Goal: Obtain resource: Download file/media

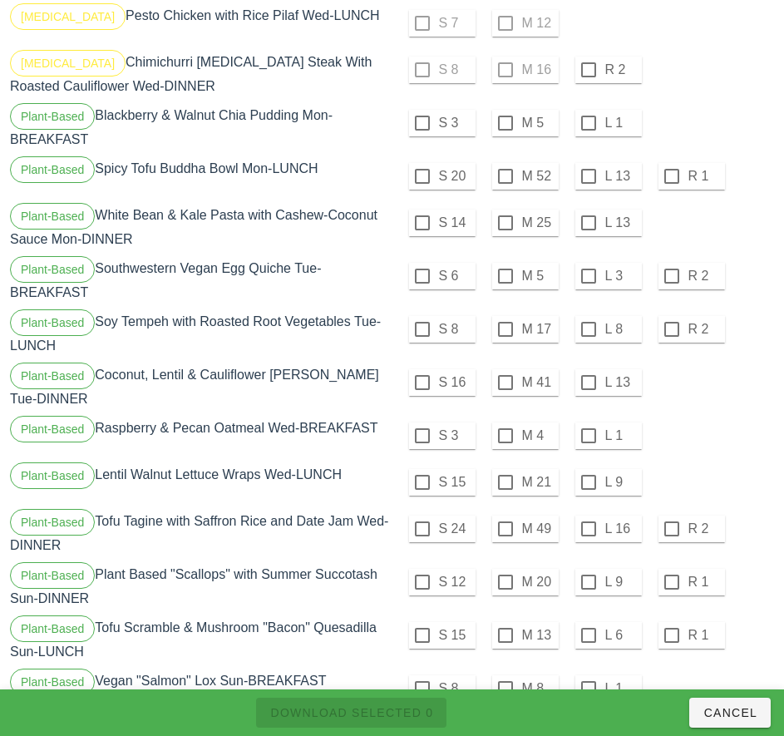
scroll to position [1911, 0]
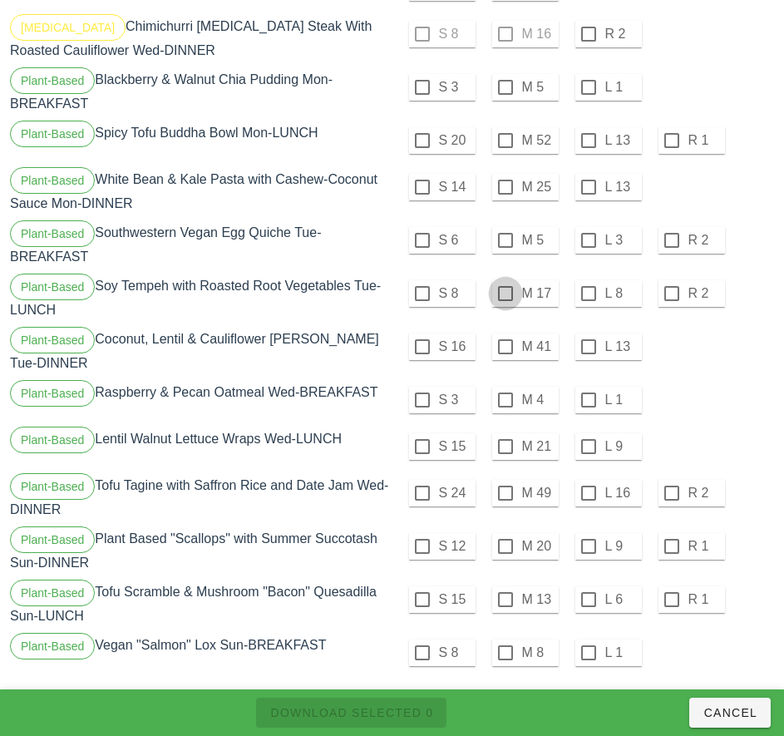
click at [507, 287] on div at bounding box center [505, 293] width 28 height 28
checkbox input "true"
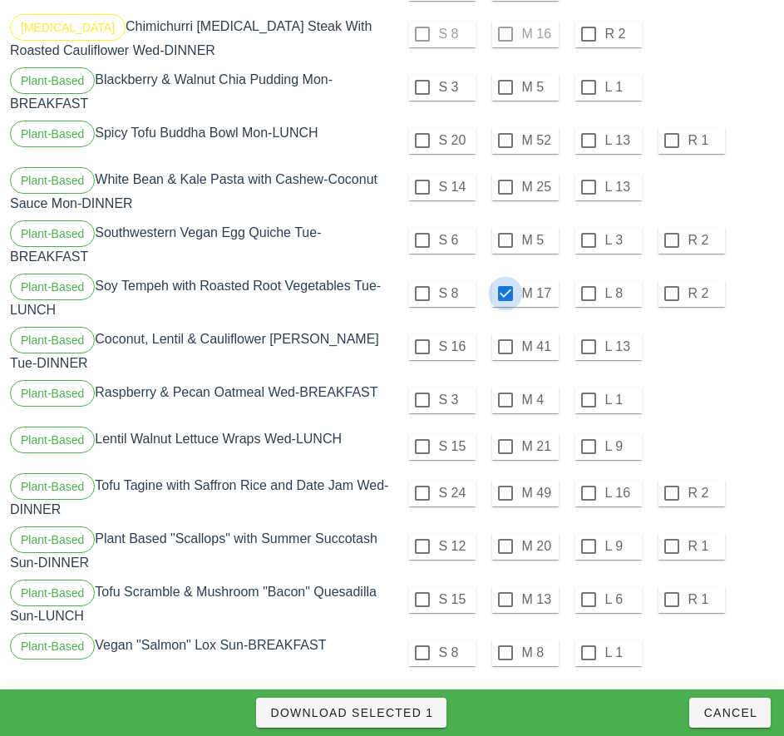
click at [505, 340] on div at bounding box center [505, 347] width 28 height 28
checkbox input "true"
click at [505, 387] on div at bounding box center [505, 400] width 28 height 28
checkbox input "true"
click at [411, 710] on span "Download Selected 3" at bounding box center [351, 712] width 164 height 13
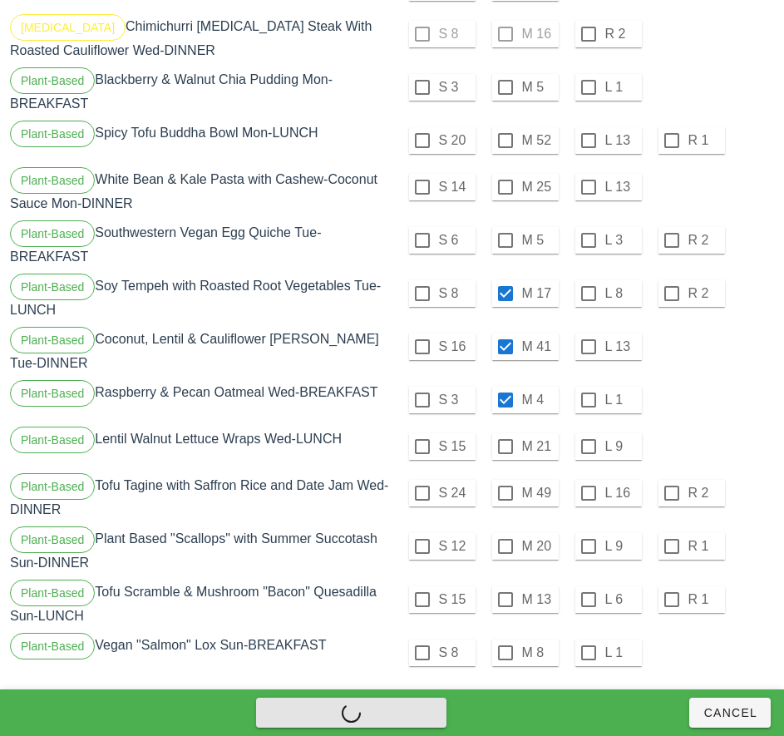
checkbox input "false"
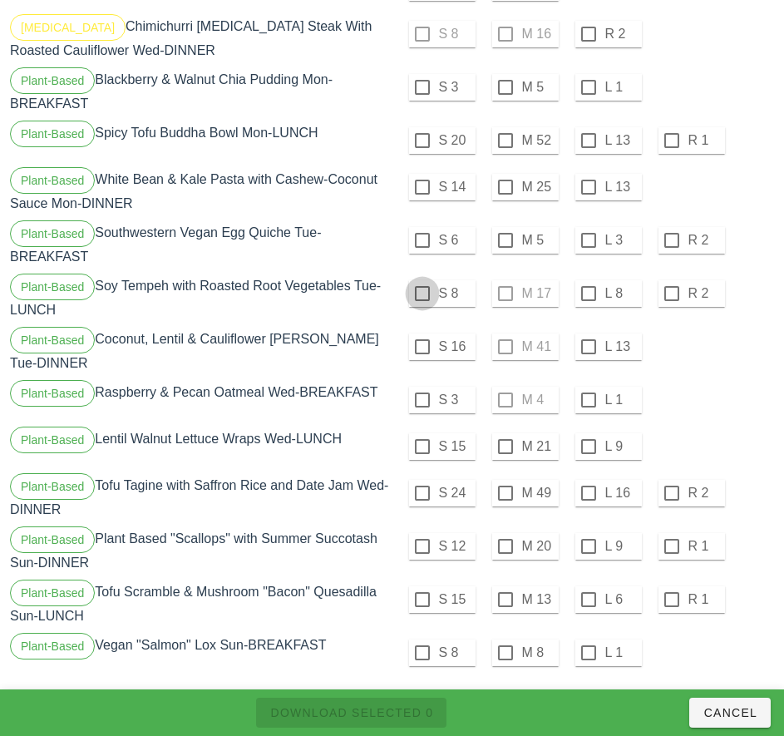
click at [421, 234] on div at bounding box center [422, 240] width 28 height 28
click at [420, 288] on div at bounding box center [422, 293] width 28 height 28
checkbox input "true"
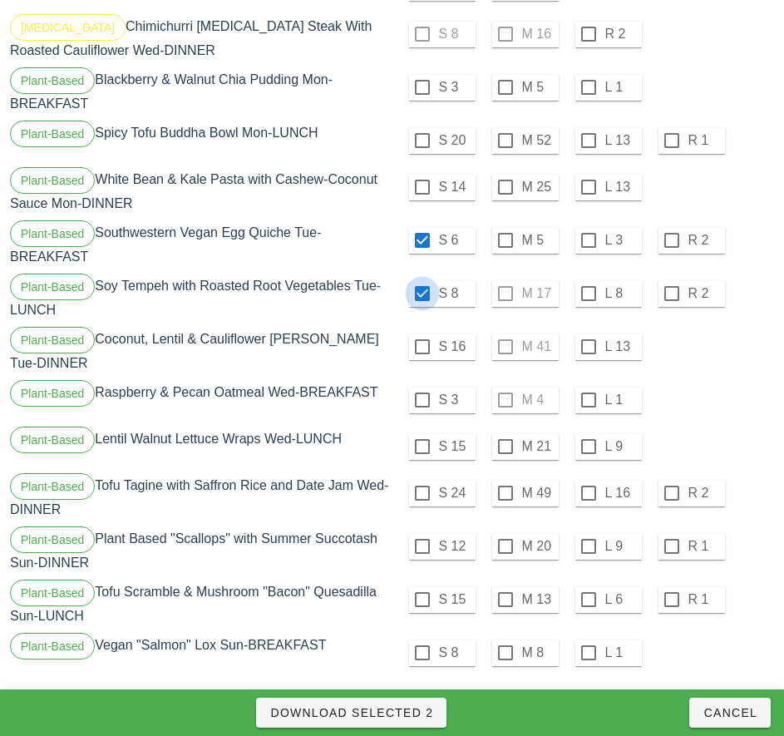
click at [421, 342] on div at bounding box center [422, 347] width 28 height 28
checkbox input "true"
click at [388, 711] on span "Download Selected 3" at bounding box center [351, 712] width 164 height 13
checkbox input "false"
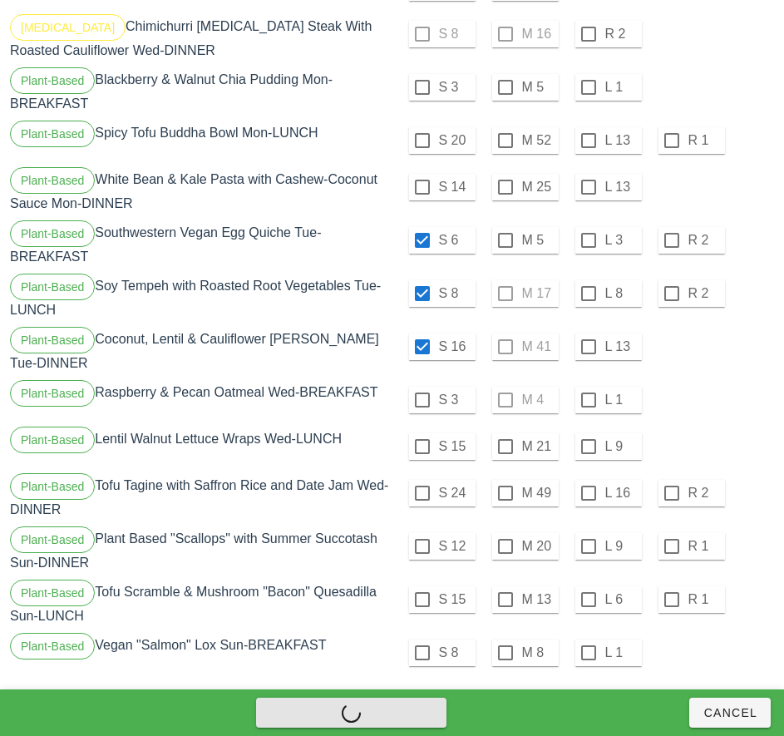
checkbox input "false"
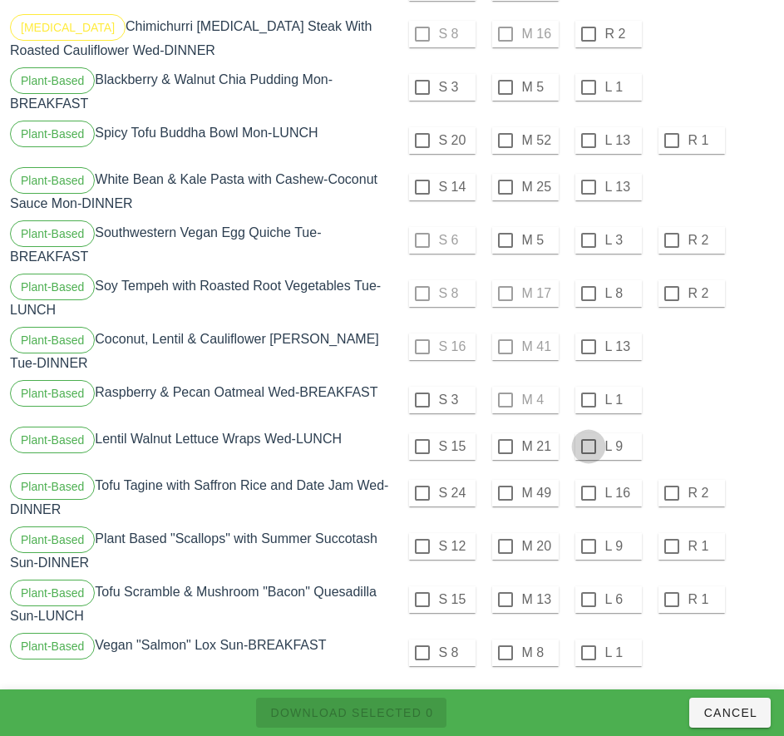
click at [586, 342] on div at bounding box center [588, 347] width 28 height 28
click at [588, 387] on div at bounding box center [588, 400] width 28 height 28
click at [589, 436] on div at bounding box center [588, 446] width 28 height 28
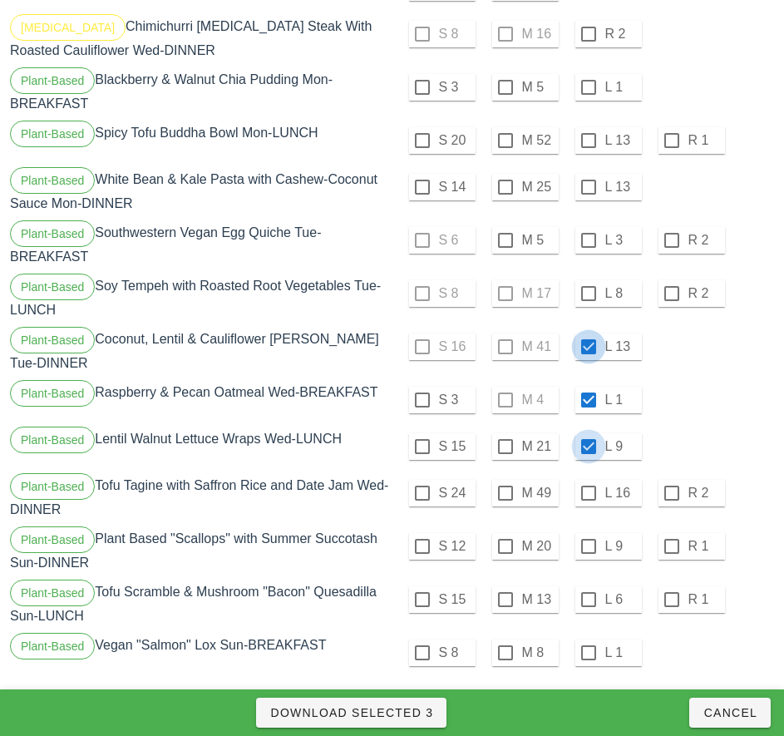
checkbox input "true"
click at [588, 287] on div at bounding box center [588, 293] width 28 height 28
checkbox input "true"
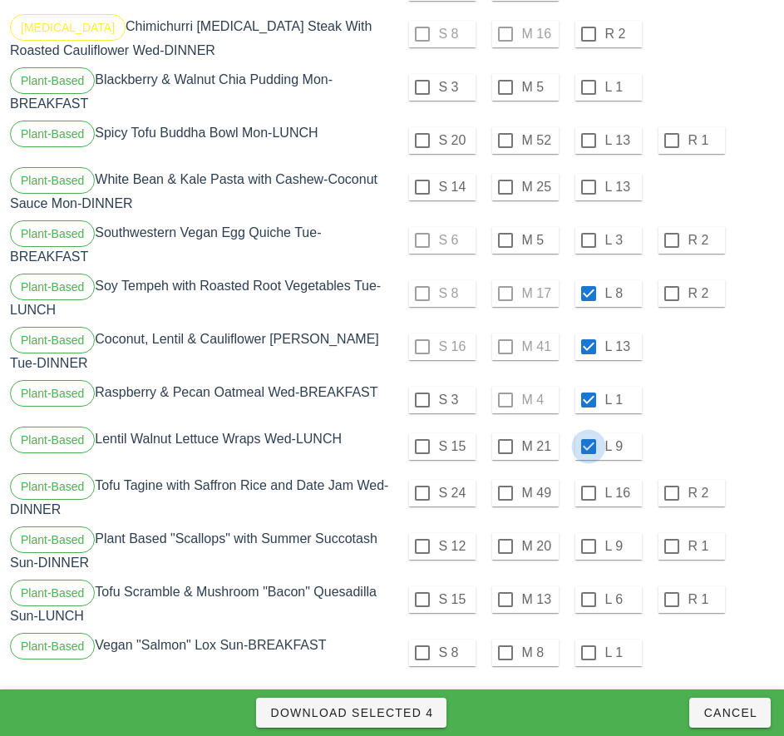
click at [588, 433] on div at bounding box center [588, 446] width 28 height 28
checkbox input "false"
click at [416, 709] on span "Download Selected 3" at bounding box center [351, 712] width 164 height 13
checkbox input "false"
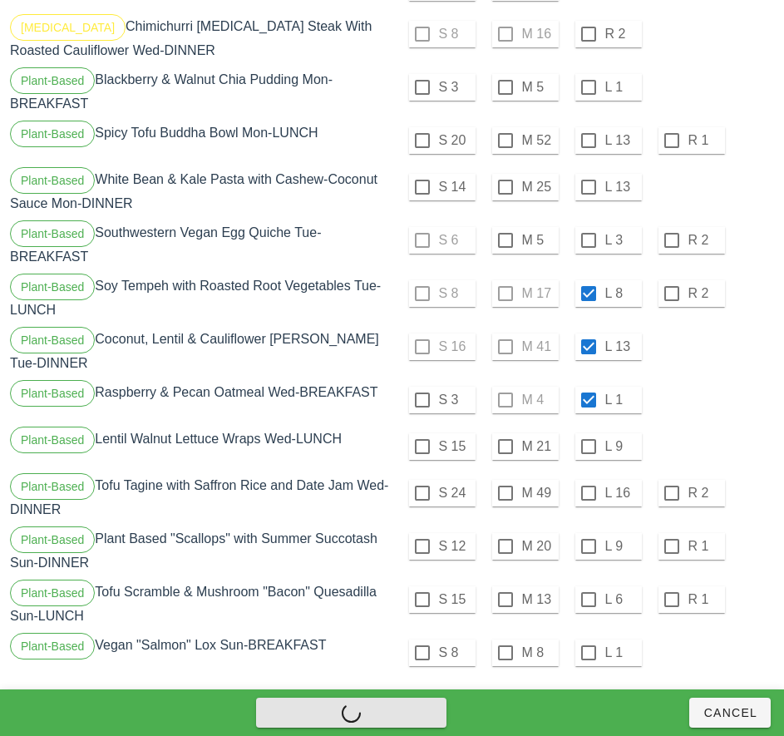
checkbox input "false"
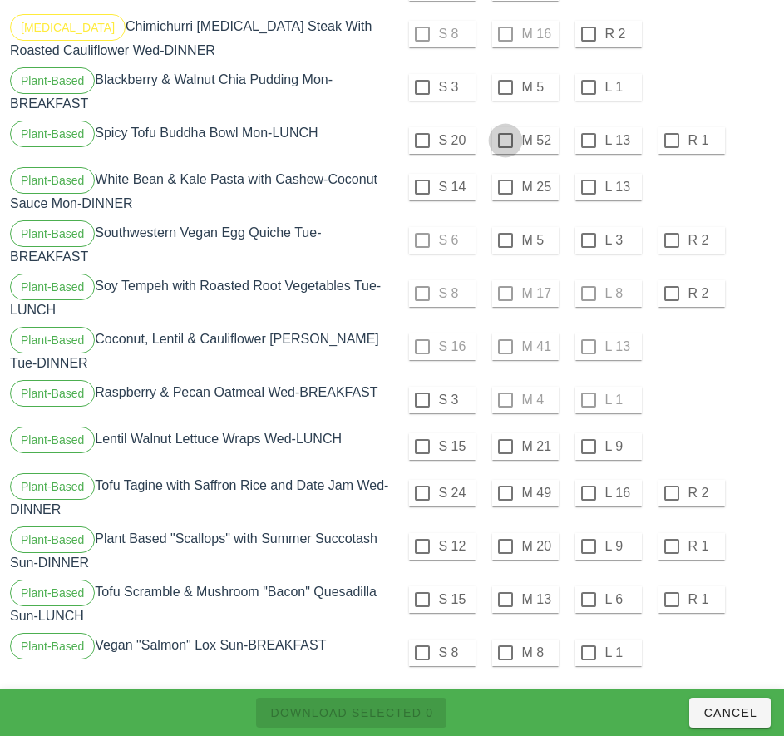
click at [505, 134] on div at bounding box center [505, 140] width 28 height 28
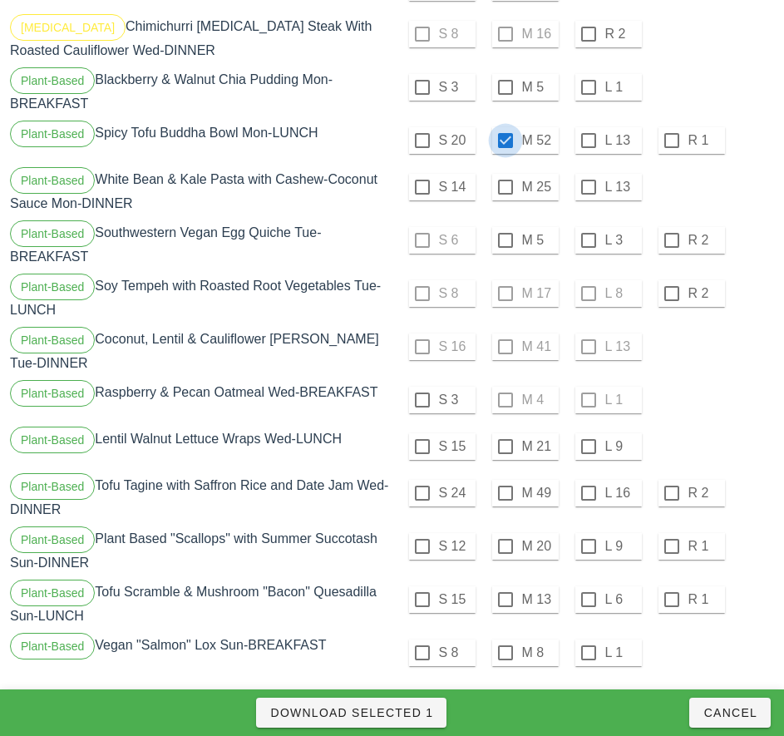
click at [396, 712] on span "Download Selected 1" at bounding box center [351, 712] width 164 height 13
checkbox input "false"
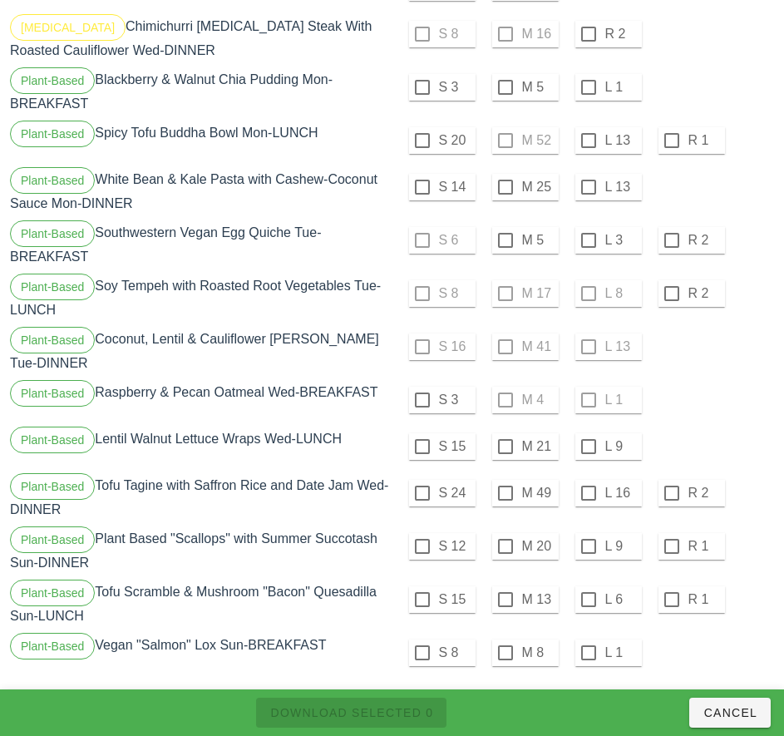
click at [588, 81] on div at bounding box center [588, 87] width 28 height 28
click at [588, 134] on div at bounding box center [588, 140] width 28 height 28
checkbox input "true"
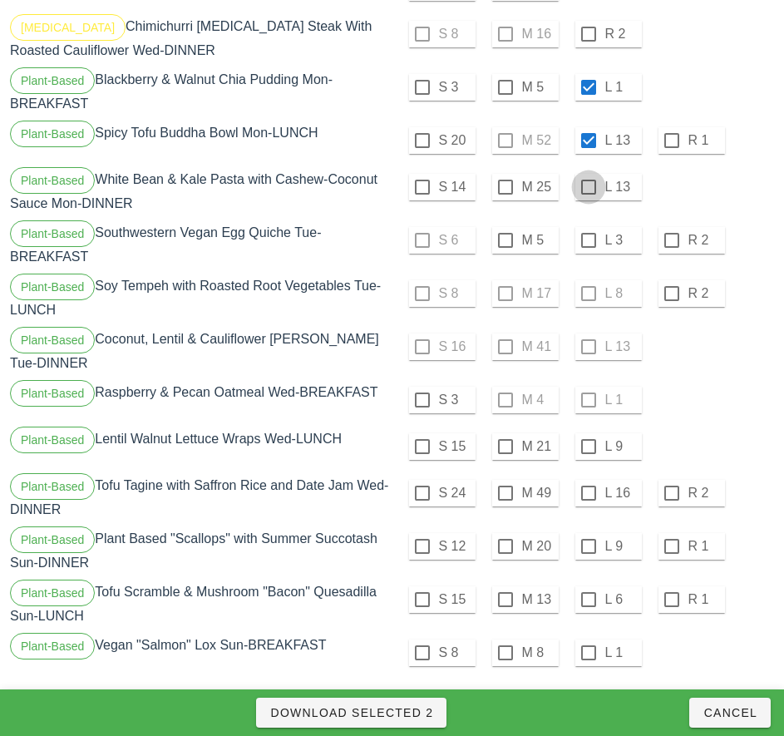
click at [588, 180] on div at bounding box center [588, 187] width 28 height 28
checkbox input "true"
click at [588, 234] on div at bounding box center [588, 240] width 28 height 28
checkbox input "true"
click at [420, 716] on span "Download Selected 4" at bounding box center [351, 712] width 164 height 13
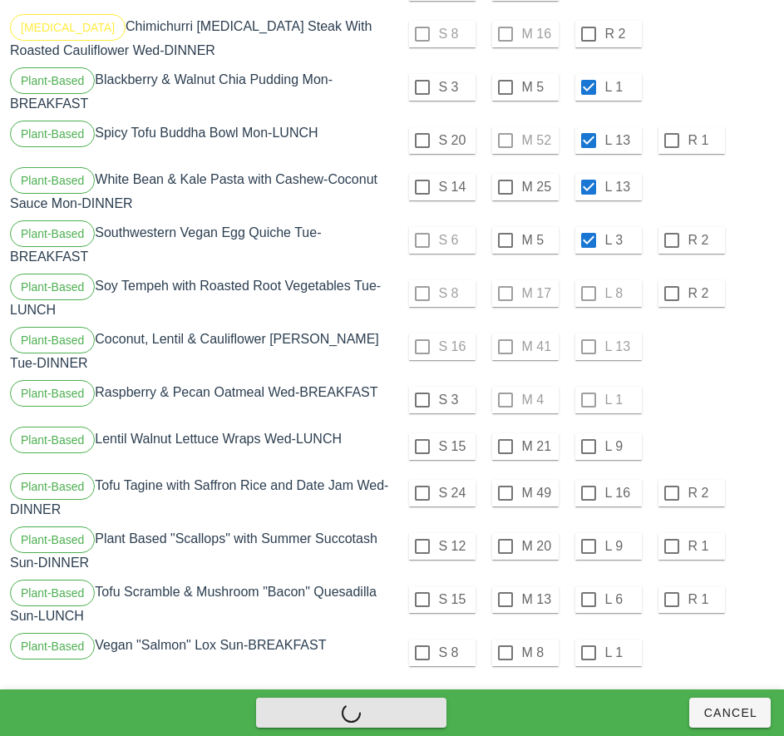
checkbox input "false"
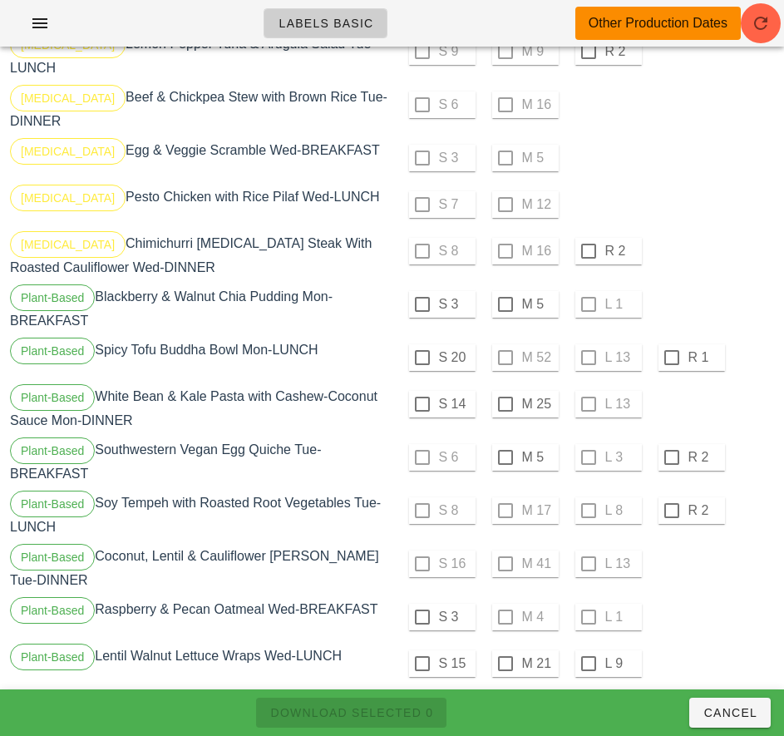
scroll to position [1695, 0]
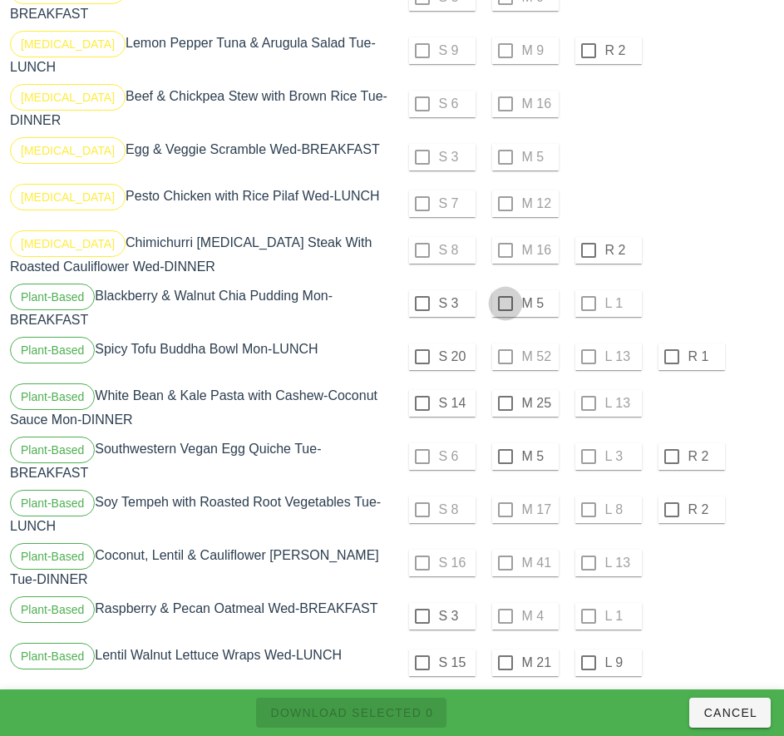
click at [505, 297] on div at bounding box center [505, 303] width 28 height 28
checkbox input "true"
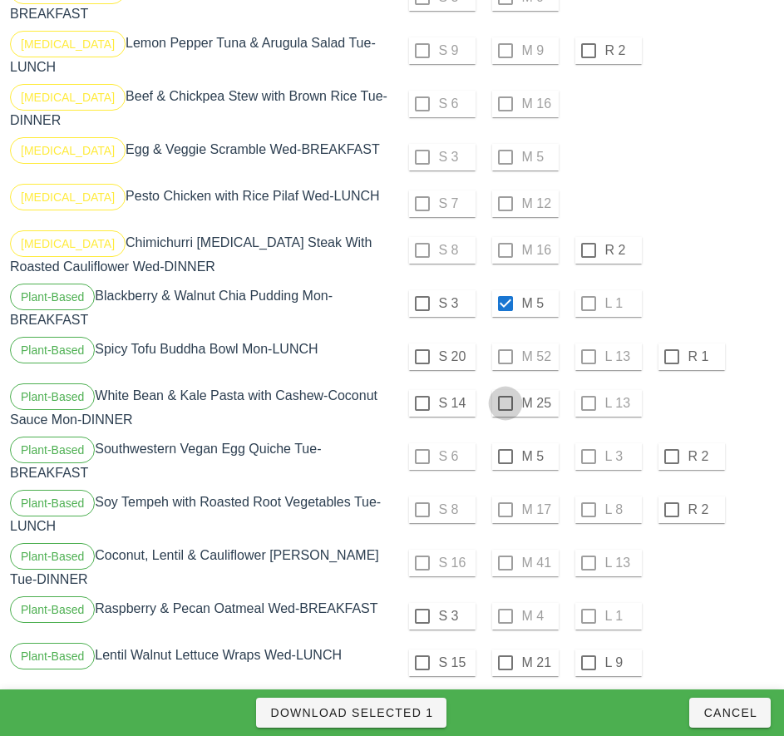
click at [505, 397] on div at bounding box center [505, 403] width 28 height 28
checkbox input "true"
click at [505, 450] on div at bounding box center [505, 456] width 28 height 28
checkbox input "true"
click at [506, 513] on div "S 8 M 17 L 8 R 2" at bounding box center [585, 510] width 379 height 40
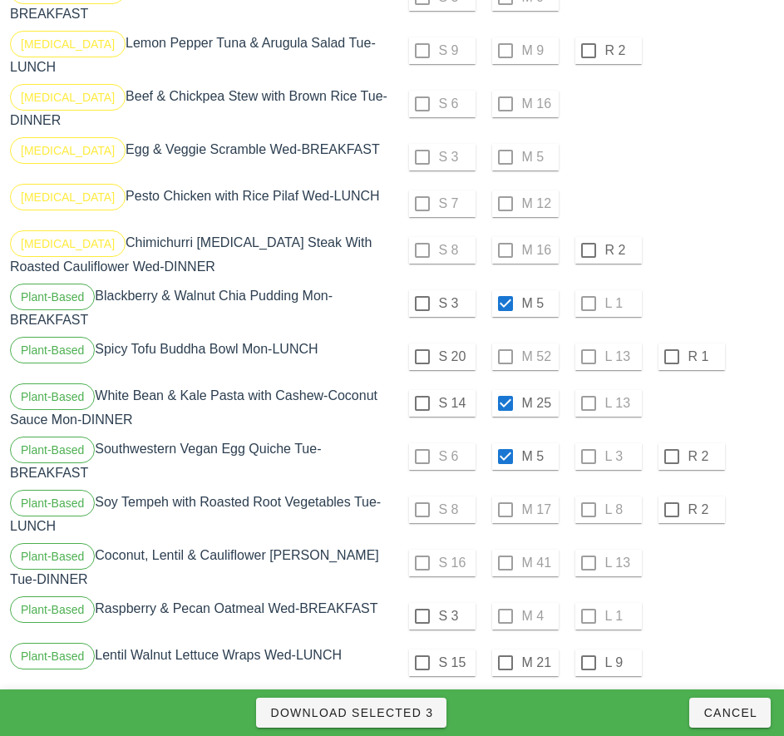
click at [500, 511] on div "S 8 M 17 L 8 R 2" at bounding box center [585, 510] width 379 height 40
click at [420, 712] on span "Download Selected 3" at bounding box center [351, 712] width 164 height 13
checkbox input "false"
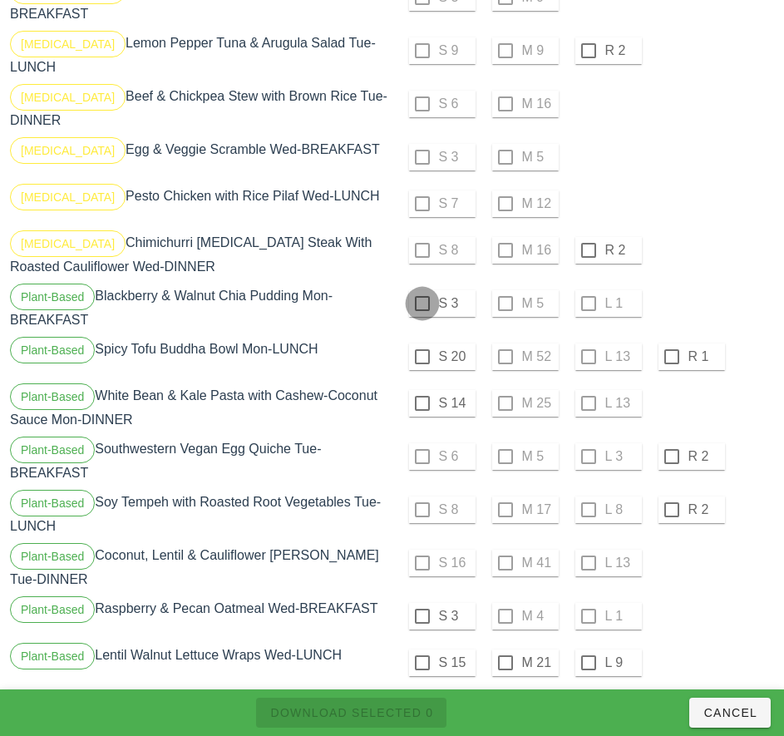
click at [421, 297] on div at bounding box center [422, 303] width 28 height 28
checkbox input "true"
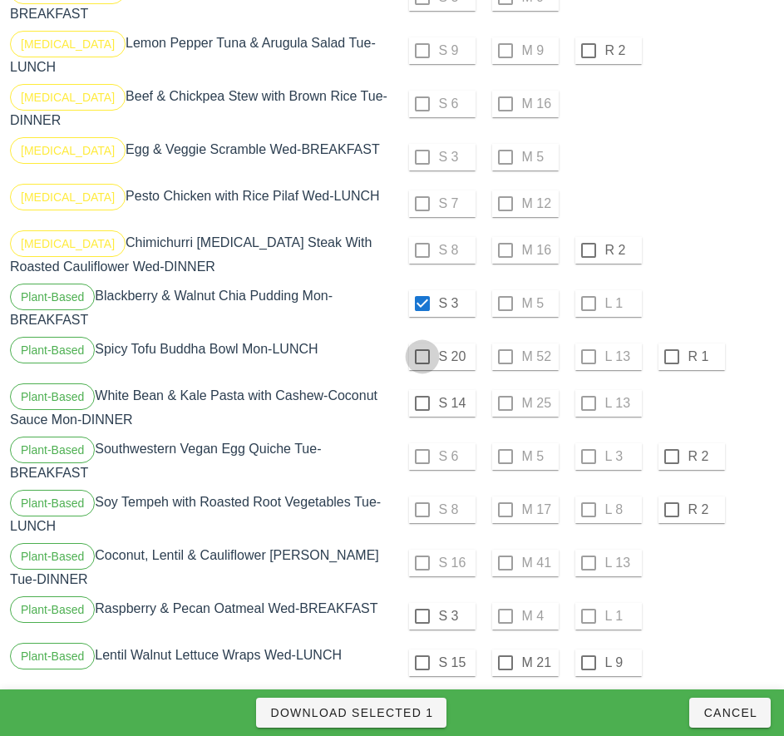
click at [421, 350] on div at bounding box center [422, 356] width 28 height 28
checkbox input "true"
click at [421, 397] on div at bounding box center [422, 403] width 28 height 28
checkbox input "true"
click at [425, 453] on div "S 6 M 5 L 3 R 2" at bounding box center [585, 456] width 379 height 40
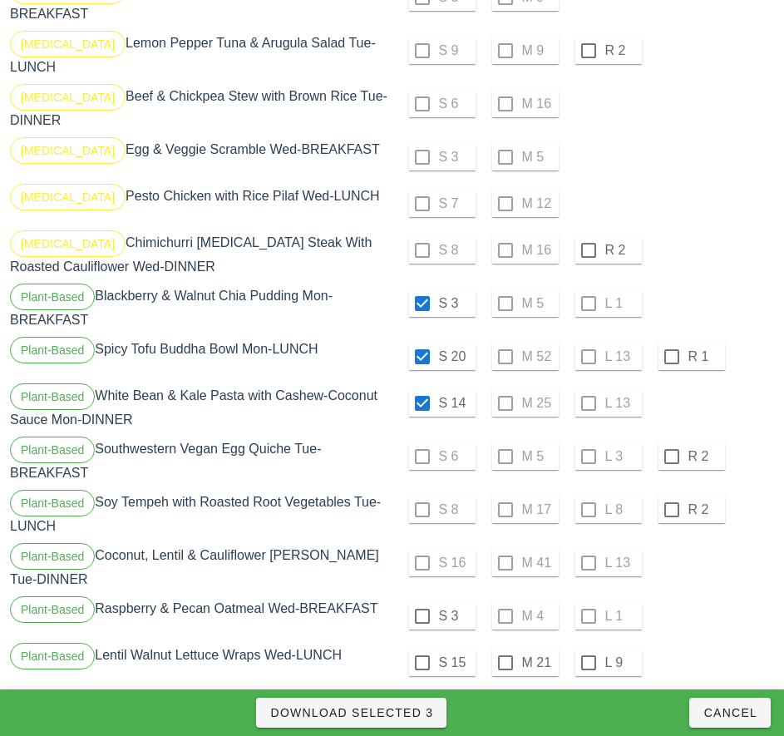
click at [591, 453] on div "S 6 M 5 L 3 R 2" at bounding box center [585, 456] width 379 height 40
click at [590, 459] on div "S 6 M 5 L 3 R 2" at bounding box center [585, 456] width 379 height 40
click at [426, 450] on div "S 6 M 5 L 3 R 2" at bounding box center [585, 456] width 379 height 40
click at [420, 449] on div "S 6 M 5 L 3 R 2" at bounding box center [585, 456] width 379 height 40
click at [416, 712] on span "Download Selected 3" at bounding box center [351, 712] width 164 height 13
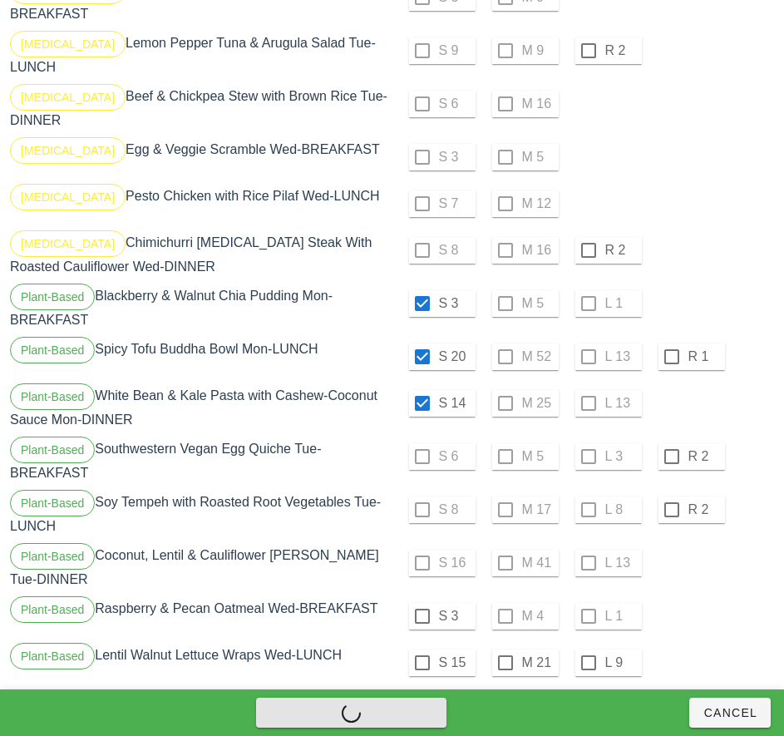
checkbox input "false"
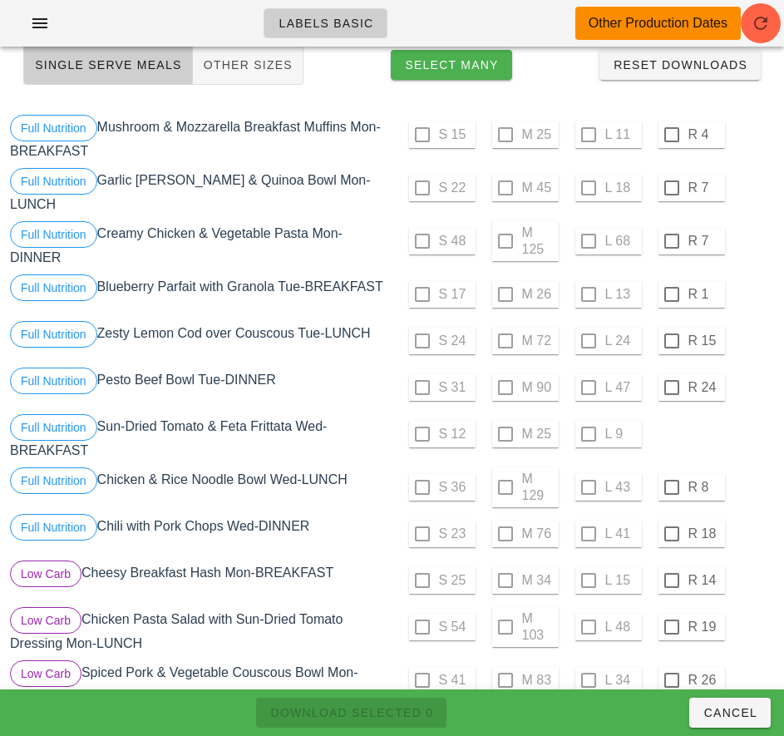
scroll to position [0, 0]
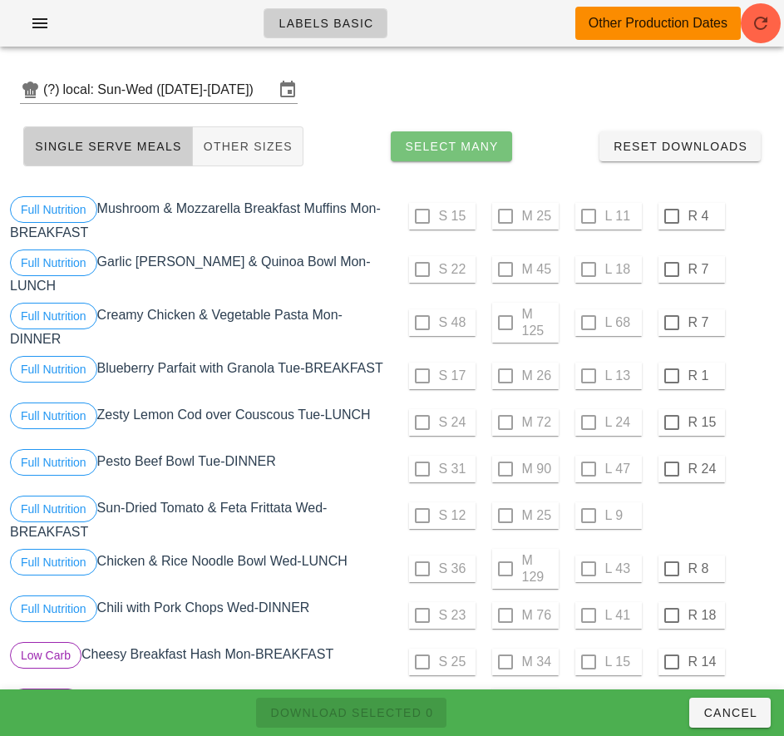
click at [473, 140] on span "Select Many" at bounding box center [451, 146] width 95 height 13
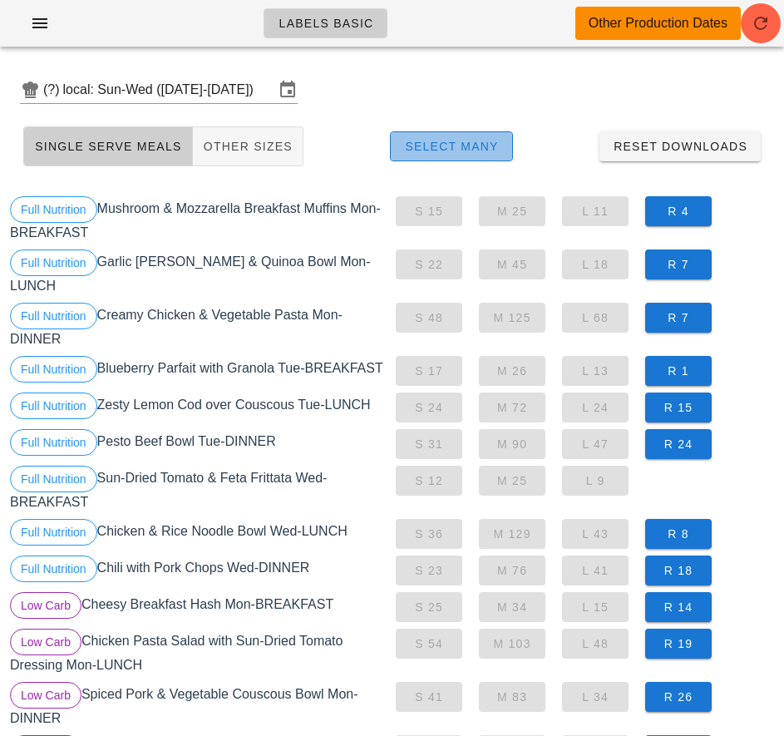
click at [465, 148] on span "Select Many" at bounding box center [451, 146] width 95 height 13
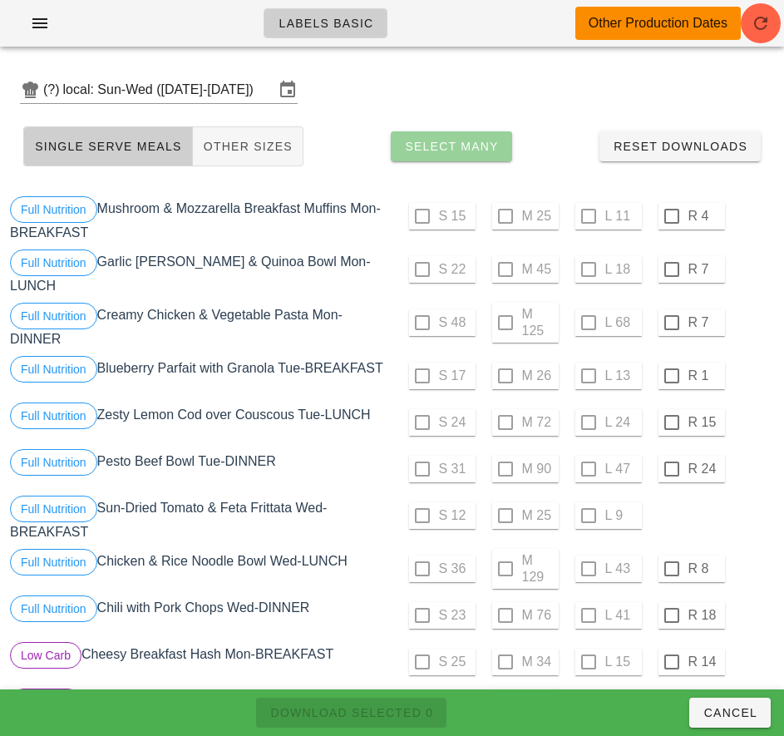
click at [476, 150] on span "Select Many" at bounding box center [451, 146] width 95 height 13
click at [459, 148] on span "Select Many" at bounding box center [451, 146] width 95 height 13
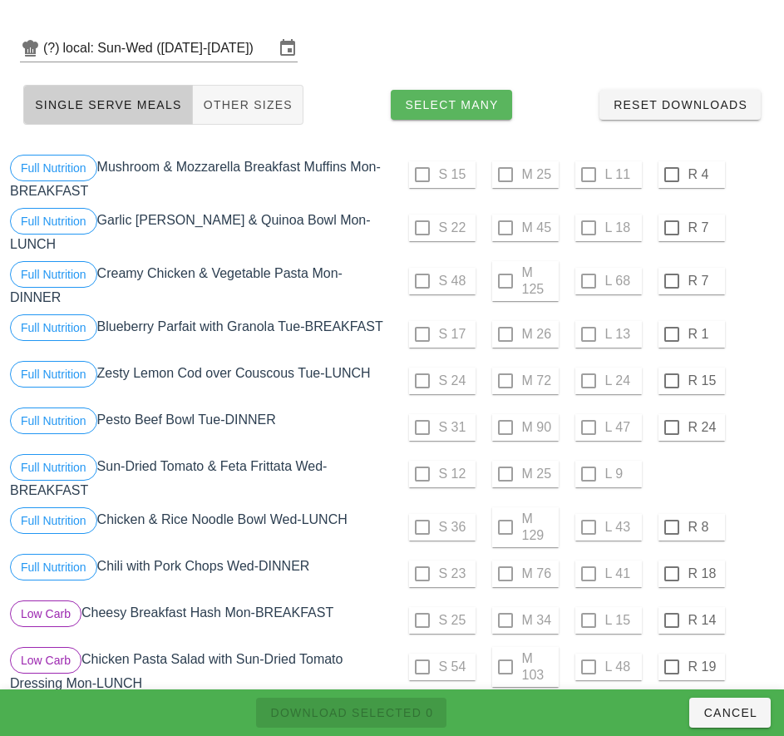
scroll to position [42, 0]
click at [481, 110] on span "Select Many" at bounding box center [451, 103] width 95 height 13
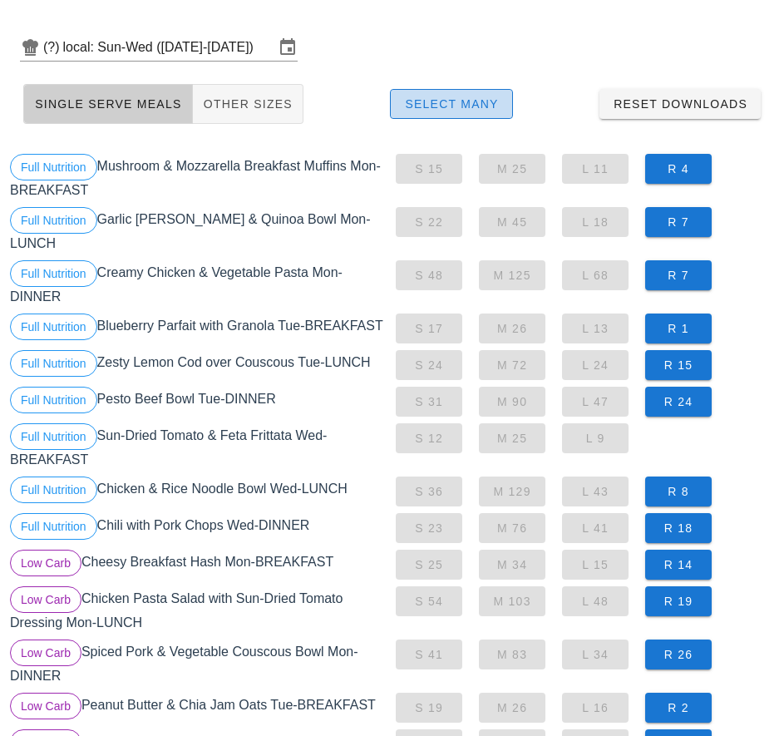
click at [478, 104] on span "Select Many" at bounding box center [451, 103] width 95 height 13
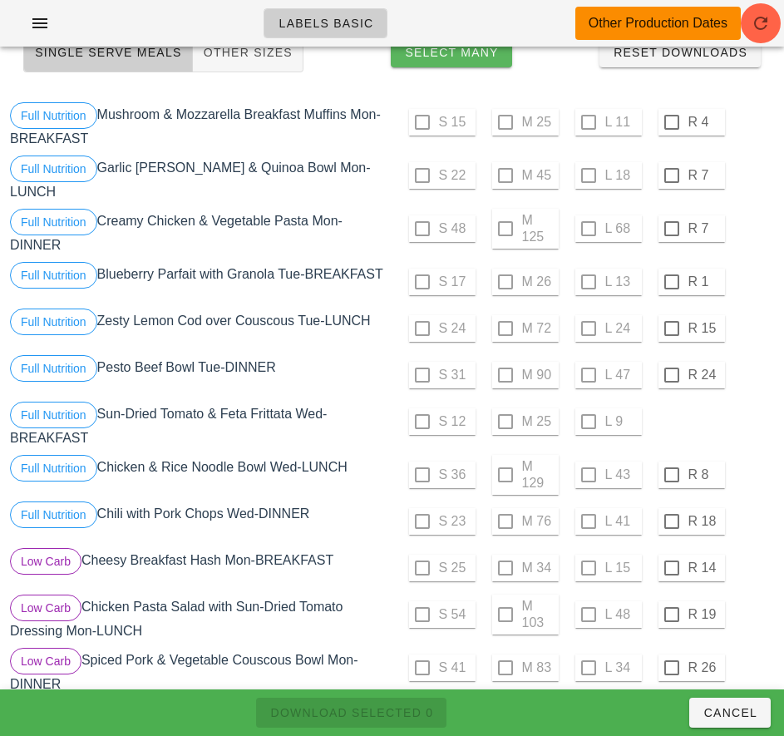
scroll to position [0, 0]
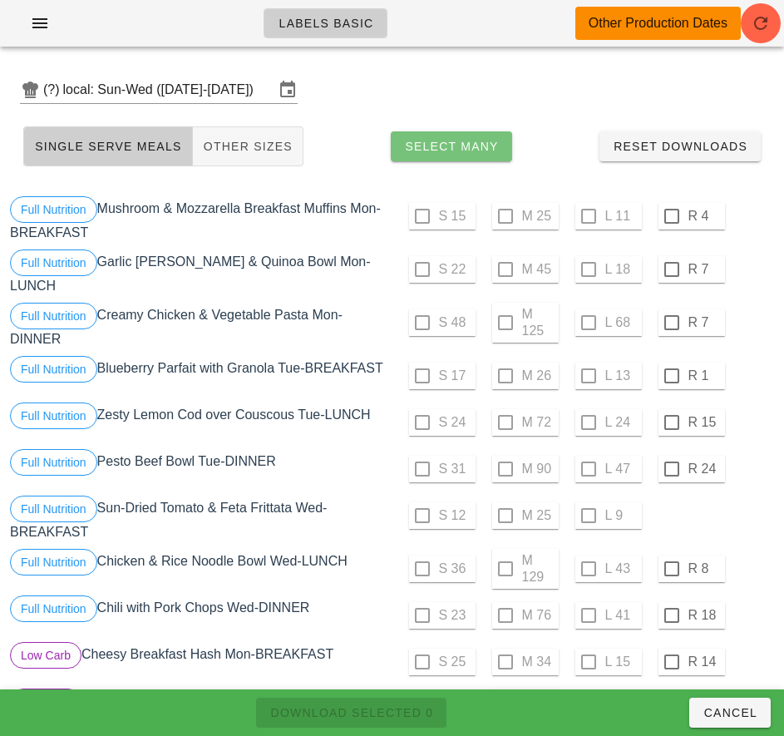
click at [478, 150] on span "Select Many" at bounding box center [451, 146] width 95 height 13
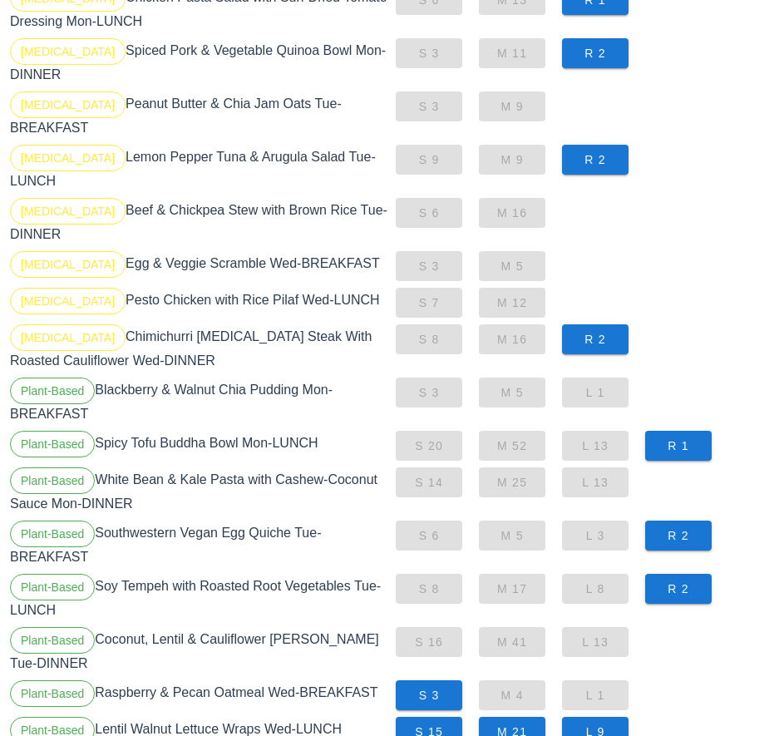
scroll to position [1402, 0]
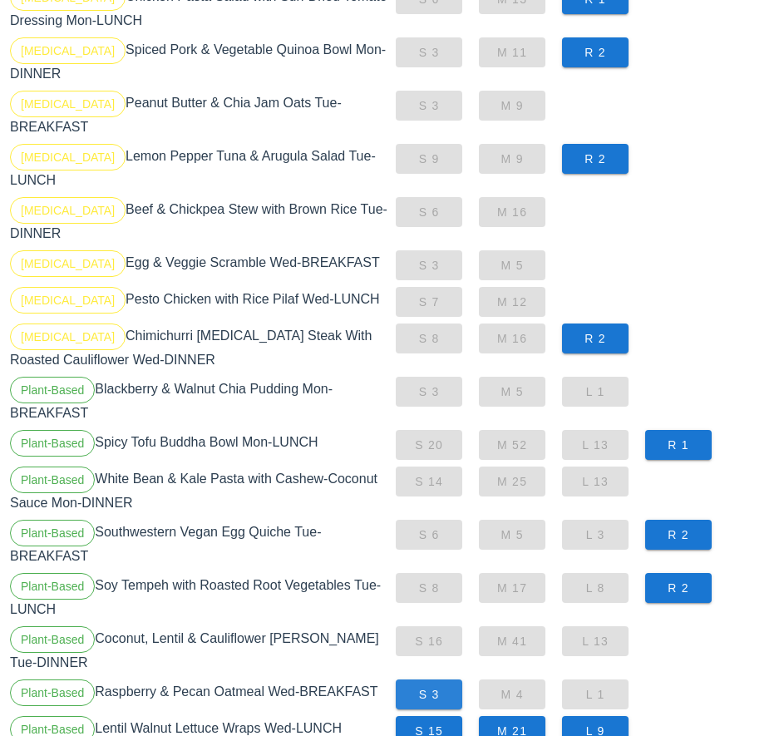
click at [436, 687] on span "S 3" at bounding box center [429, 693] width 40 height 13
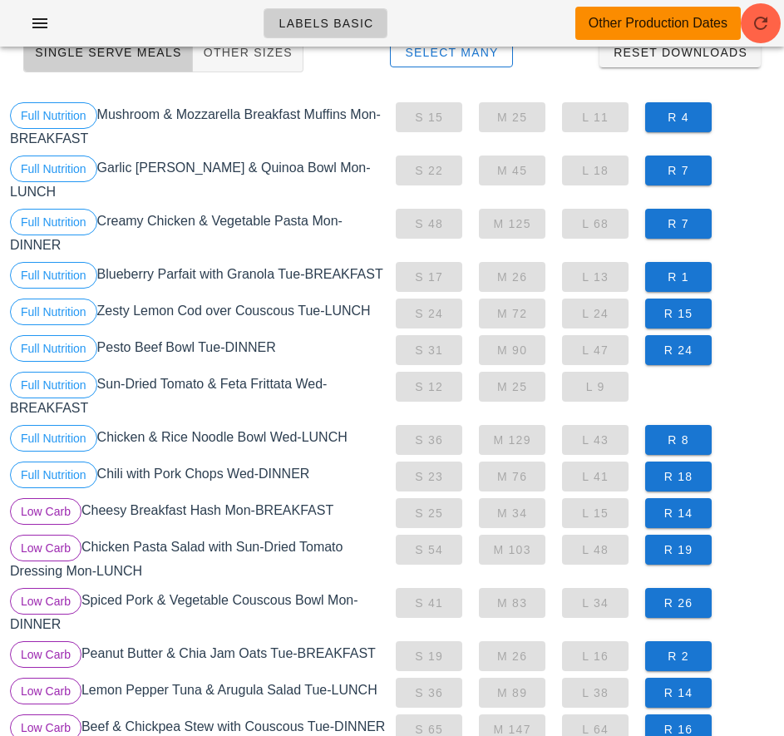
scroll to position [85, 0]
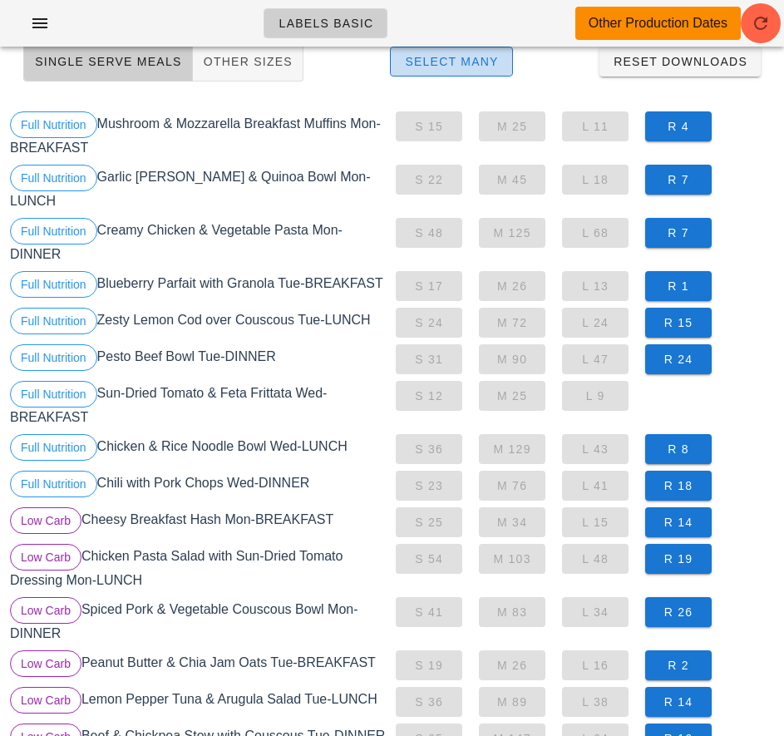
click at [485, 62] on span "Select Many" at bounding box center [451, 61] width 95 height 13
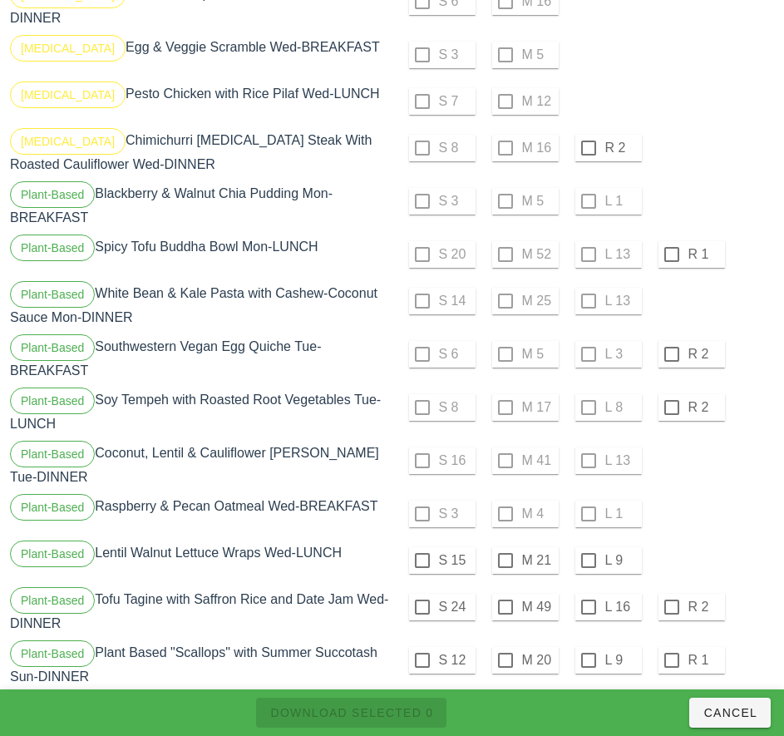
scroll to position [1911, 0]
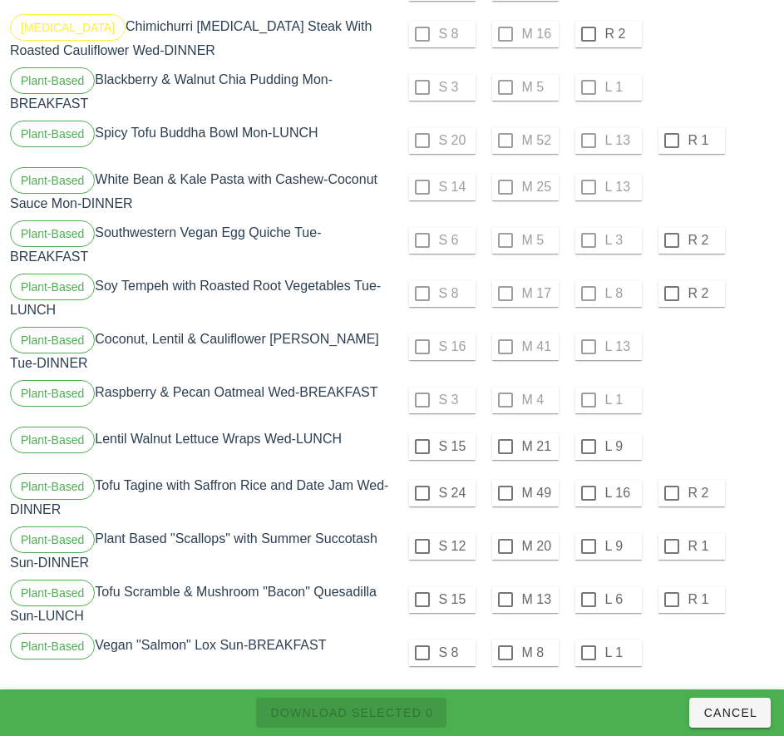
click at [421, 433] on div at bounding box center [422, 446] width 28 height 28
click at [421, 480] on div at bounding box center [422, 493] width 28 height 28
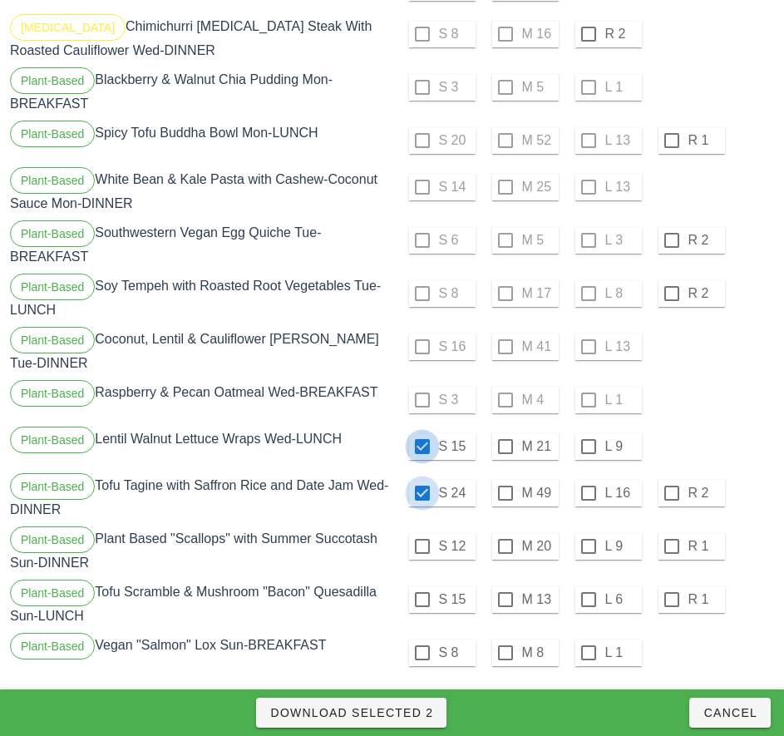
checkbox input "true"
click at [421, 533] on div at bounding box center [422, 546] width 28 height 28
checkbox input "true"
click at [421, 587] on div at bounding box center [422, 599] width 28 height 28
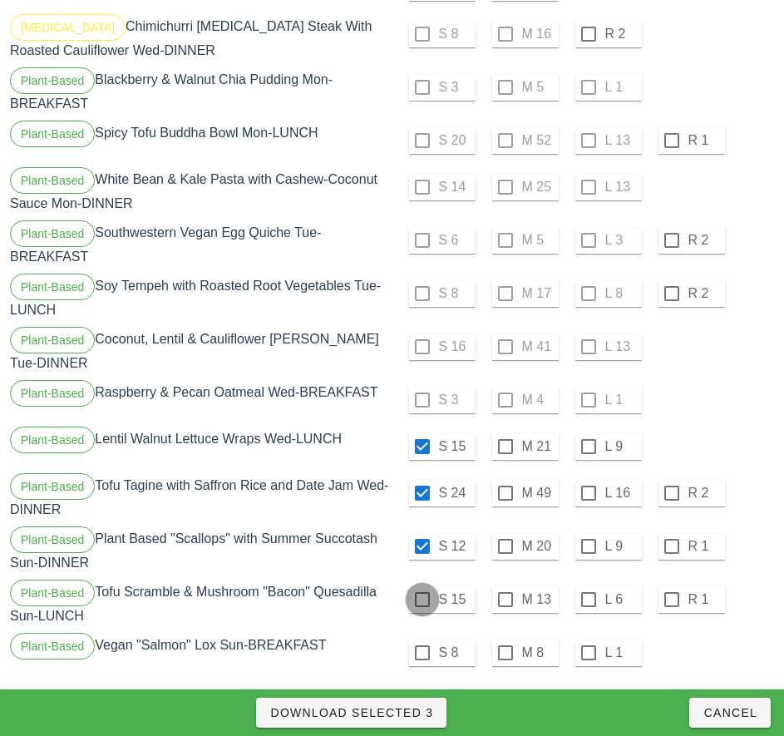
checkbox input "true"
click at [421, 639] on div at bounding box center [422, 652] width 28 height 28
checkbox input "true"
click at [407, 718] on span "Download Selected 5" at bounding box center [351, 712] width 164 height 13
checkbox input "false"
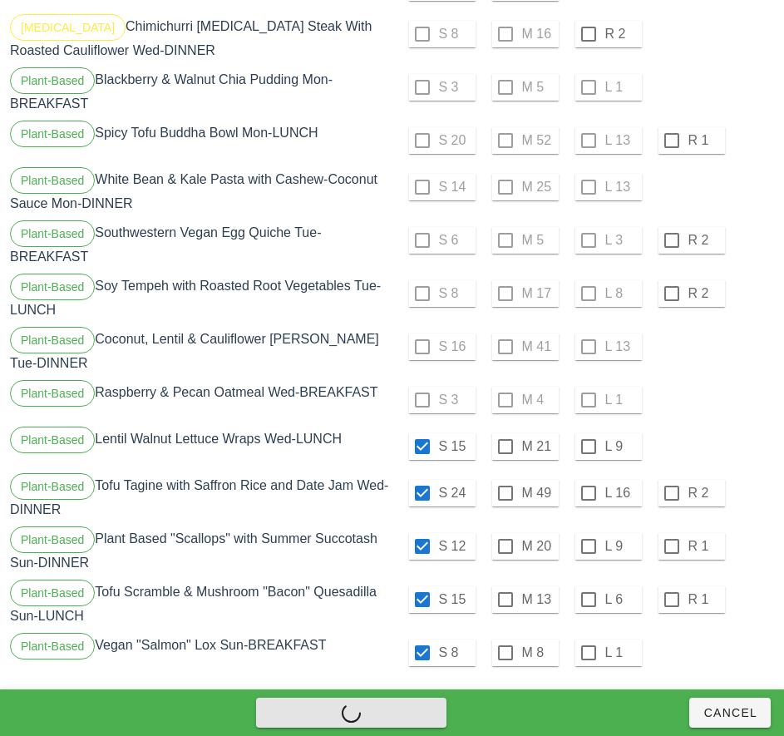
checkbox input "false"
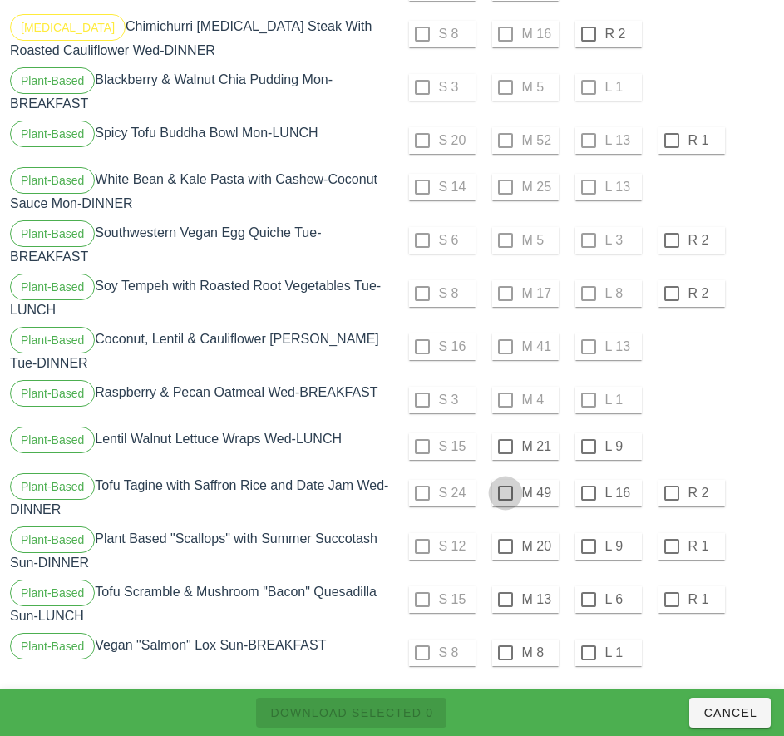
click at [505, 480] on div at bounding box center [505, 493] width 28 height 28
checkbox input "true"
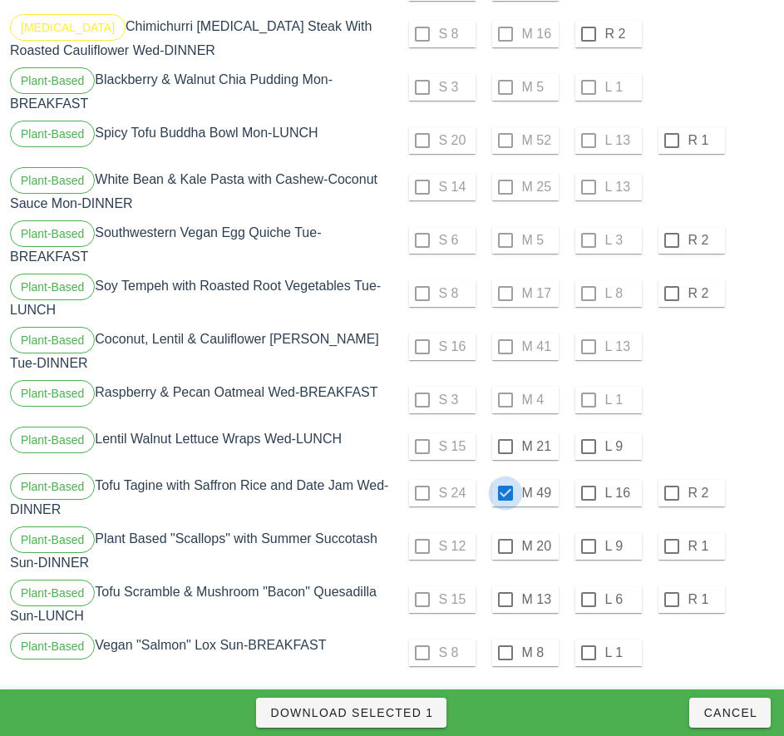
click at [505, 433] on div at bounding box center [505, 446] width 28 height 28
checkbox input "true"
click at [589, 532] on div at bounding box center [588, 546] width 28 height 28
checkbox input "true"
click at [588, 586] on div at bounding box center [588, 599] width 28 height 28
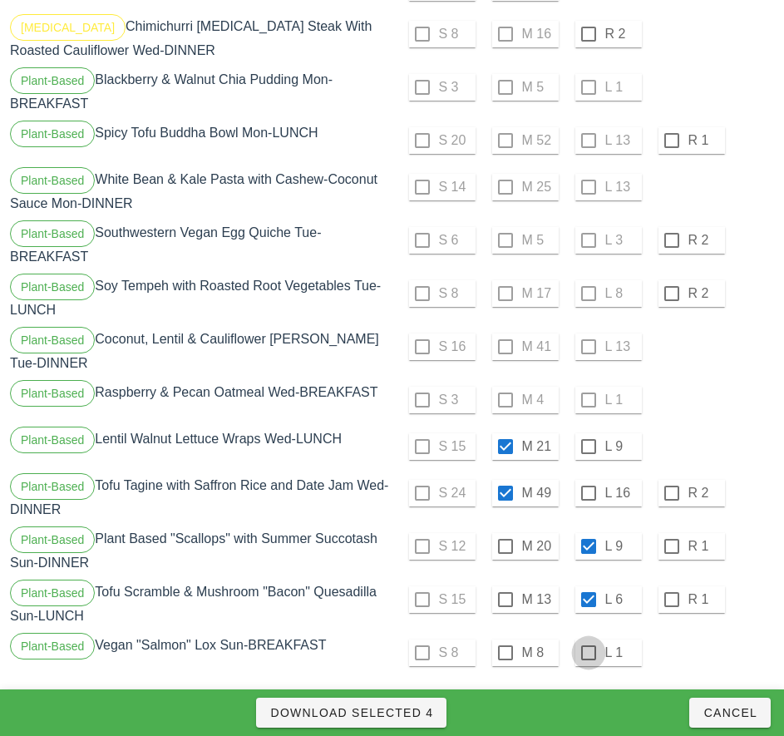
click at [588, 639] on div at bounding box center [588, 652] width 28 height 28
checkbox input "true"
click at [417, 711] on span "Download Selected 5" at bounding box center [351, 712] width 164 height 13
checkbox input "false"
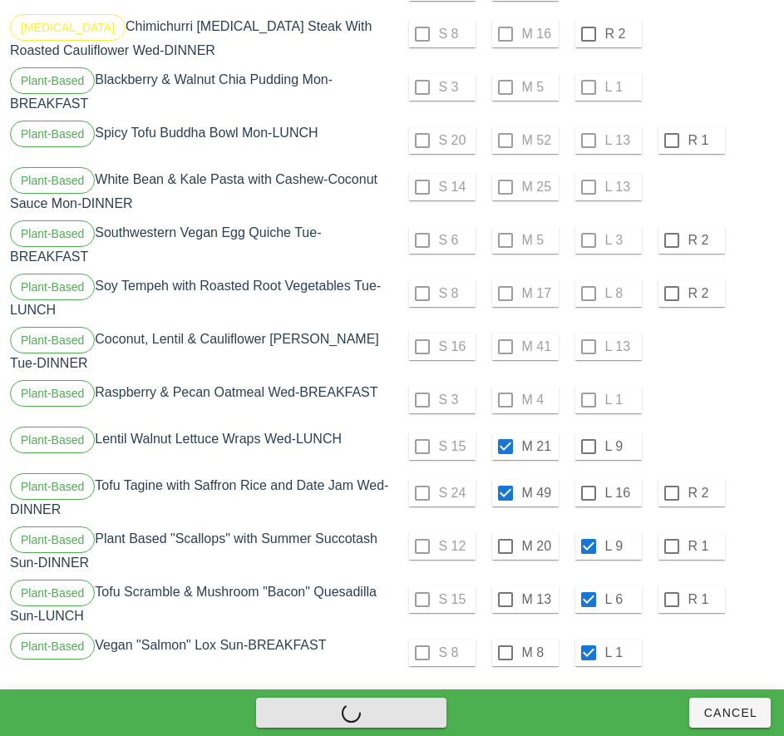
checkbox input "false"
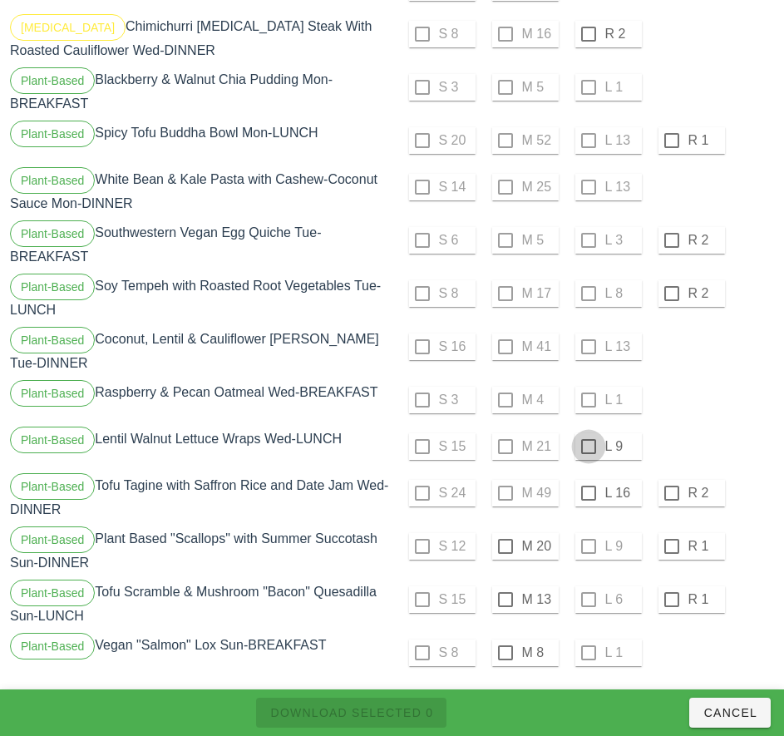
click at [588, 436] on div at bounding box center [588, 446] width 28 height 28
checkbox input "true"
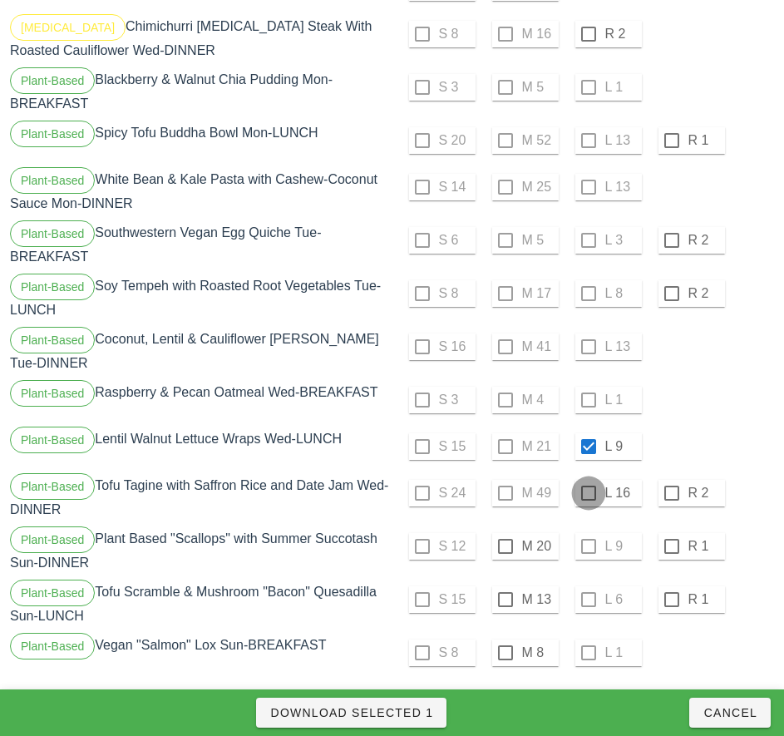
click at [588, 480] on div at bounding box center [588, 493] width 28 height 28
checkbox input "true"
click at [505, 533] on div at bounding box center [505, 546] width 28 height 28
checkbox input "true"
click at [505, 586] on div at bounding box center [505, 599] width 28 height 28
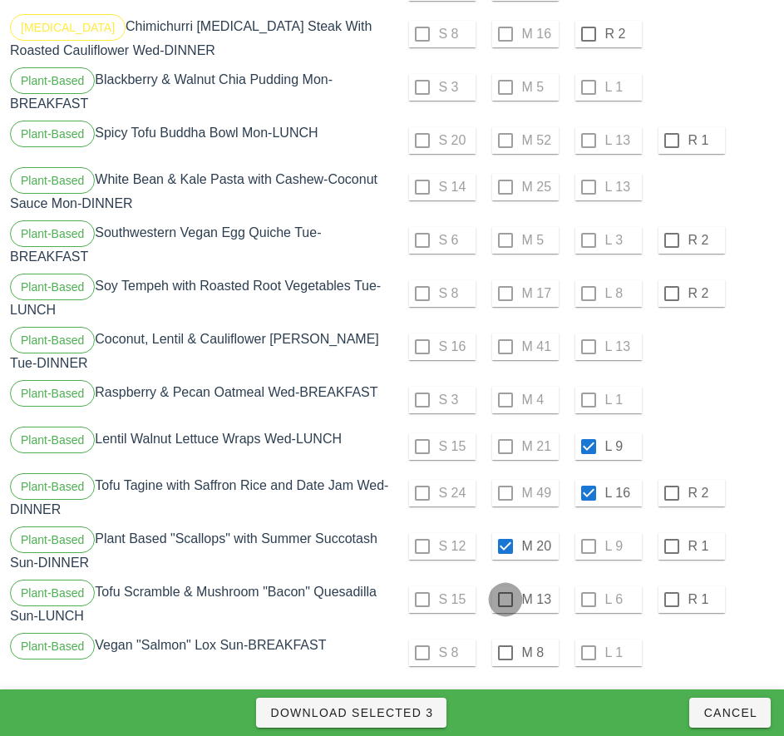
checkbox input "true"
click at [505, 639] on div at bounding box center [505, 652] width 28 height 28
checkbox input "true"
click at [405, 710] on span "Download Selected 5" at bounding box center [351, 712] width 164 height 13
checkbox input "false"
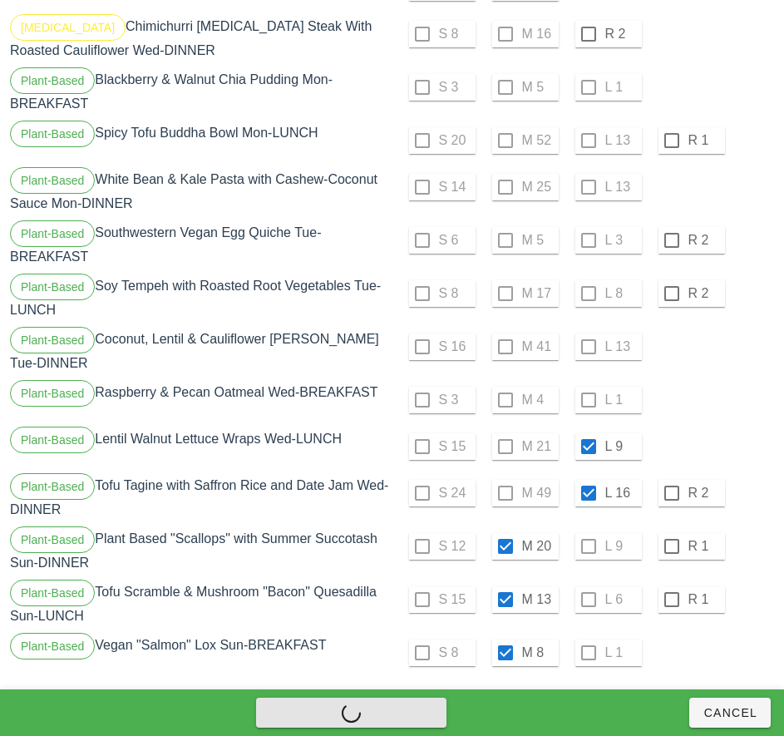
checkbox input "false"
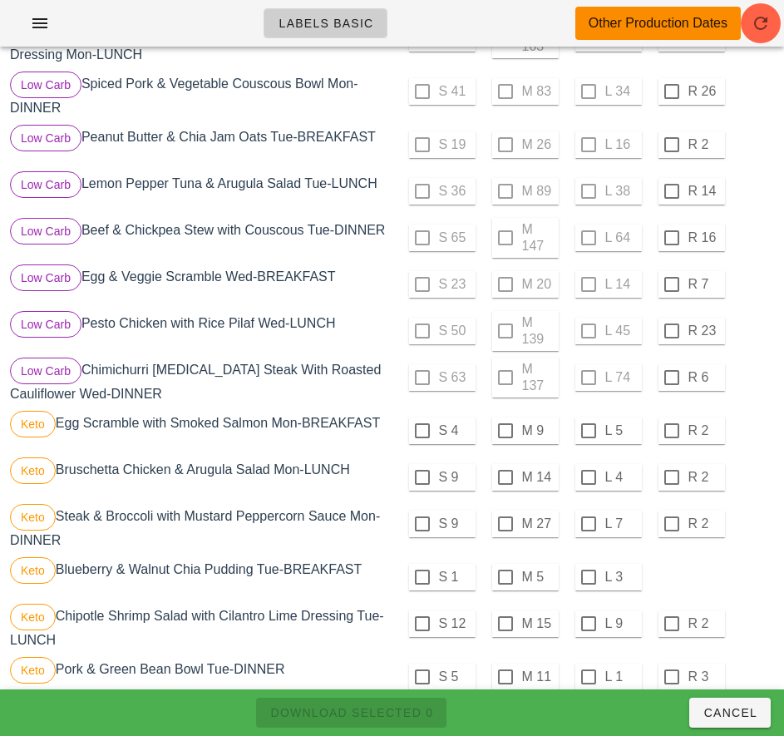
scroll to position [668, 0]
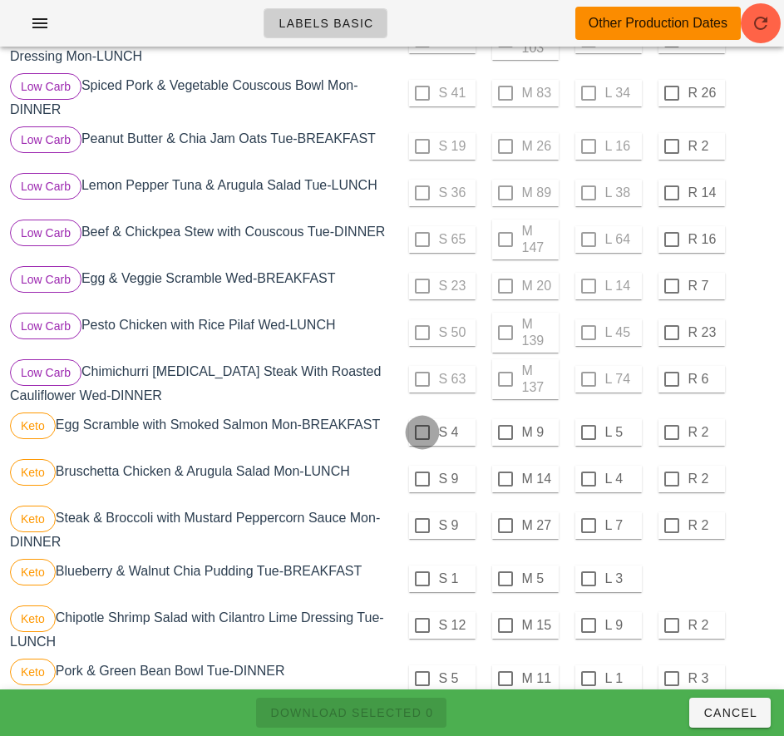
click at [421, 439] on div at bounding box center [422, 432] width 28 height 28
checkbox input "true"
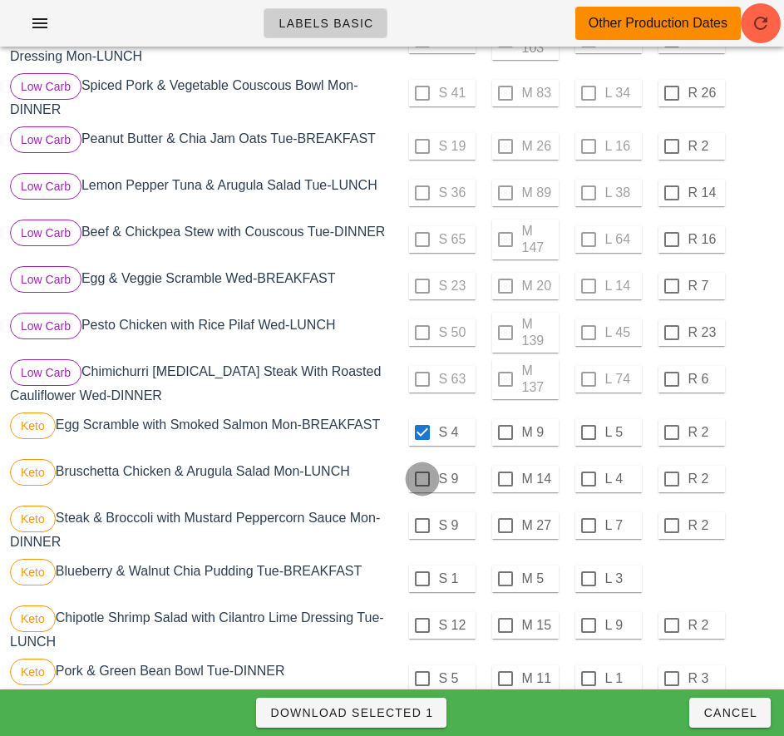
click at [421, 485] on div at bounding box center [422, 479] width 28 height 28
checkbox input "true"
click at [421, 532] on div at bounding box center [422, 525] width 28 height 28
checkbox input "true"
click at [421, 585] on div at bounding box center [422, 578] width 28 height 28
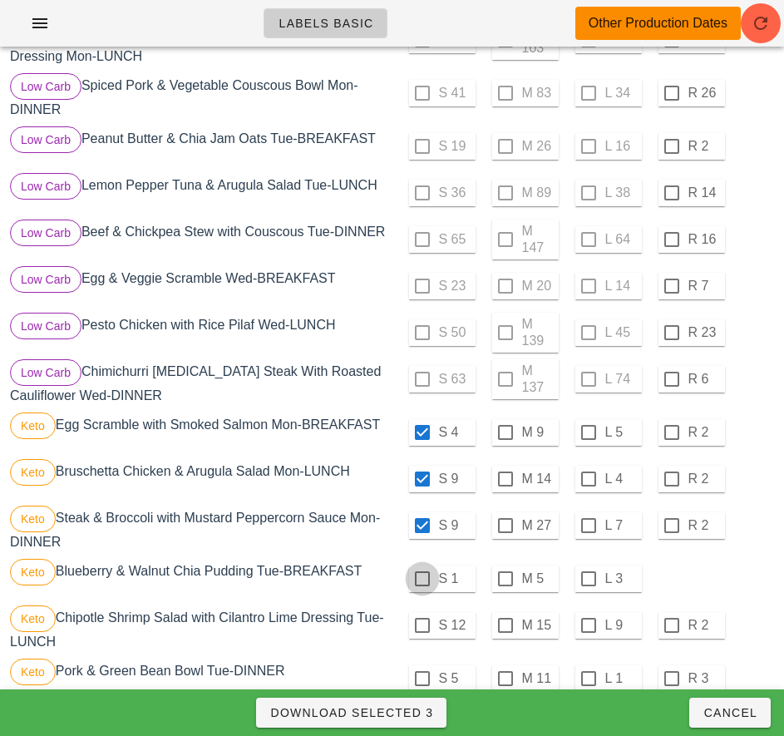
checkbox input "true"
click at [421, 632] on div at bounding box center [422, 625] width 28 height 28
checkbox input "true"
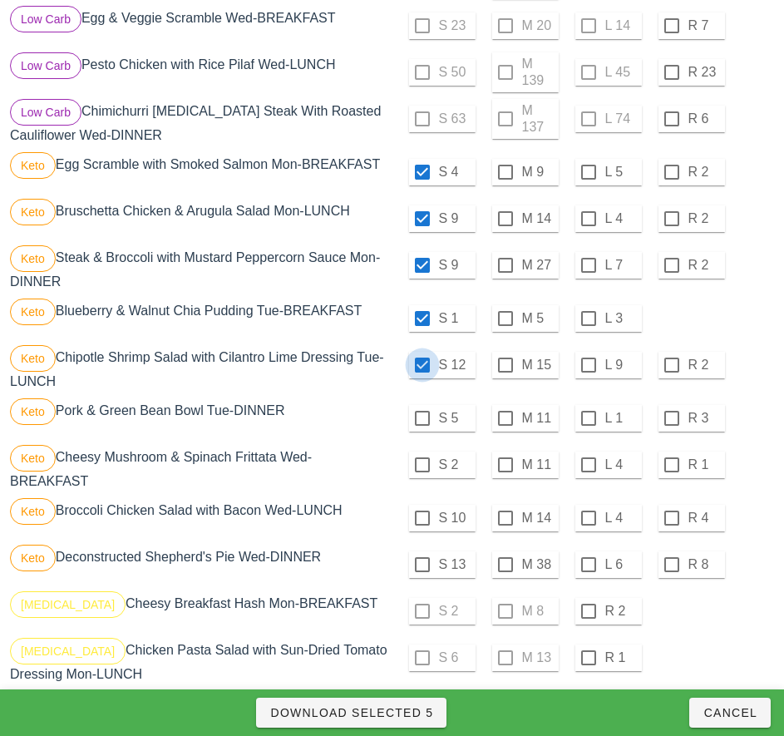
scroll to position [932, 0]
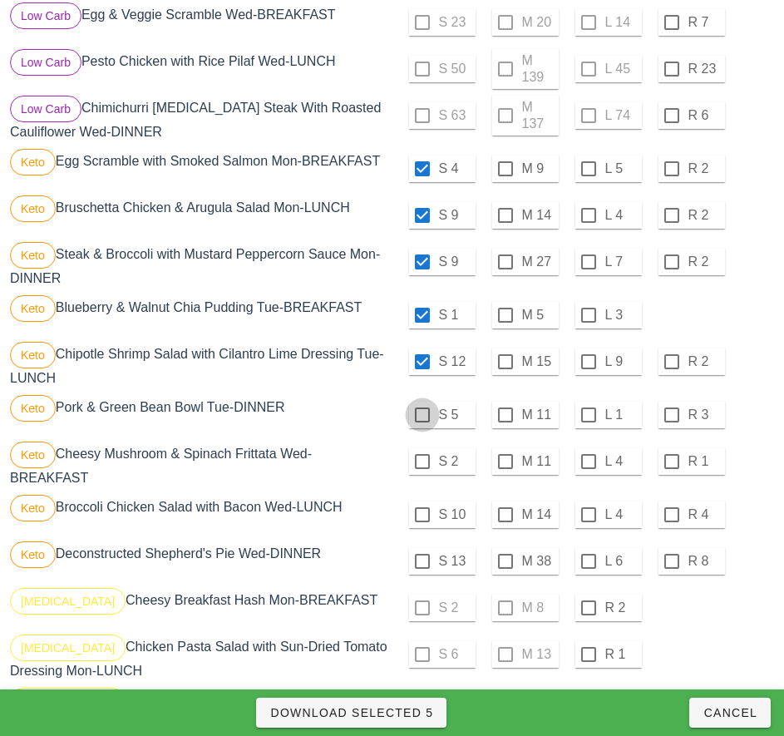
click at [423, 421] on div at bounding box center [422, 415] width 28 height 28
checkbox input "true"
click at [421, 468] on div at bounding box center [422, 461] width 28 height 28
click at [421, 521] on div at bounding box center [422, 514] width 28 height 28
checkbox input "true"
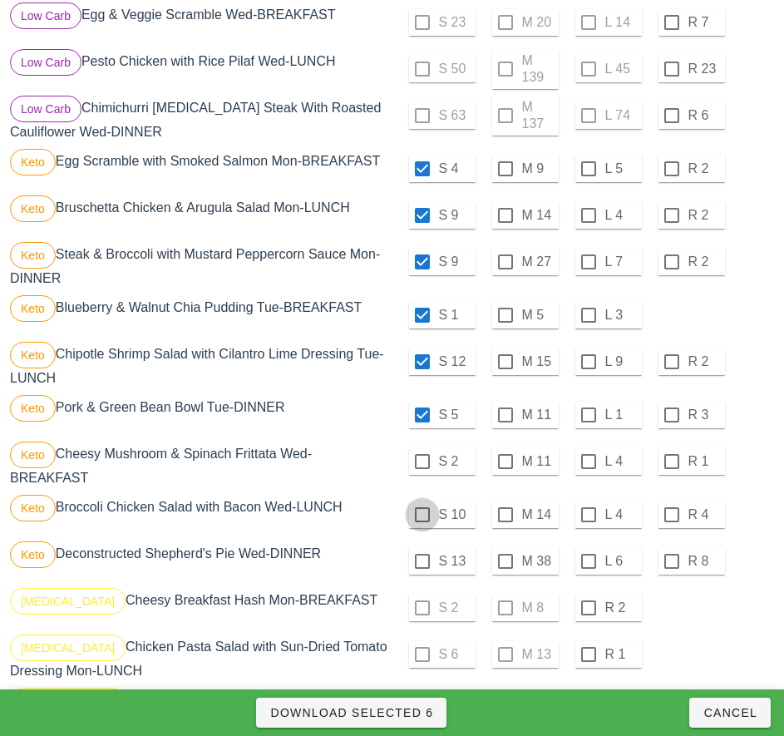
checkbox input "true"
click at [421, 568] on div at bounding box center [422, 561] width 28 height 28
checkbox input "true"
click at [400, 712] on span "Download Selected 9" at bounding box center [351, 712] width 164 height 13
checkbox input "false"
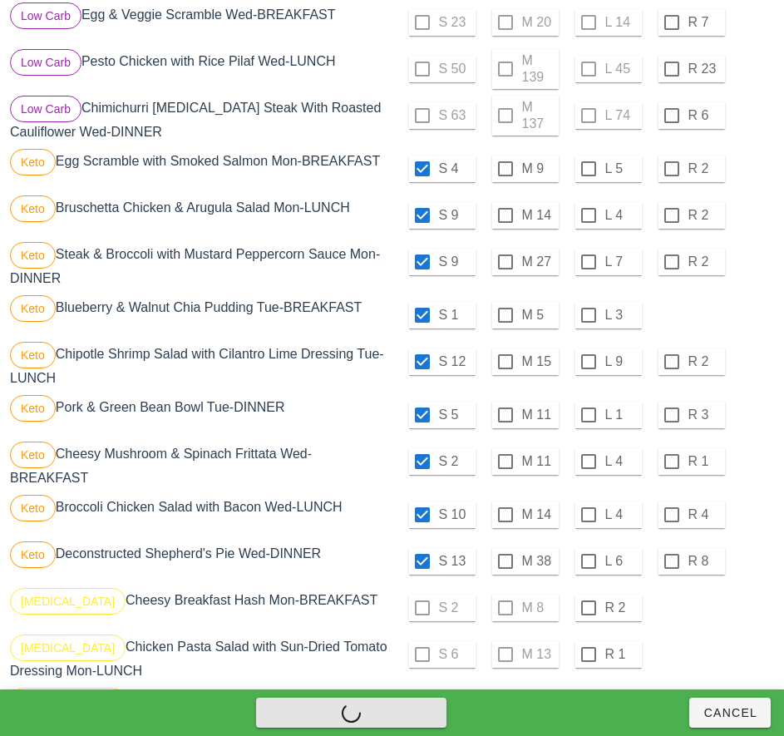
checkbox input "false"
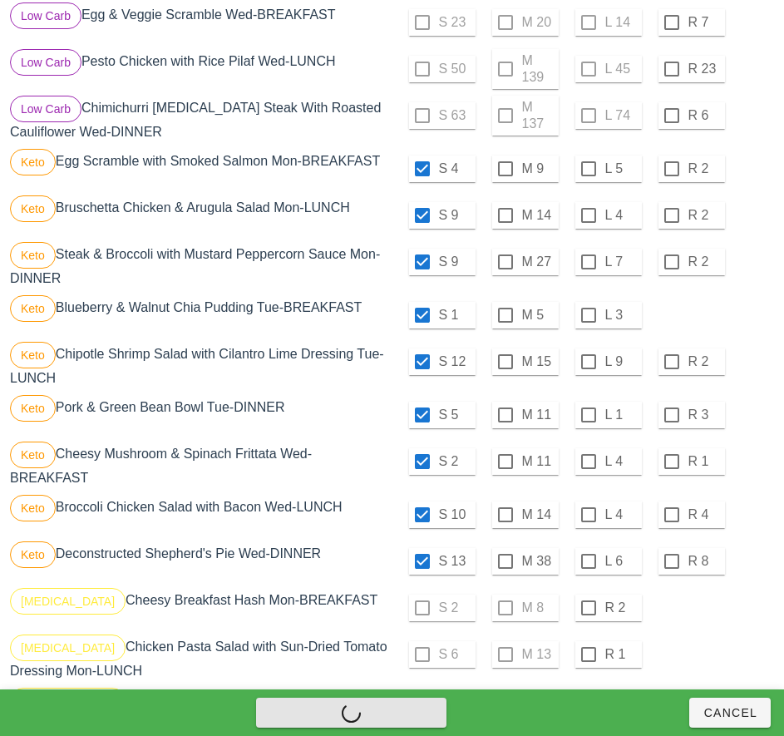
checkbox input "false"
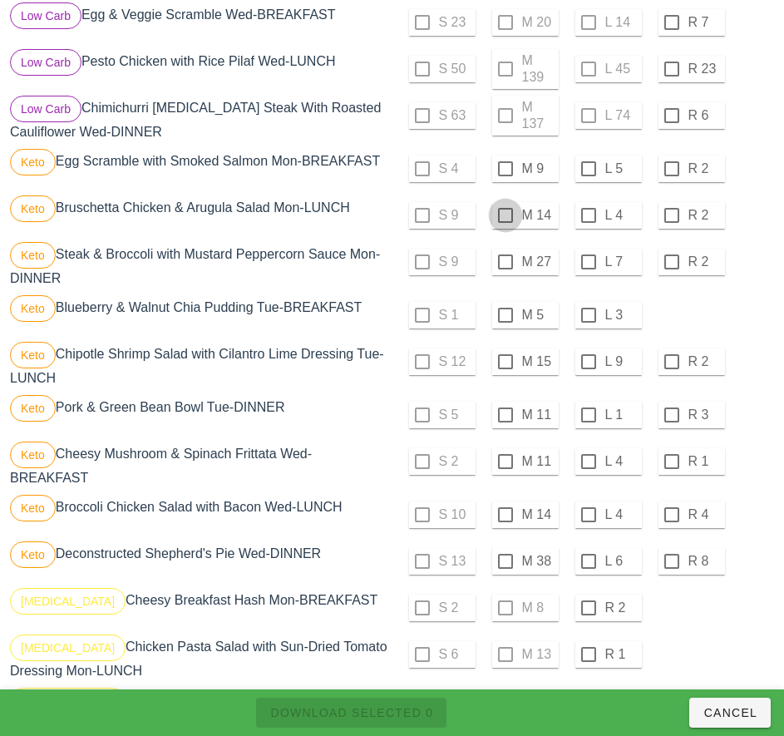
click at [505, 175] on div at bounding box center [505, 169] width 28 height 28
click at [505, 222] on div at bounding box center [505, 215] width 28 height 28
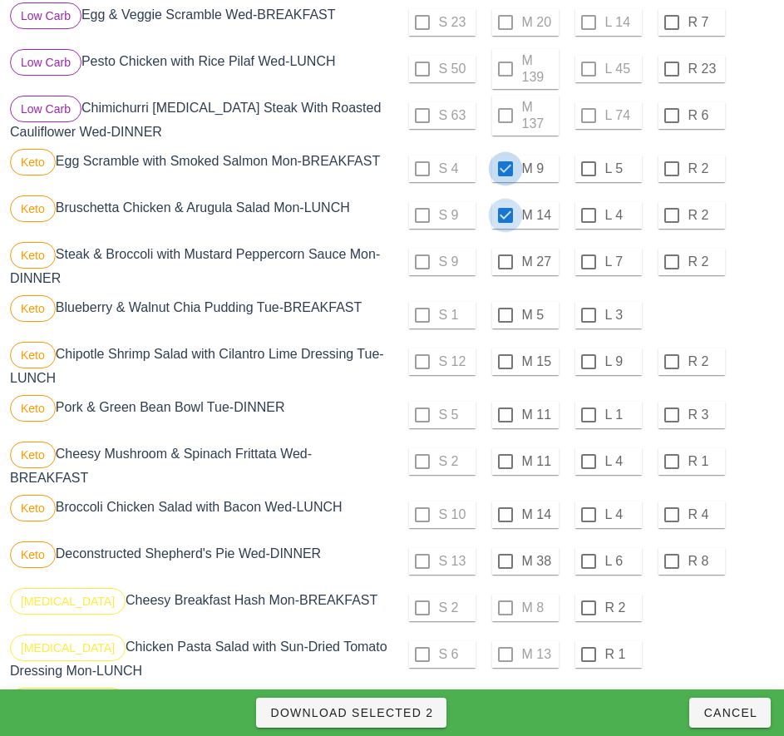
checkbox input "true"
click at [502, 267] on div at bounding box center [505, 262] width 28 height 28
click at [505, 324] on div at bounding box center [505, 315] width 28 height 28
checkbox input "true"
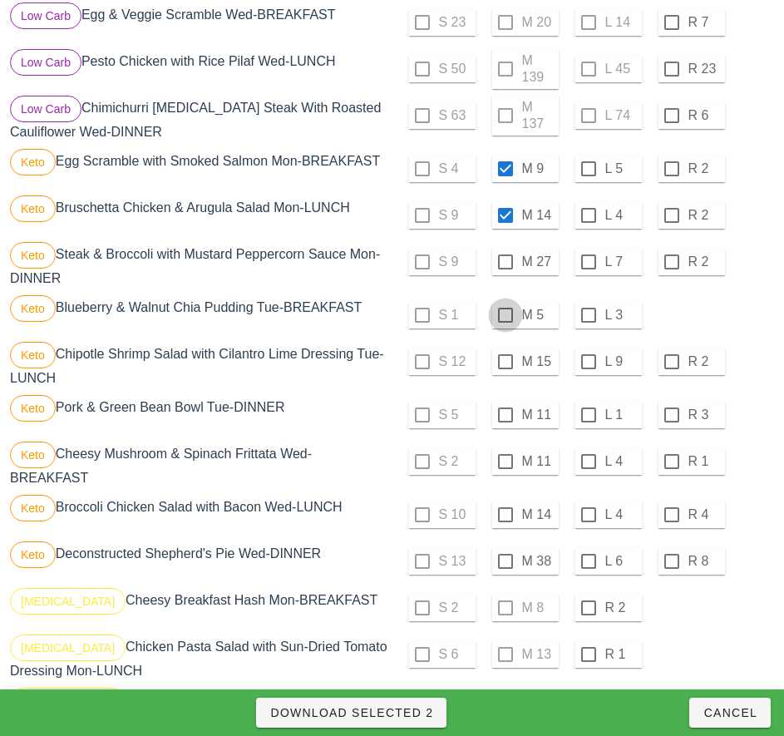
checkbox input "true"
click at [504, 370] on div at bounding box center [505, 361] width 28 height 28
checkbox input "true"
click at [588, 421] on div at bounding box center [588, 415] width 28 height 28
checkbox input "true"
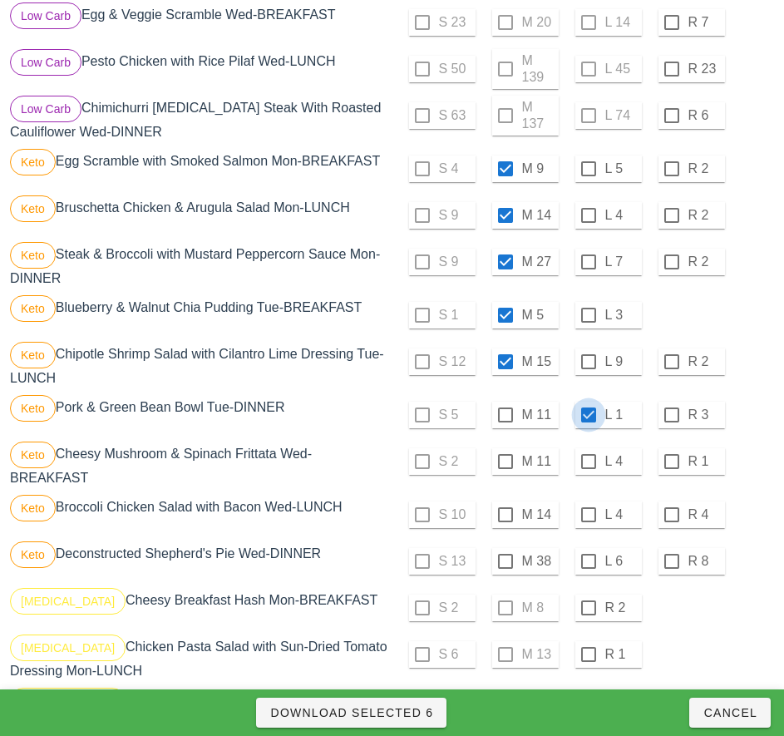
click at [588, 468] on div at bounding box center [588, 461] width 28 height 28
checkbox input "true"
click at [588, 521] on div at bounding box center [588, 514] width 28 height 28
checkbox input "true"
click at [588, 568] on div at bounding box center [588, 561] width 28 height 28
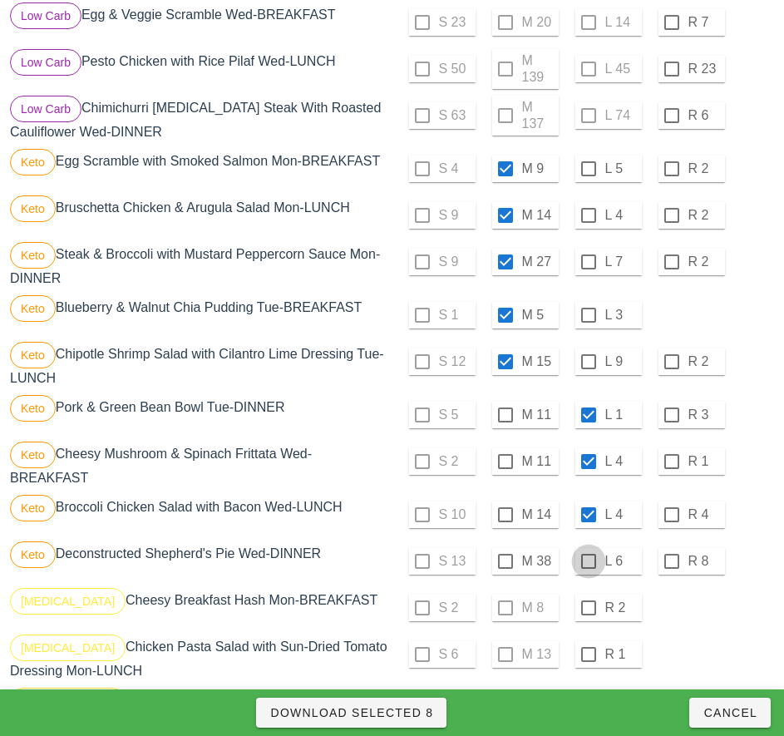
checkbox input "true"
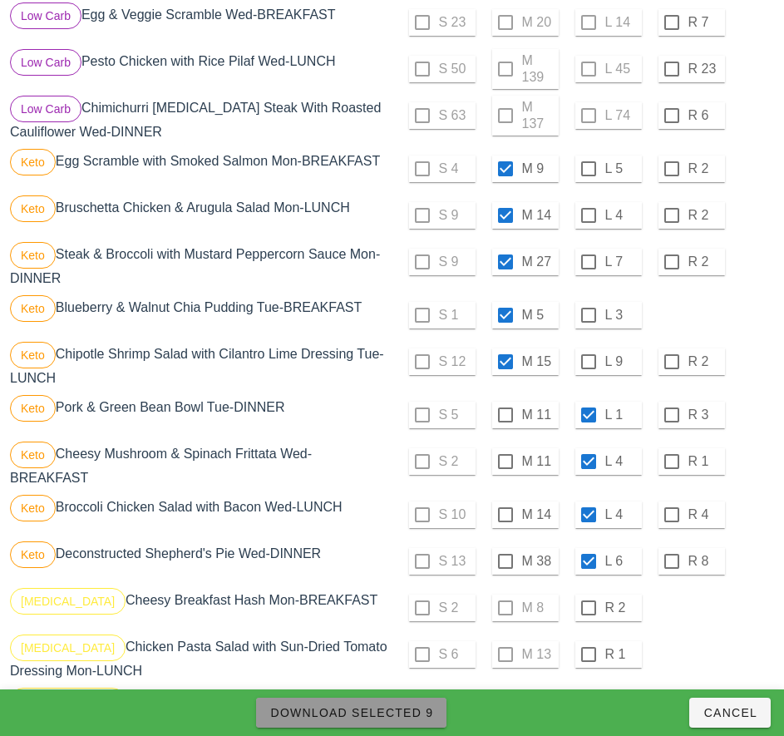
click at [411, 712] on span "Download Selected 9" at bounding box center [351, 712] width 164 height 13
checkbox input "false"
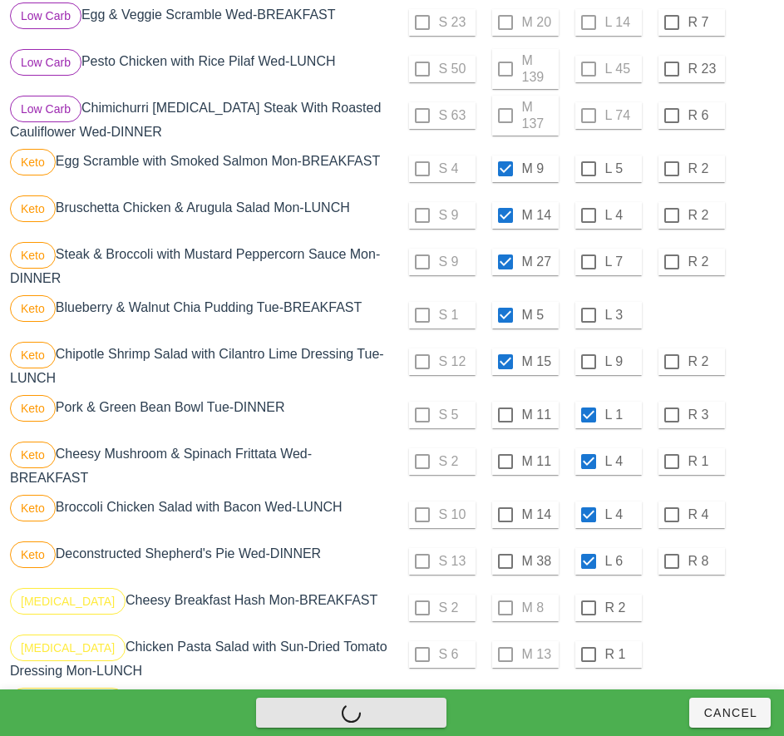
checkbox input "false"
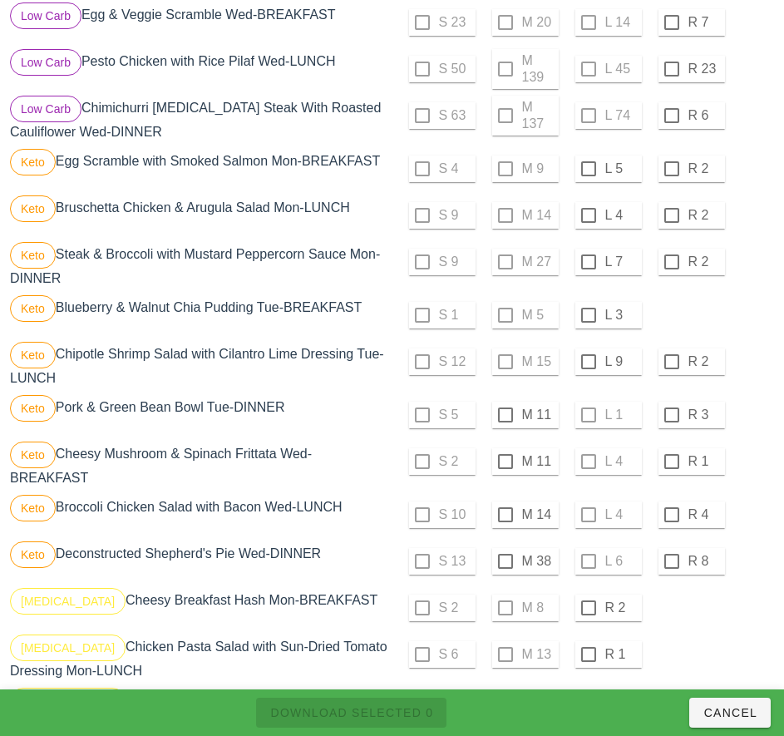
click at [726, 325] on div "S 1 M 5 L 3" at bounding box center [585, 315] width 379 height 40
click at [588, 175] on div at bounding box center [588, 169] width 28 height 28
checkbox input "true"
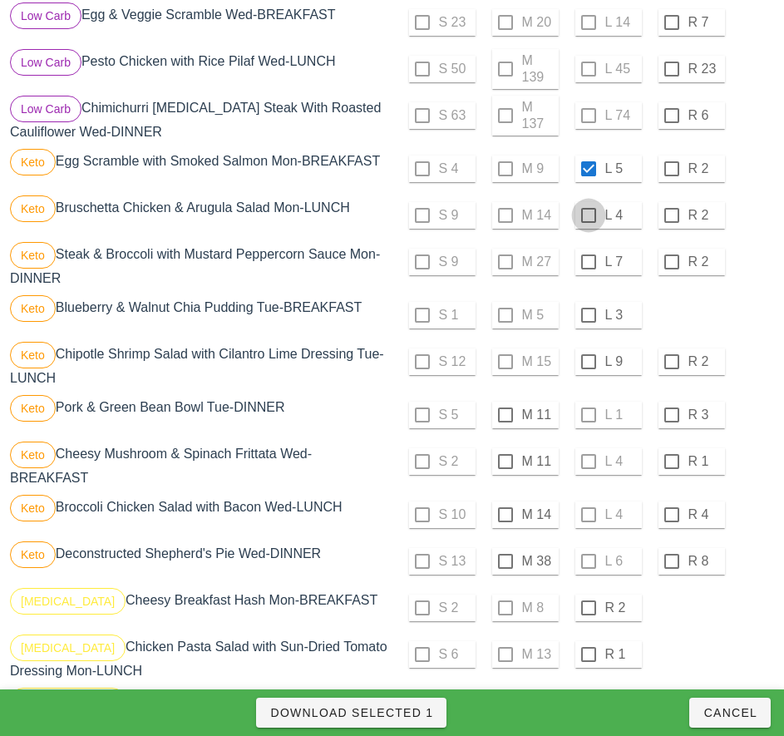
click at [588, 222] on div at bounding box center [588, 215] width 28 height 28
checkbox input "true"
click at [588, 269] on div at bounding box center [588, 262] width 28 height 28
click at [589, 323] on div at bounding box center [588, 315] width 28 height 28
click at [588, 368] on div at bounding box center [588, 361] width 28 height 28
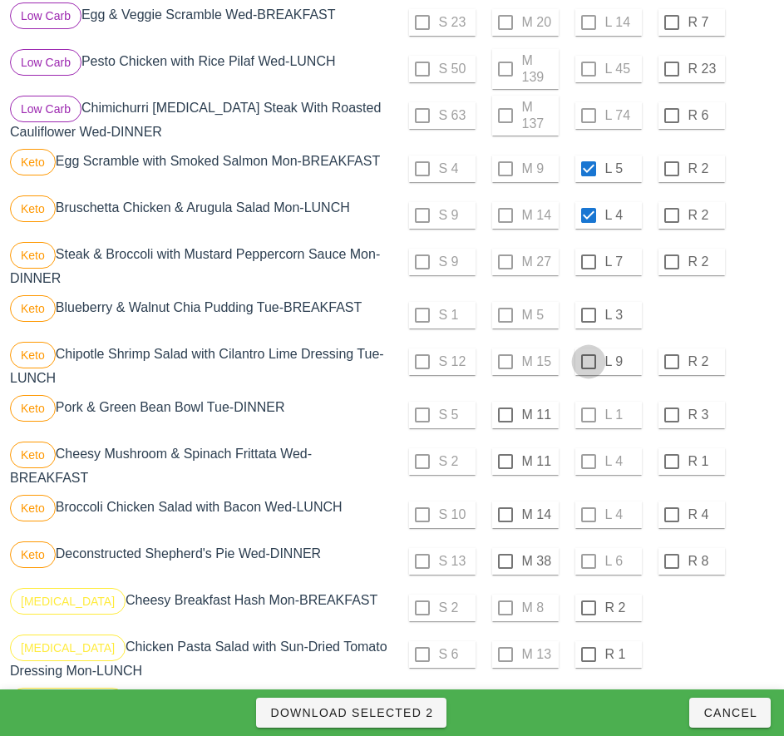
checkbox input "true"
click at [505, 421] on div at bounding box center [505, 415] width 28 height 28
click at [505, 468] on div at bounding box center [505, 461] width 28 height 28
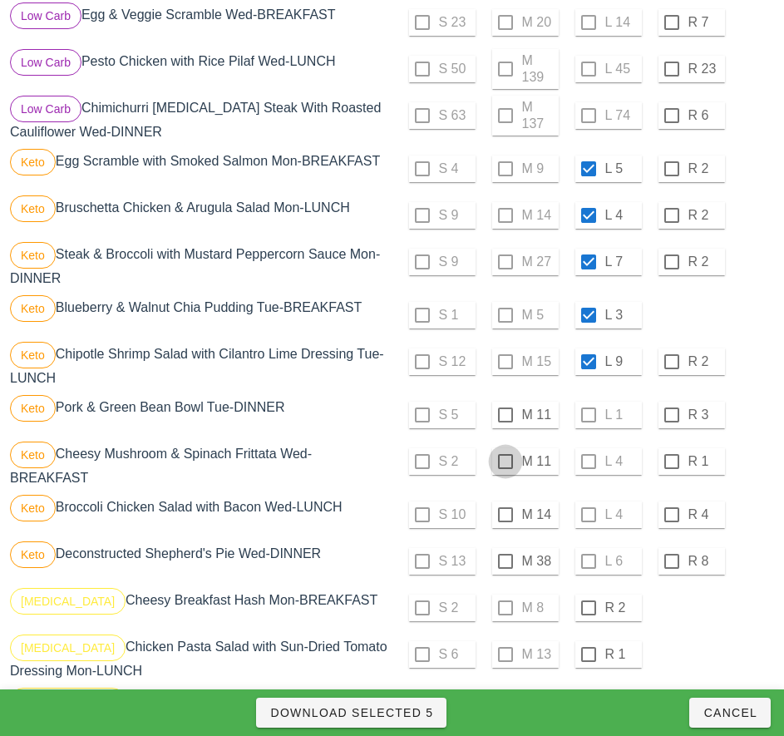
checkbox input "true"
click at [505, 521] on div at bounding box center [505, 514] width 28 height 28
checkbox input "true"
click at [502, 568] on div at bounding box center [505, 561] width 28 height 28
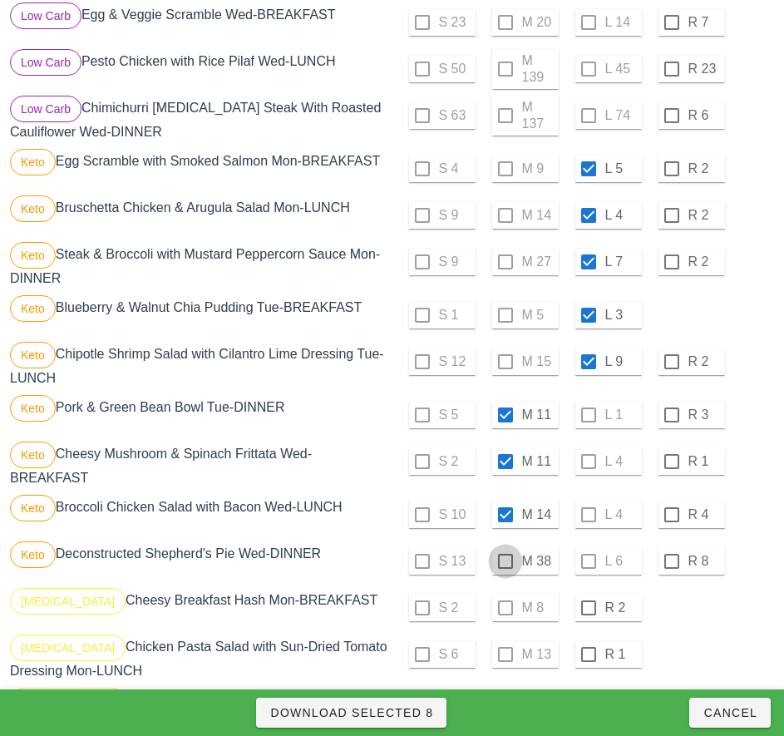
checkbox input "true"
click at [417, 712] on span "Download Selected 9" at bounding box center [351, 712] width 164 height 13
checkbox input "false"
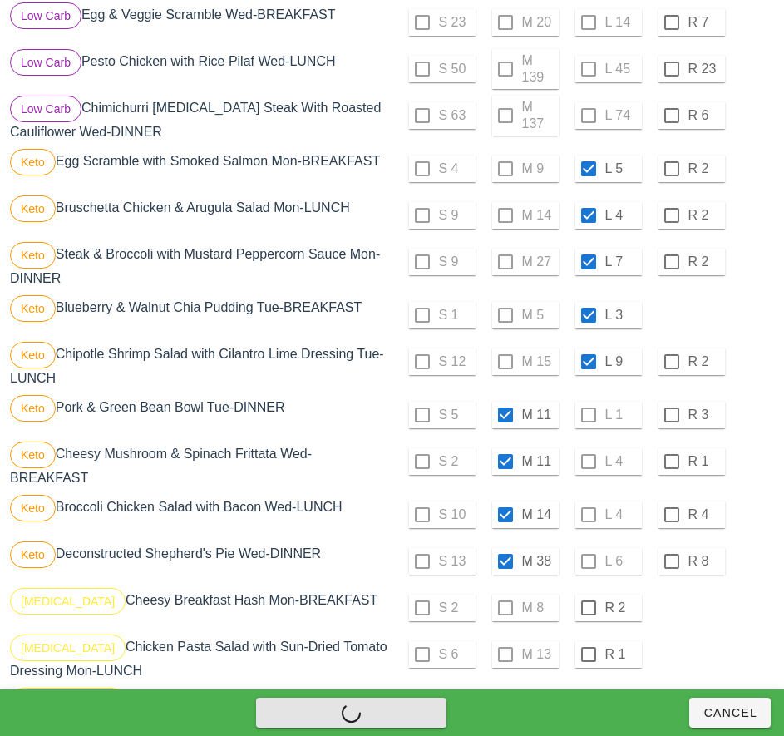
checkbox input "false"
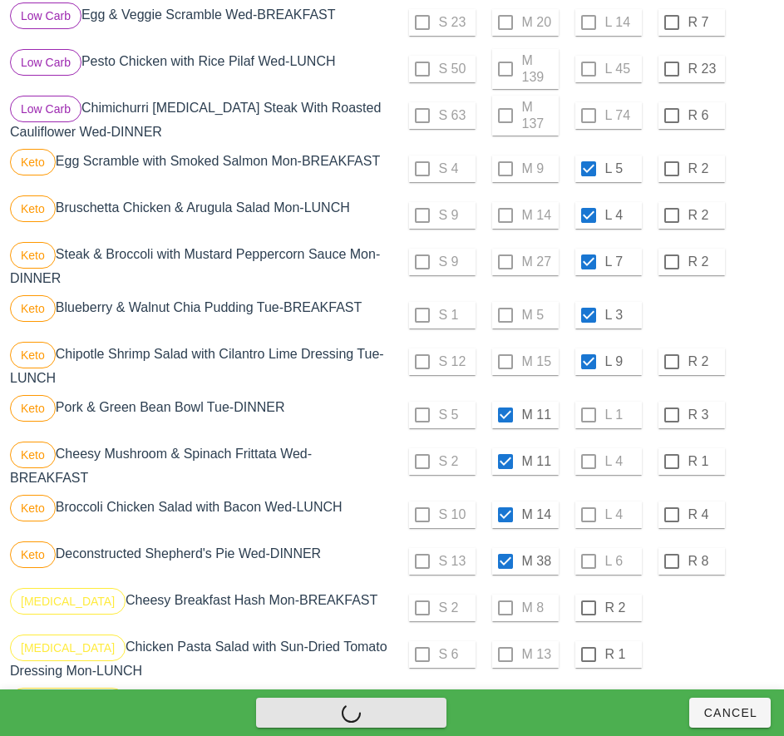
checkbox input "false"
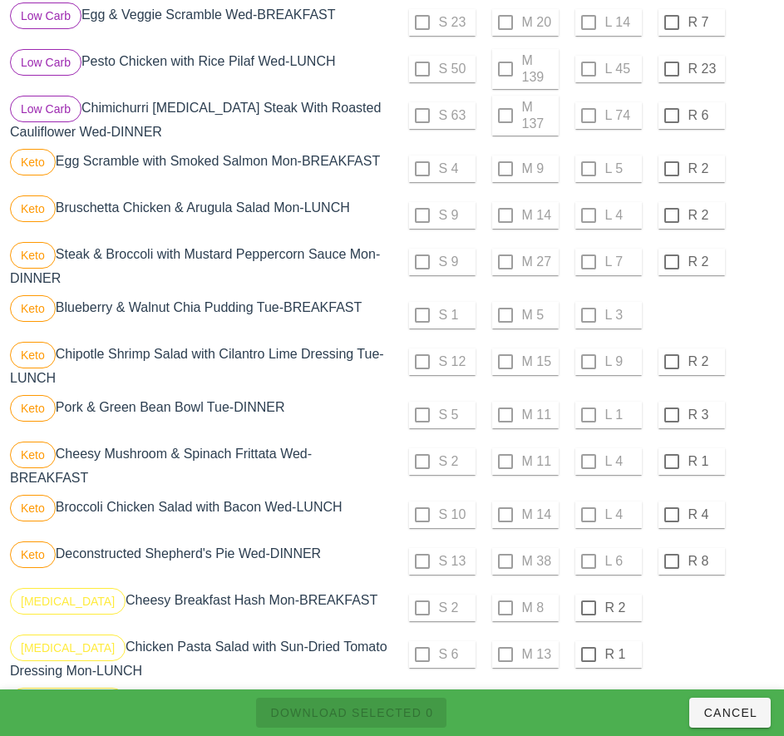
click at [369, 473] on div "Keto Cheesy Mushroom & Spinach Frittata Wed-BREAKFAST" at bounding box center [200, 464] width 386 height 53
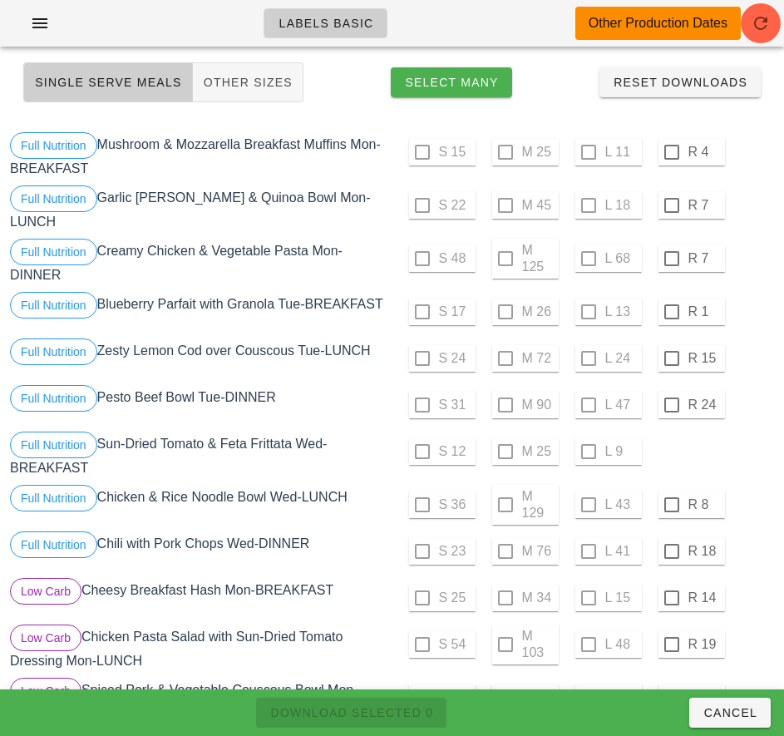
scroll to position [47, 0]
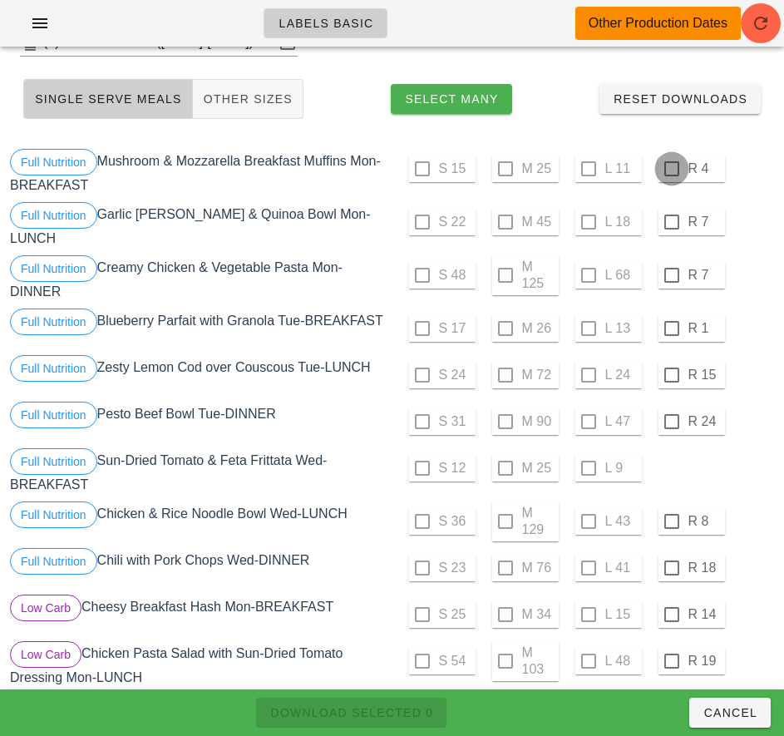
click at [671, 169] on div at bounding box center [672, 169] width 28 height 28
checkbox input "true"
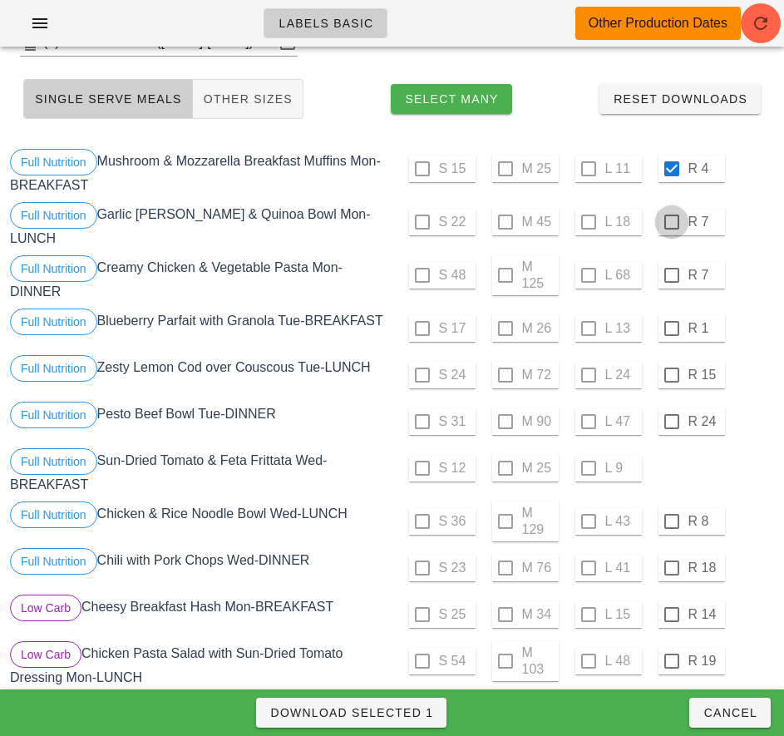
click at [671, 222] on div at bounding box center [672, 222] width 28 height 28
checkbox input "true"
click at [671, 275] on div at bounding box center [672, 275] width 28 height 28
checkbox input "true"
click at [671, 328] on div at bounding box center [672, 328] width 28 height 28
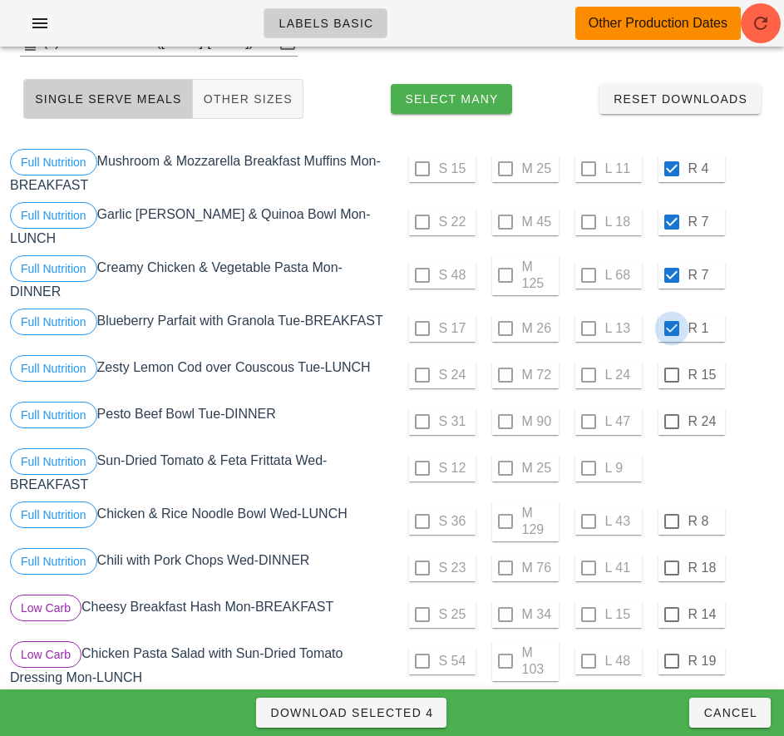
click at [673, 333] on div at bounding box center [672, 328] width 28 height 28
click at [664, 339] on div at bounding box center [672, 328] width 28 height 28
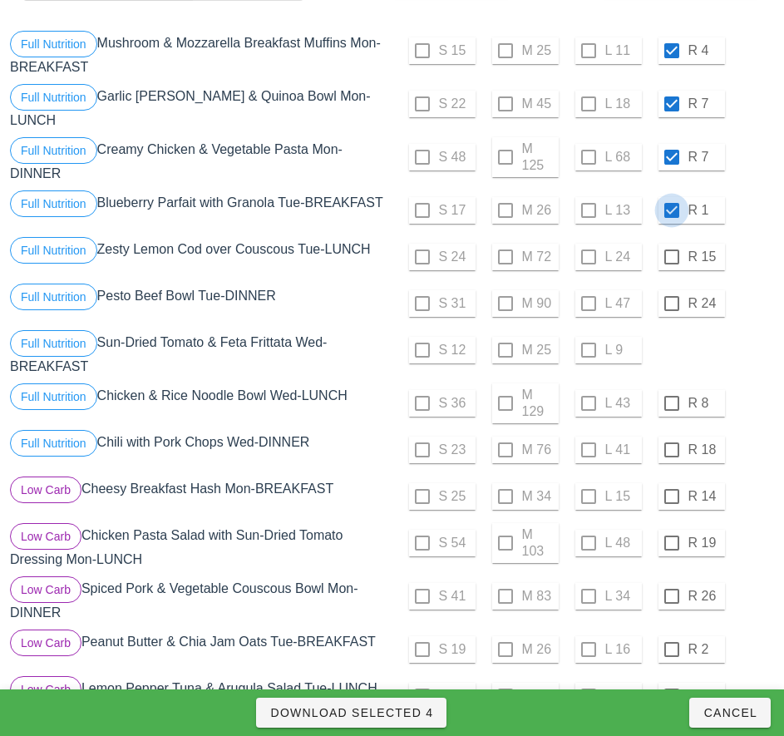
scroll to position [177, 0]
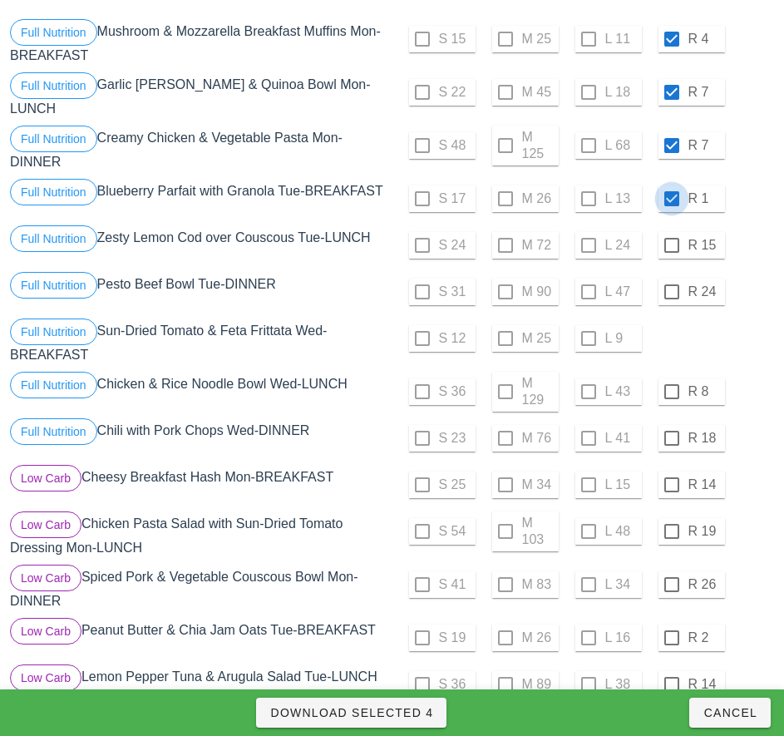
click at [671, 199] on div at bounding box center [672, 199] width 28 height 28
checkbox input "false"
click at [671, 485] on div at bounding box center [672, 485] width 28 height 28
click at [671, 531] on div at bounding box center [672, 531] width 28 height 28
checkbox input "true"
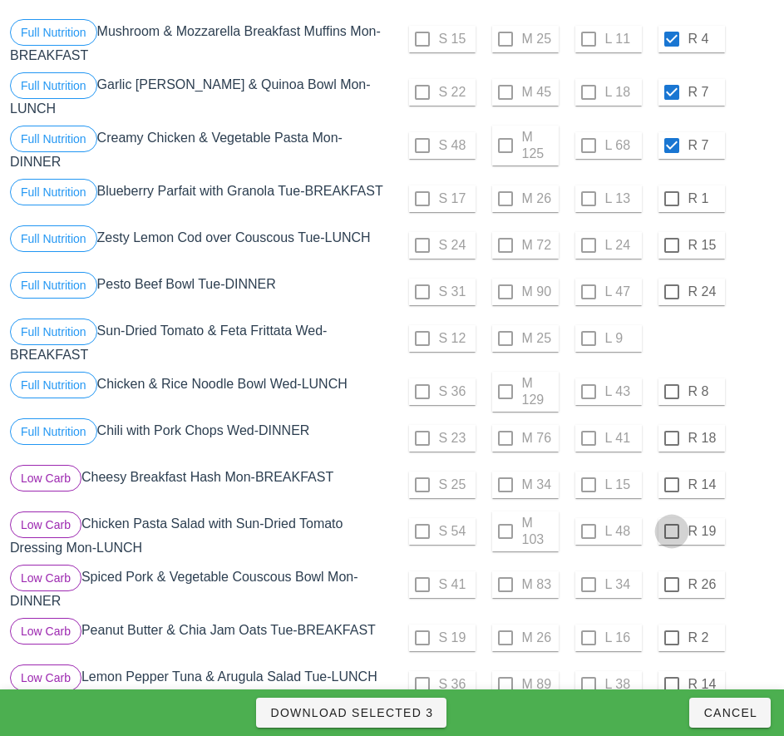
checkbox input "true"
click at [671, 584] on div at bounding box center [672, 584] width 28 height 28
checkbox input "true"
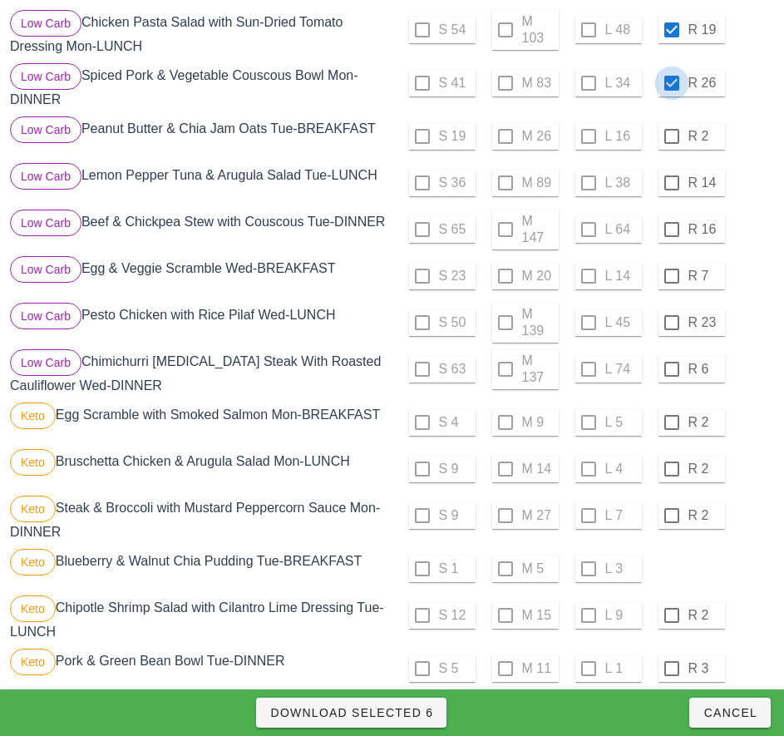
scroll to position [679, 0]
click at [671, 428] on div at bounding box center [672, 421] width 28 height 28
click at [671, 475] on div at bounding box center [672, 468] width 28 height 28
checkbox input "true"
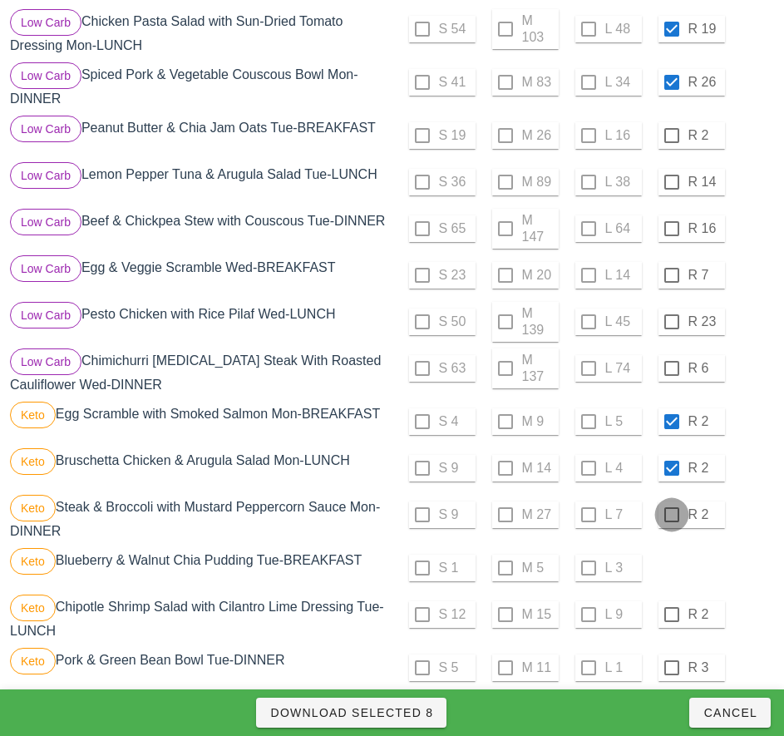
click at [671, 521] on div at bounding box center [672, 514] width 28 height 28
checkbox input "true"
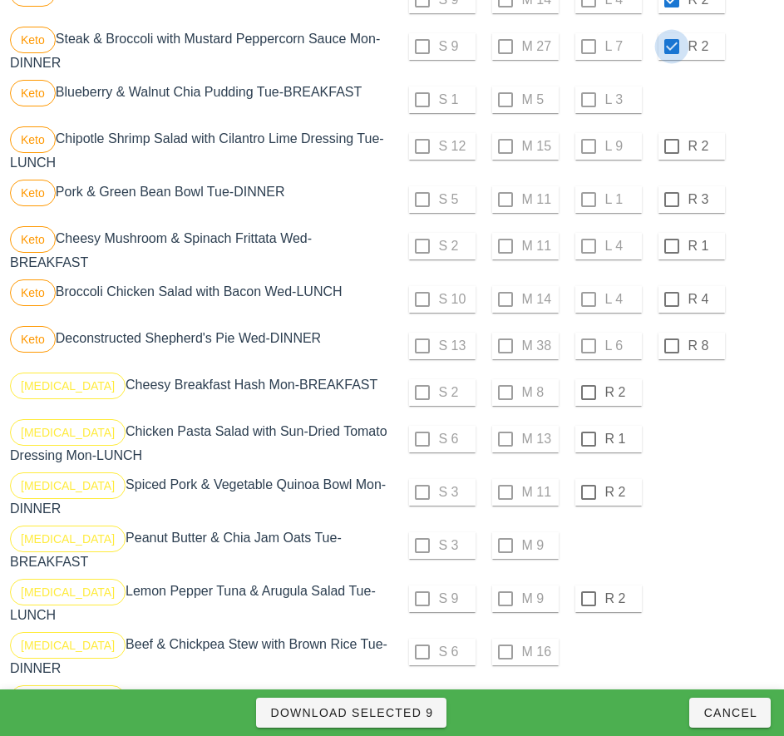
scroll to position [1150, 0]
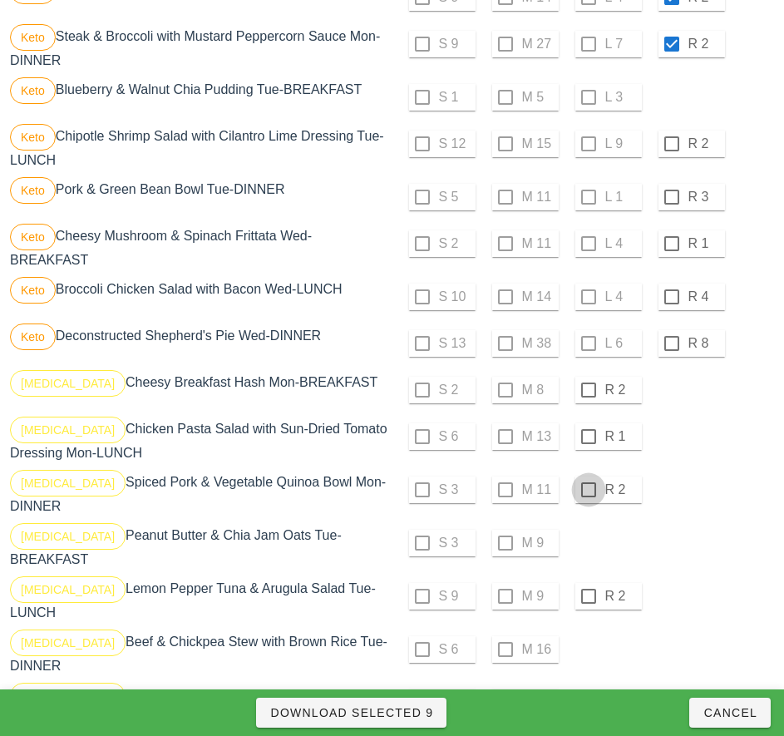
click at [588, 397] on div at bounding box center [588, 390] width 28 height 28
click at [588, 443] on div at bounding box center [588, 436] width 28 height 28
click at [586, 504] on div at bounding box center [588, 490] width 28 height 28
checkbox input "true"
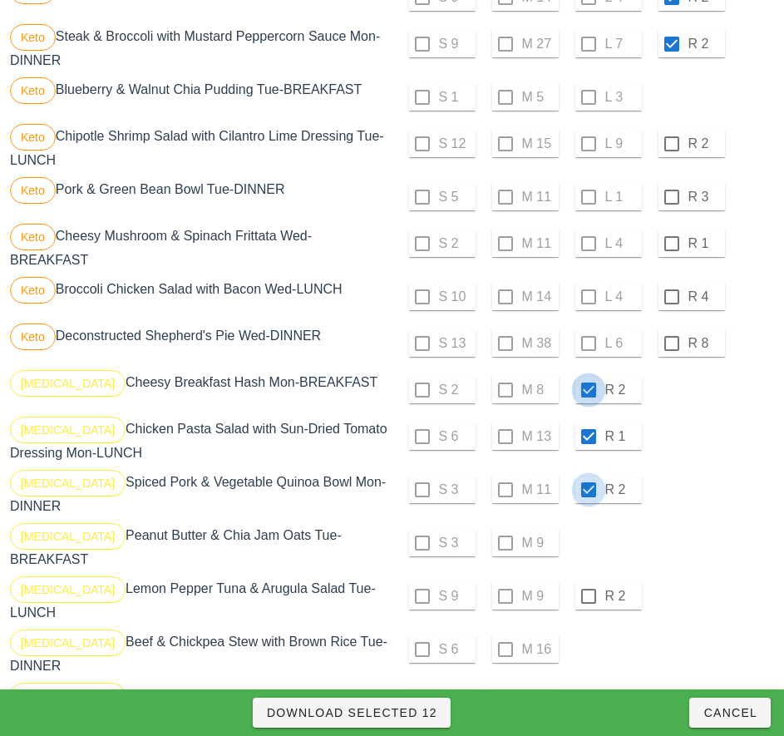
checkbox input "true"
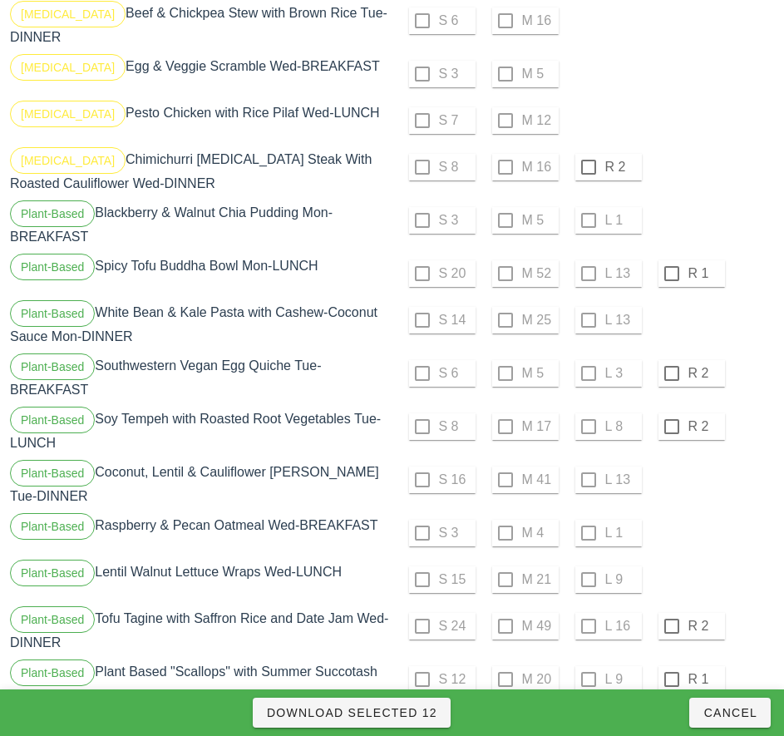
scroll to position [1779, 0]
click at [671, 266] on div at bounding box center [672, 273] width 28 height 28
checkbox input "true"
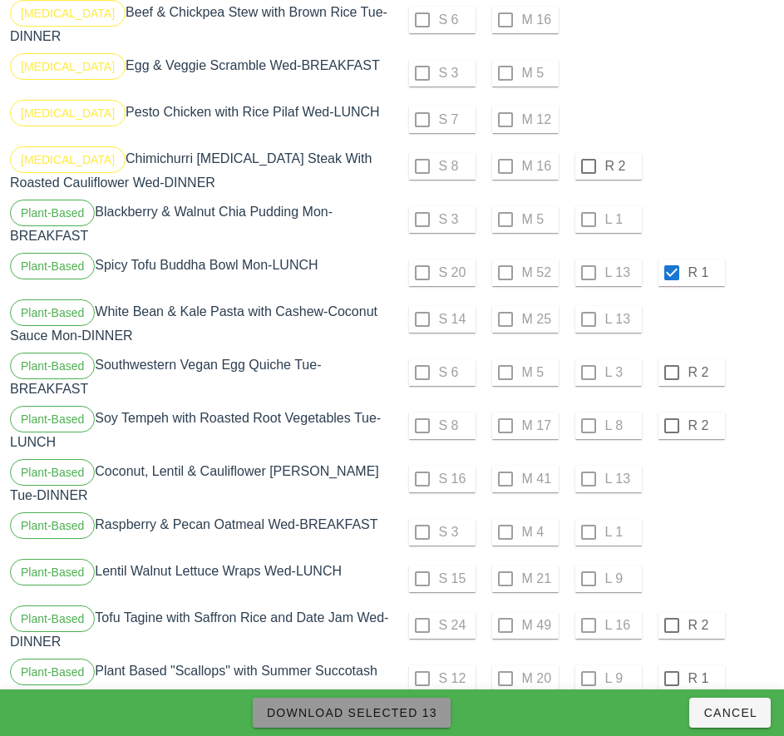
click at [420, 712] on span "Download Selected 13" at bounding box center [351, 712] width 171 height 13
checkbox input "false"
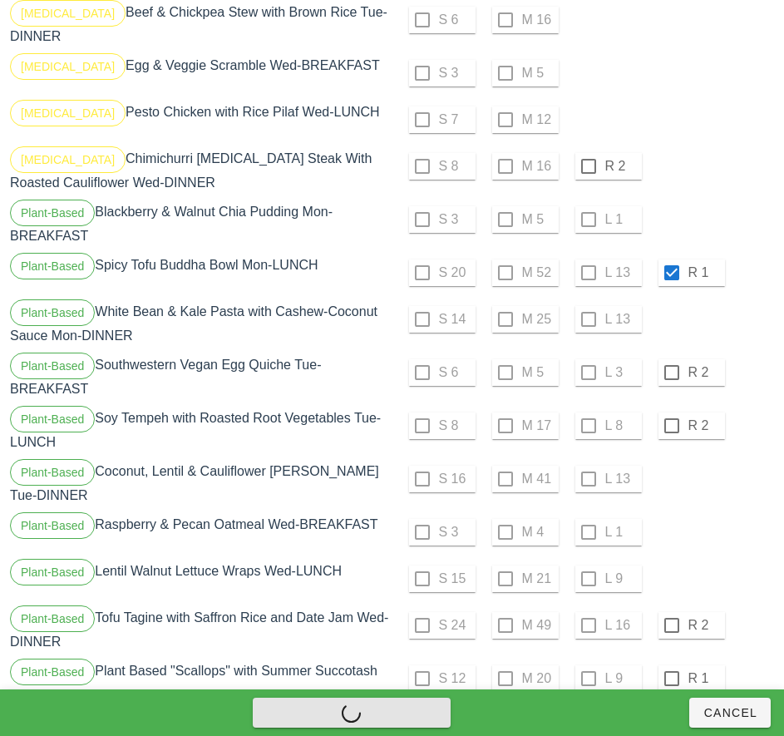
checkbox input "false"
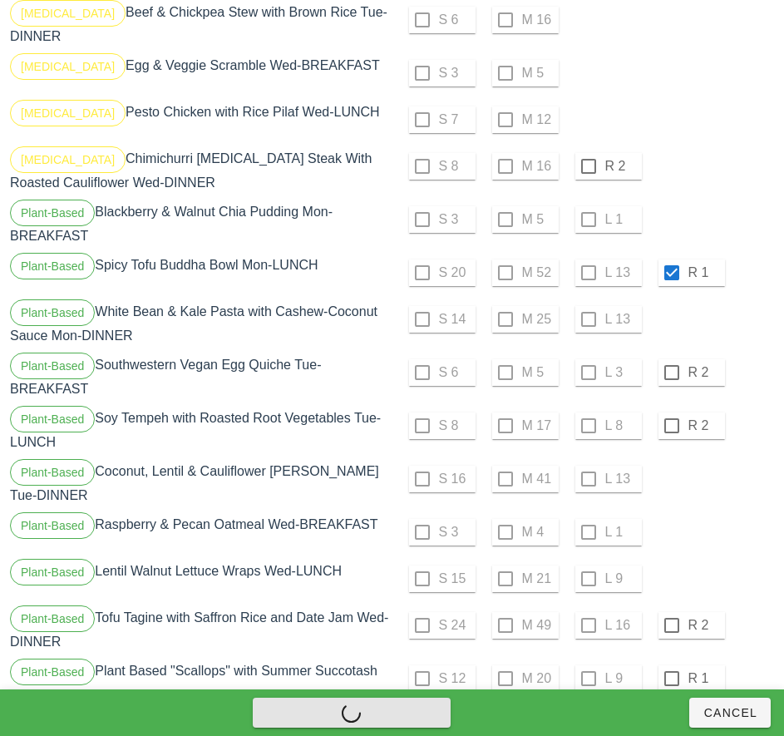
checkbox input "false"
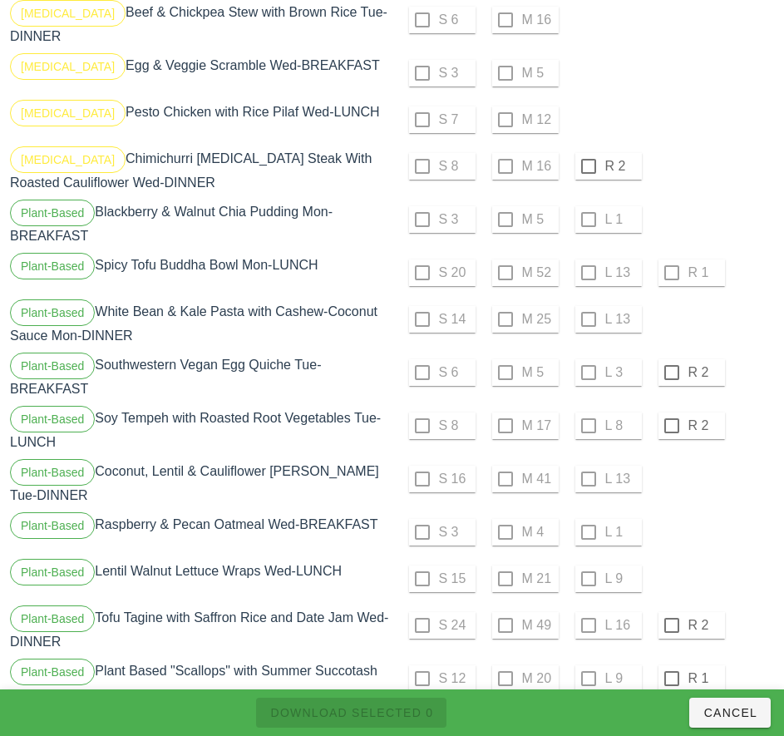
click at [732, 150] on div "S 8 M 16 R 2" at bounding box center [585, 166] width 379 height 40
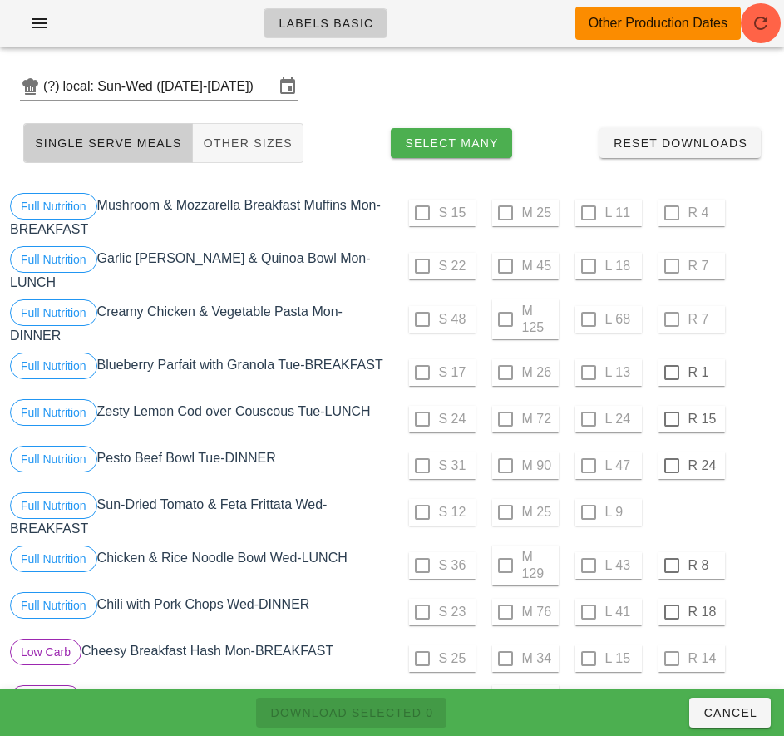
scroll to position [0, 0]
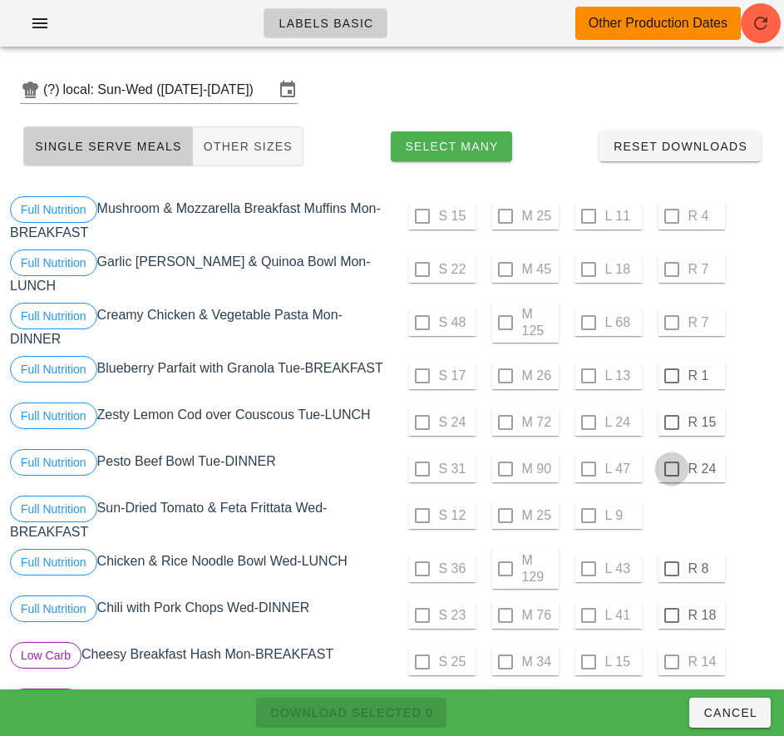
click at [671, 376] on div at bounding box center [672, 376] width 28 height 28
click at [671, 422] on div at bounding box center [672, 422] width 28 height 28
click at [670, 471] on div at bounding box center [672, 469] width 28 height 28
checkbox input "true"
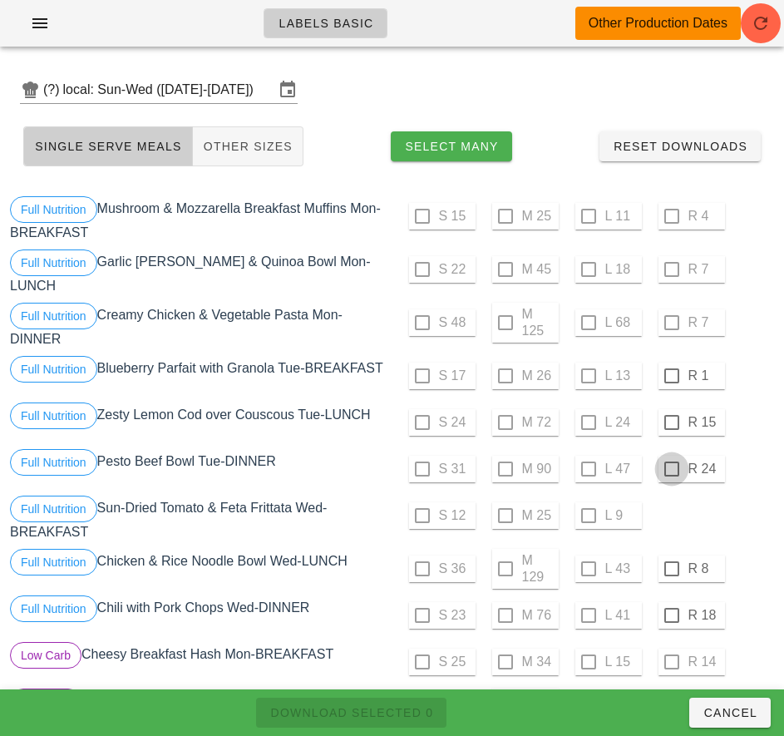
checkbox input "true"
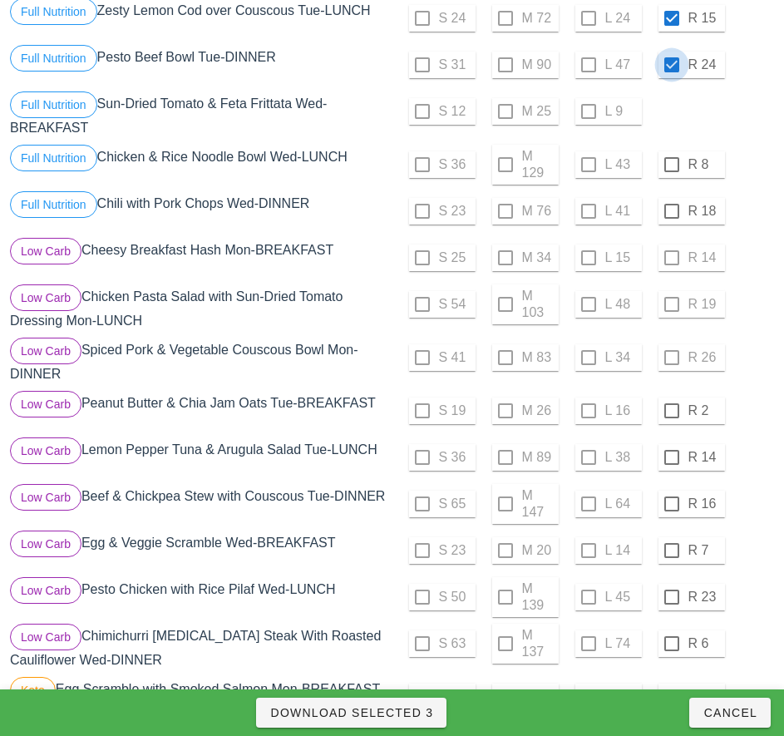
scroll to position [407, 0]
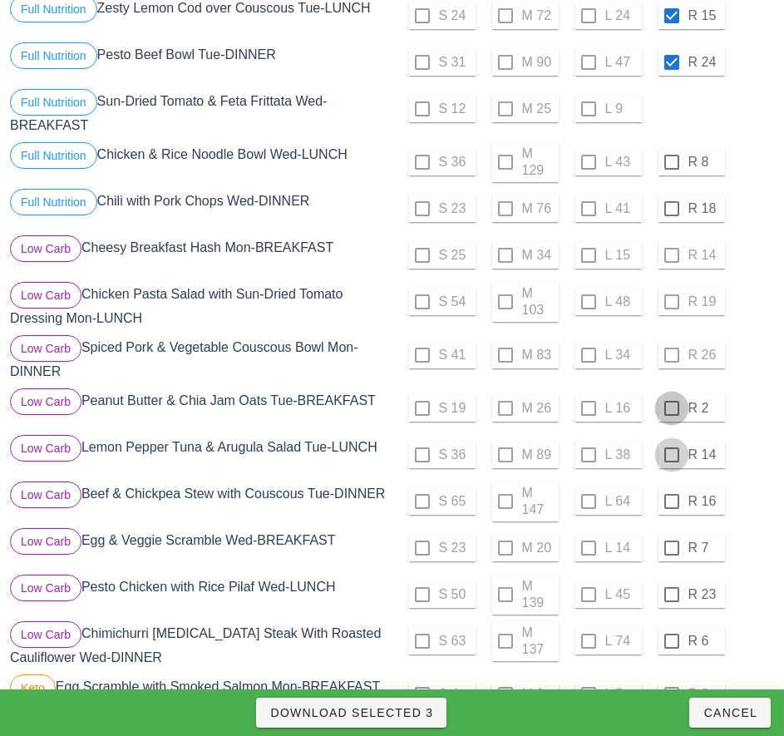
click at [671, 408] on div at bounding box center [672, 408] width 28 height 28
click at [671, 455] on div at bounding box center [672, 455] width 28 height 28
checkbox input "true"
click at [669, 515] on div at bounding box center [672, 501] width 28 height 28
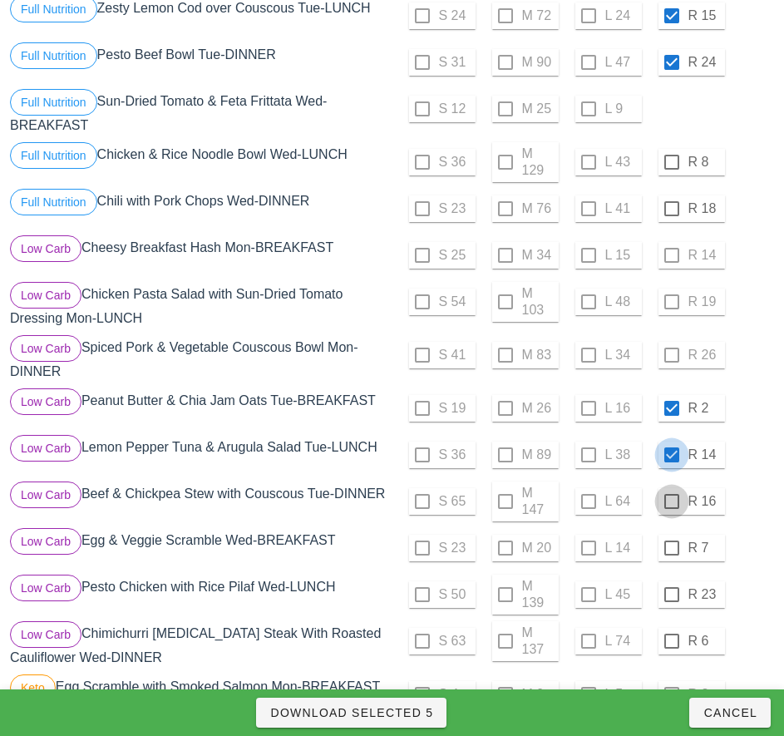
checkbox input "true"
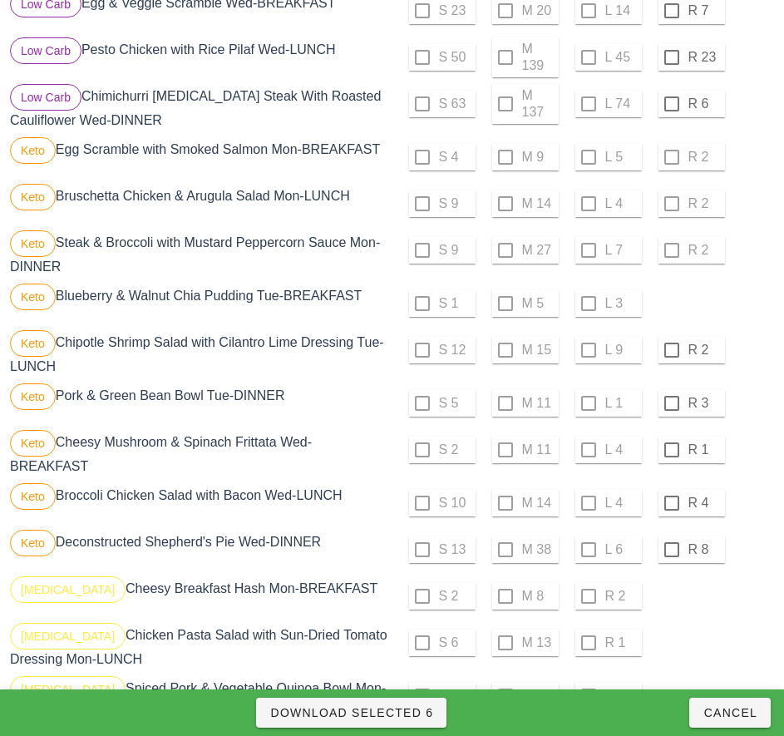
scroll to position [946, 0]
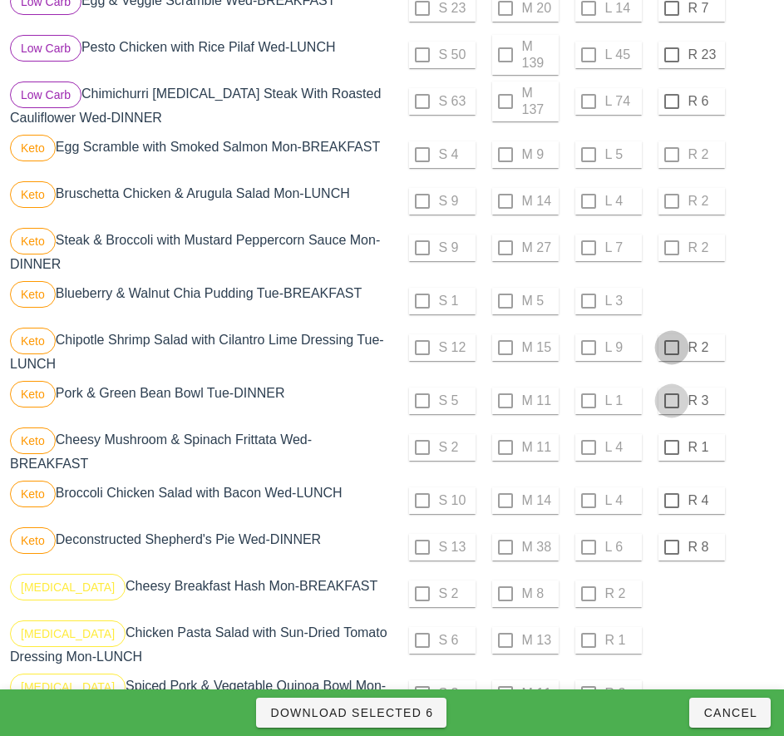
click at [671, 354] on div at bounding box center [672, 347] width 28 height 28
click at [671, 407] on div at bounding box center [672, 401] width 28 height 28
checkbox input "true"
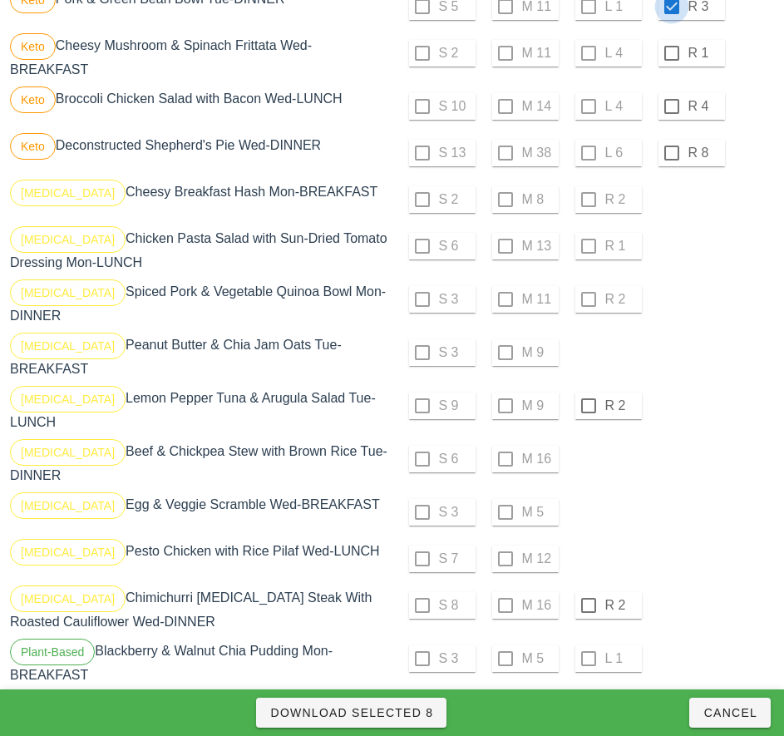
scroll to position [1353, 0]
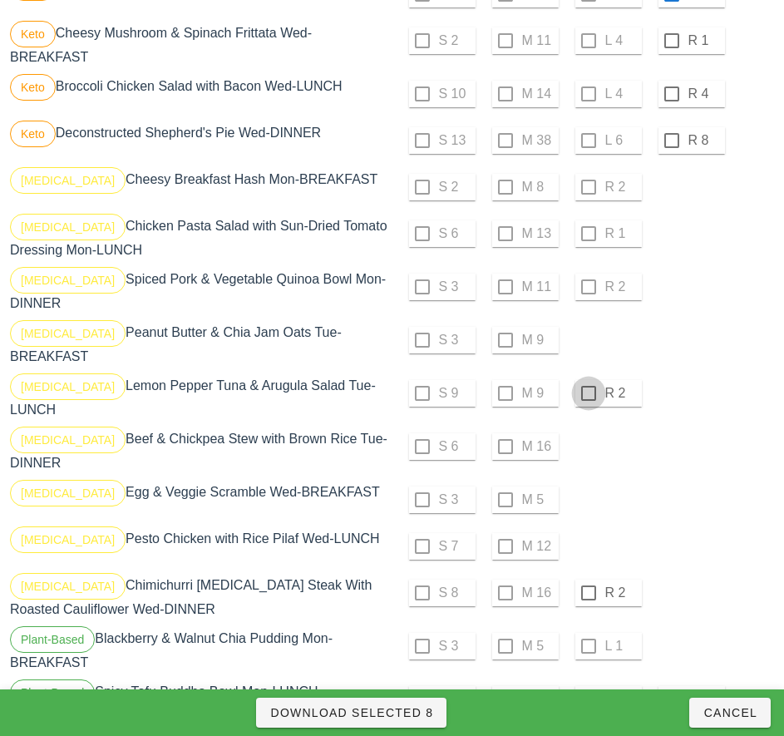
click at [586, 393] on div at bounding box center [588, 393] width 28 height 28
checkbox input "true"
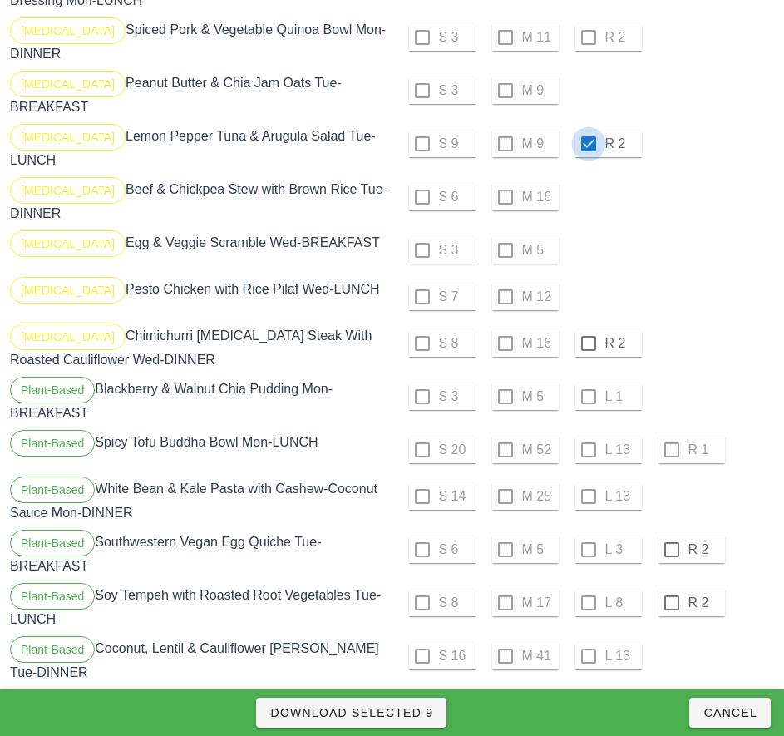
scroll to position [1604, 0]
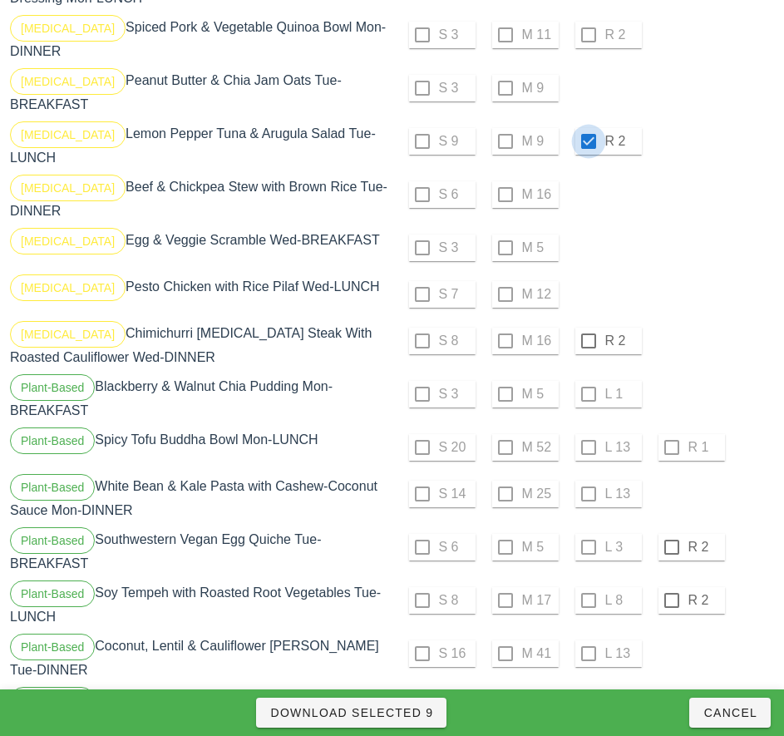
click at [671, 540] on div at bounding box center [672, 547] width 28 height 28
click at [671, 594] on div at bounding box center [672, 600] width 28 height 28
checkbox input "true"
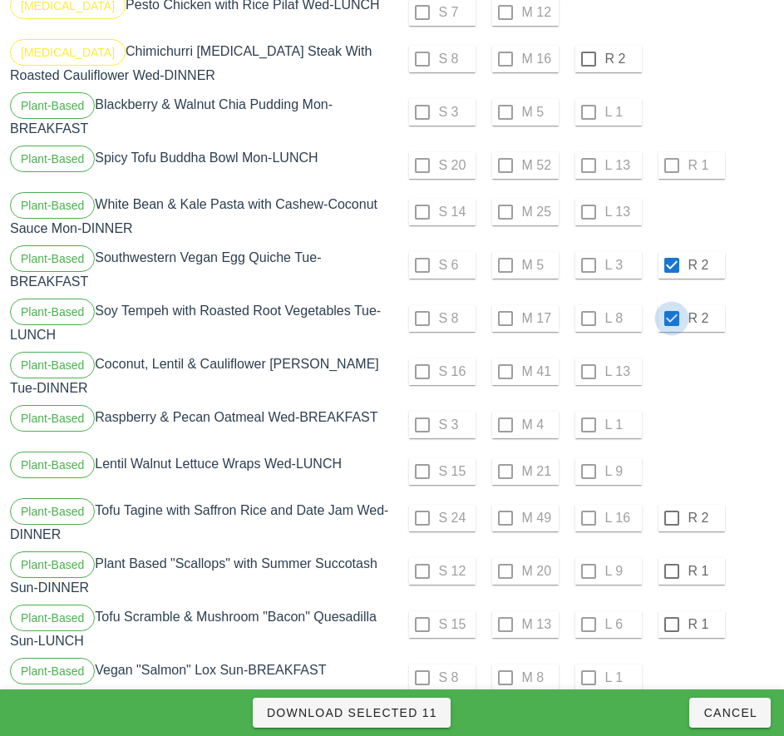
scroll to position [1911, 0]
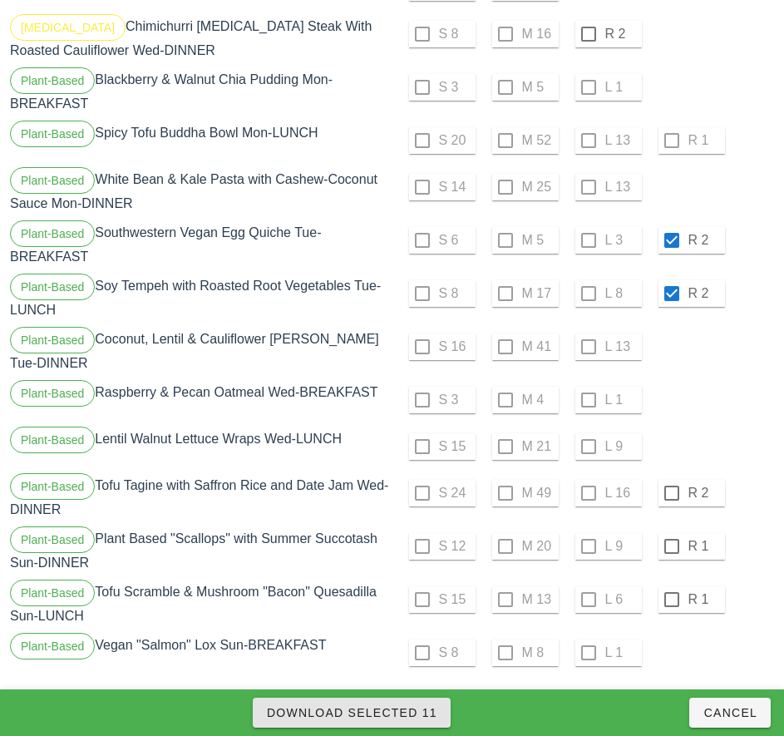
click at [397, 713] on span "Download Selected 11" at bounding box center [351, 712] width 171 height 13
checkbox input "false"
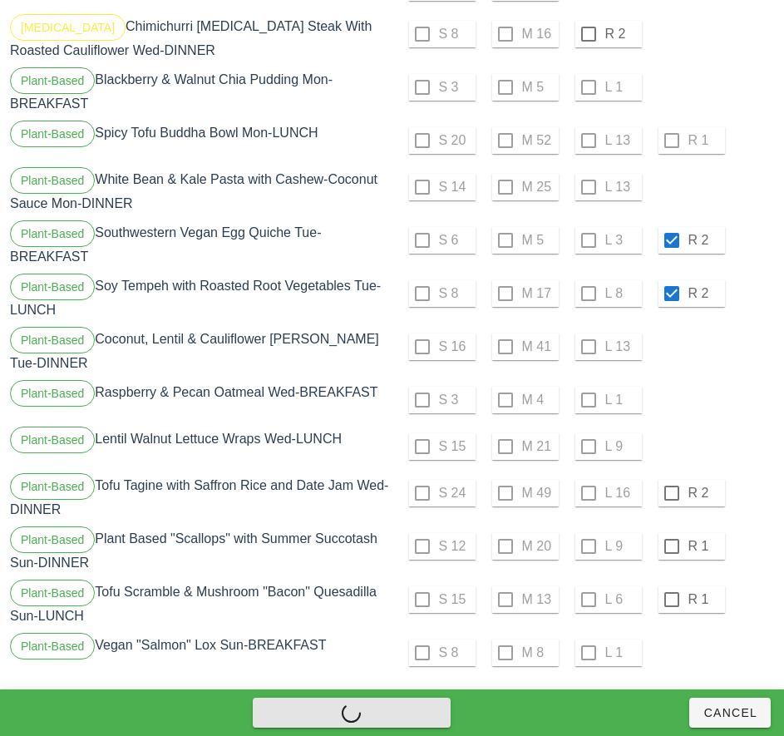
checkbox input "false"
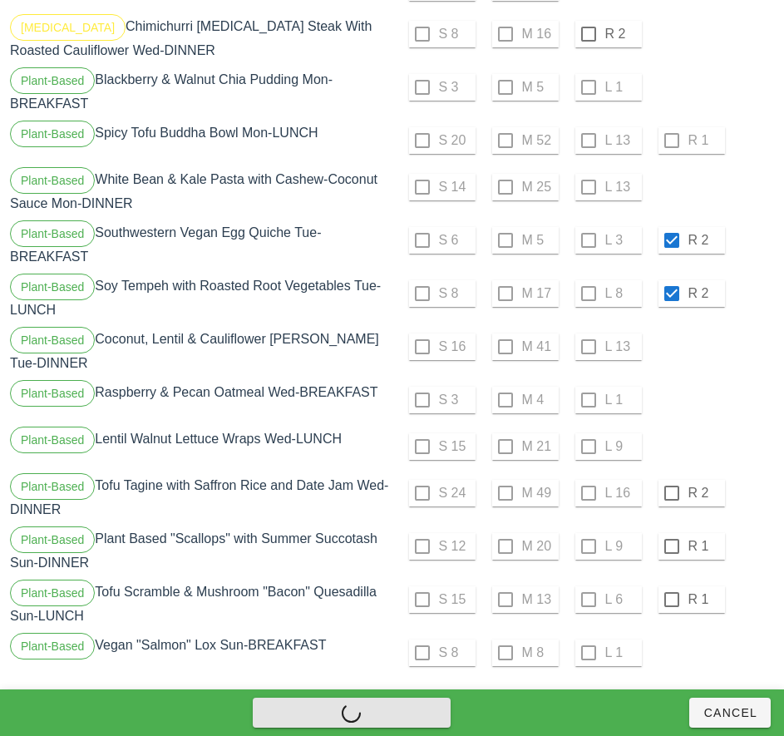
checkbox input "false"
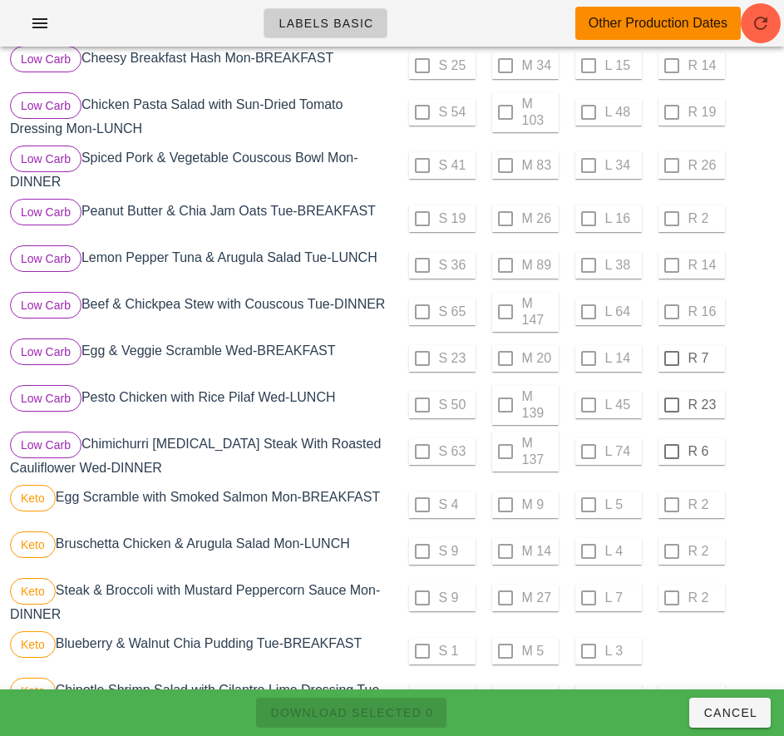
scroll to position [591, 0]
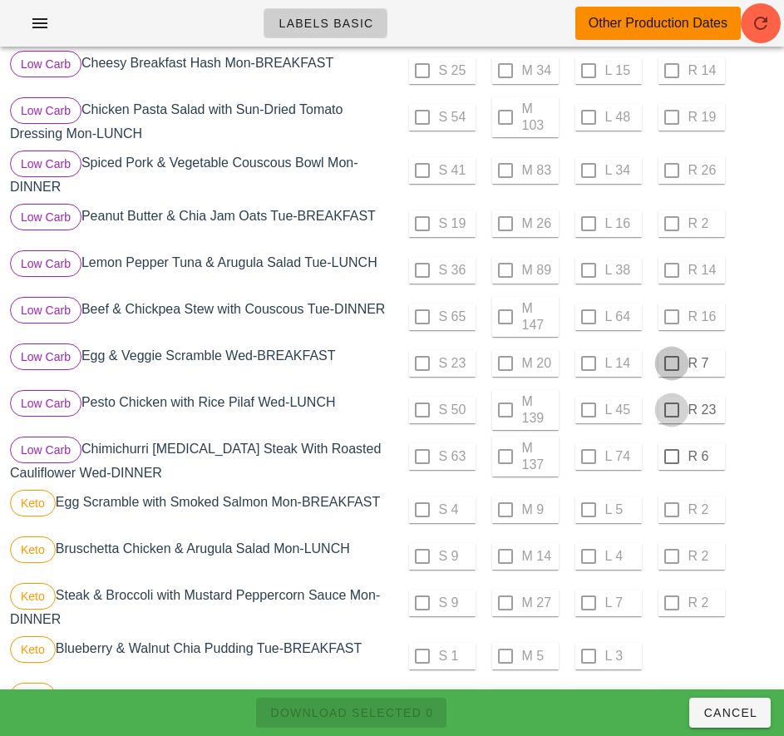
click at [671, 370] on div at bounding box center [672, 363] width 28 height 28
click at [671, 416] on div at bounding box center [672, 410] width 28 height 28
checkbox input "true"
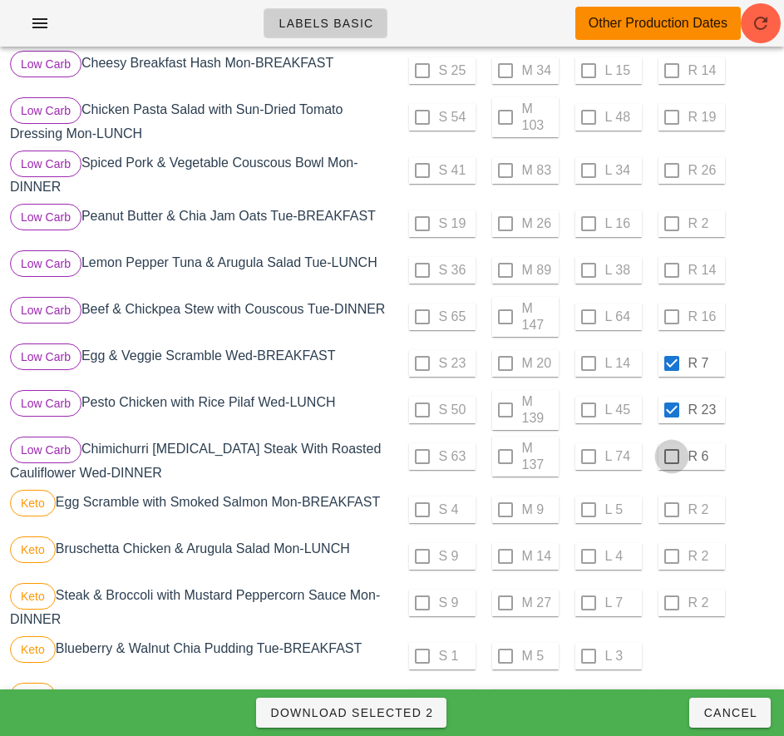
click at [671, 463] on div at bounding box center [672, 456] width 28 height 28
checkbox input "true"
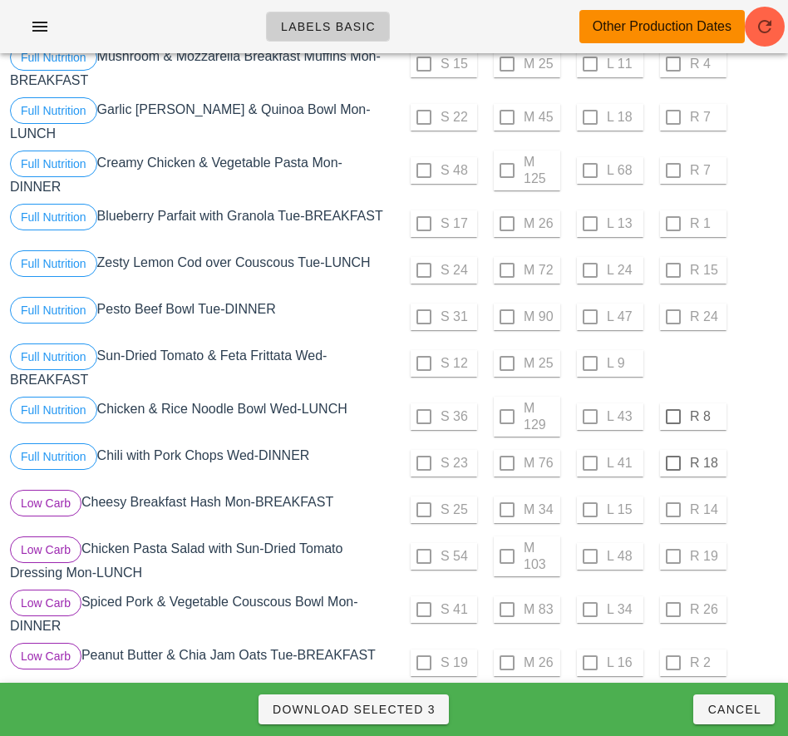
scroll to position [163, 0]
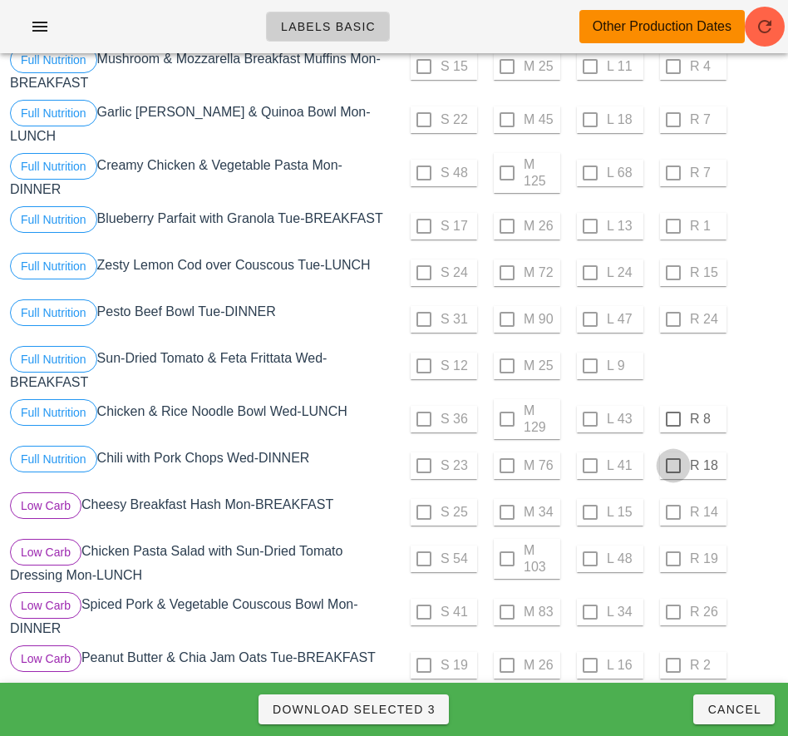
click at [673, 419] on div at bounding box center [673, 419] width 28 height 28
click at [670, 468] on div at bounding box center [673, 465] width 28 height 28
checkbox input "true"
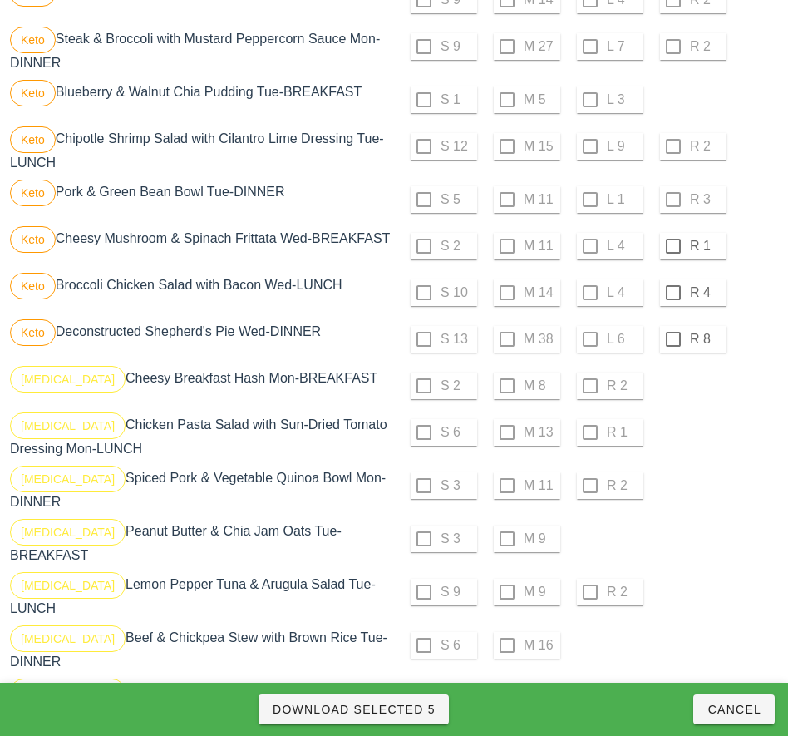
scroll to position [1161, 0]
click at [673, 245] on div at bounding box center [673, 245] width 28 height 28
click at [671, 306] on div at bounding box center [673, 292] width 28 height 28
checkbox input "true"
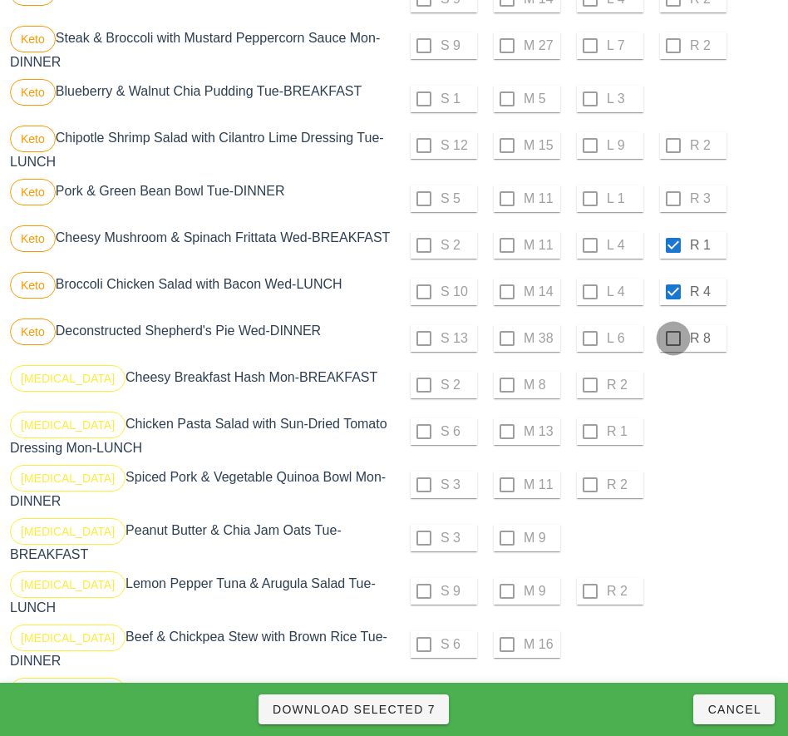
click at [673, 345] on div at bounding box center [673, 338] width 28 height 28
checkbox input "true"
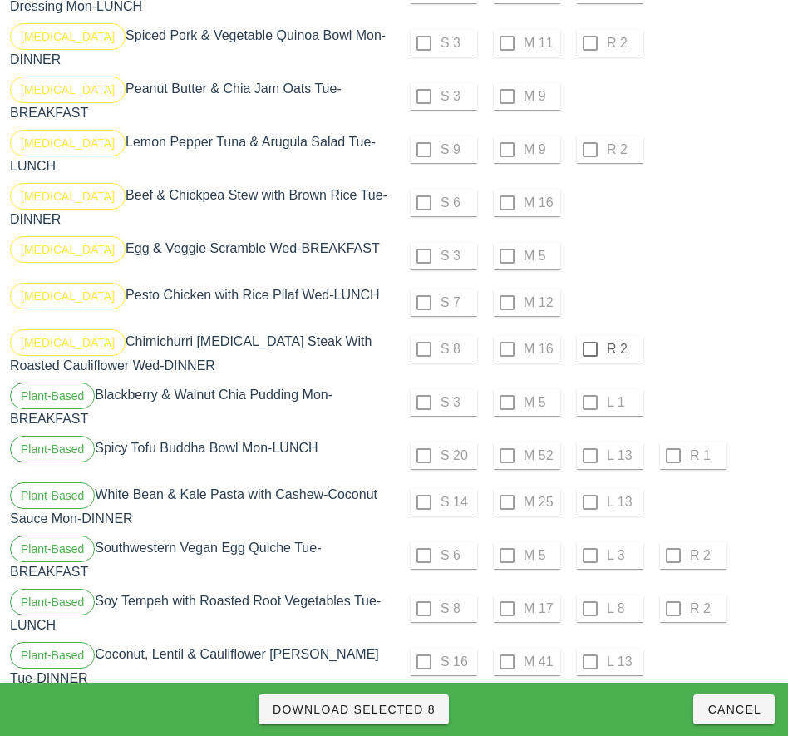
scroll to position [1614, 0]
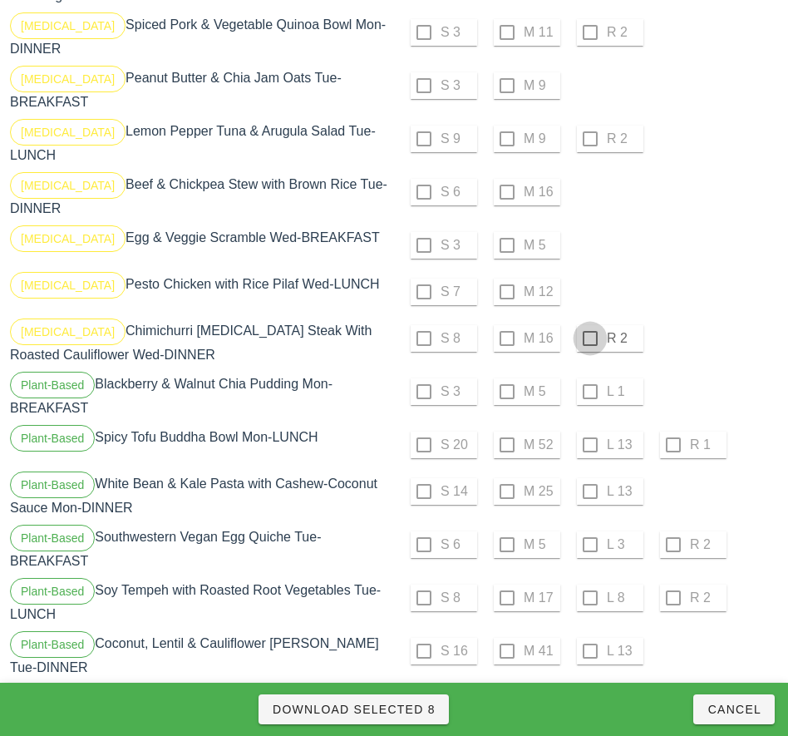
click at [590, 332] on div at bounding box center [590, 338] width 28 height 28
checkbox input "true"
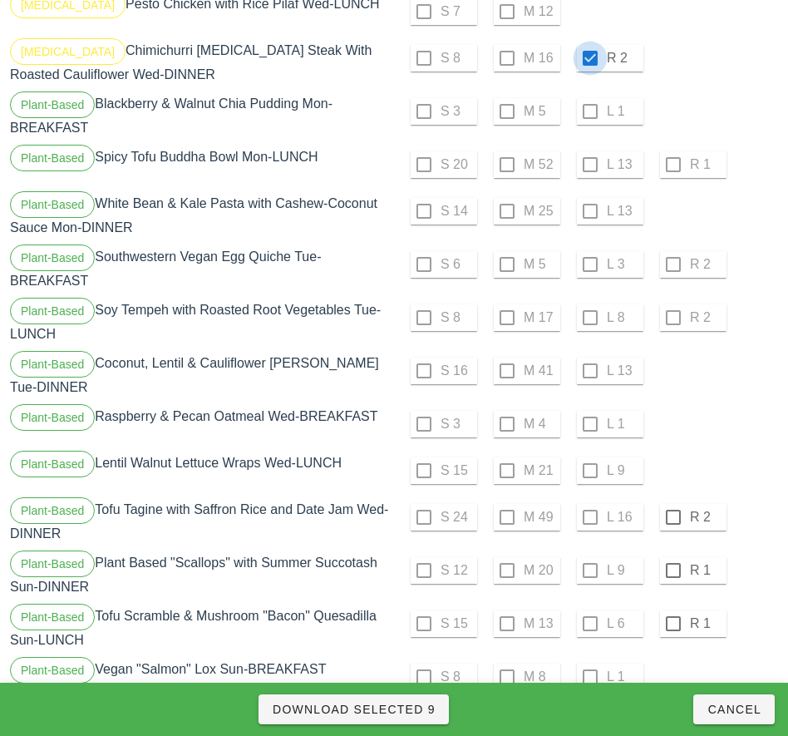
scroll to position [1918, 0]
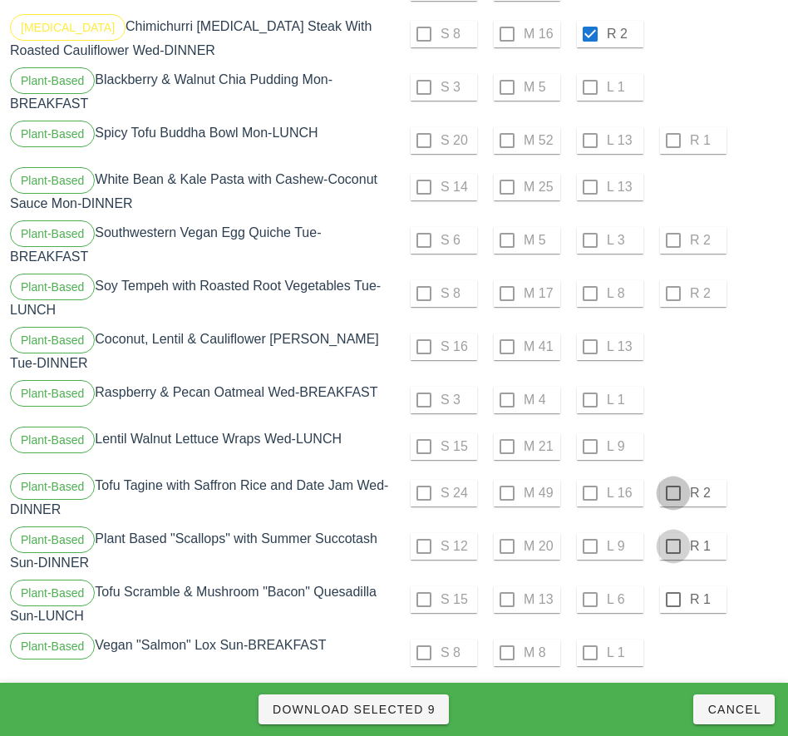
click at [673, 480] on div at bounding box center [673, 493] width 28 height 28
click at [671, 535] on div at bounding box center [673, 546] width 28 height 28
checkbox input "true"
click at [673, 587] on div at bounding box center [673, 599] width 28 height 28
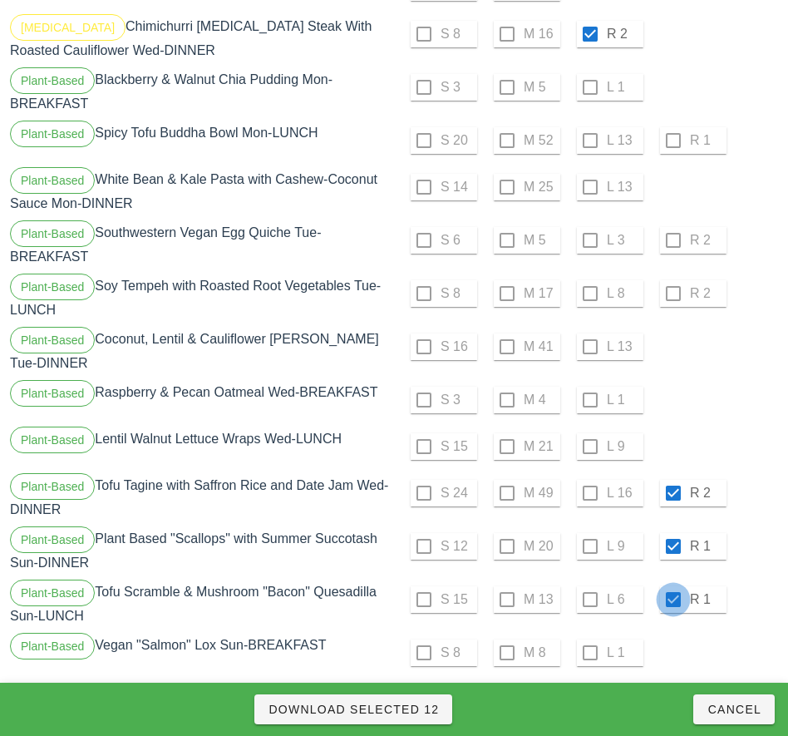
checkbox input "true"
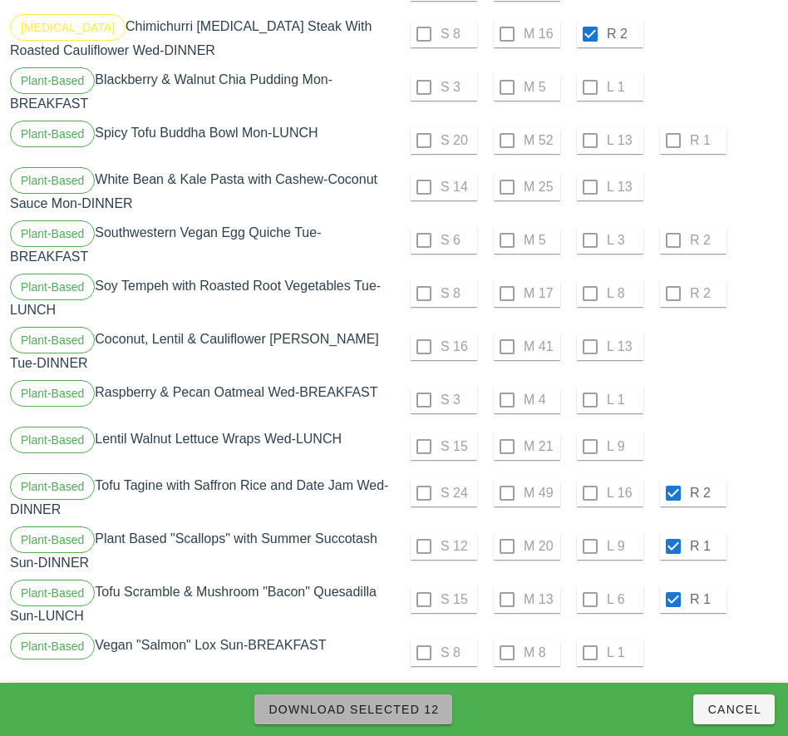
click at [411, 710] on span "Download Selected 12" at bounding box center [353, 708] width 171 height 13
checkbox input "false"
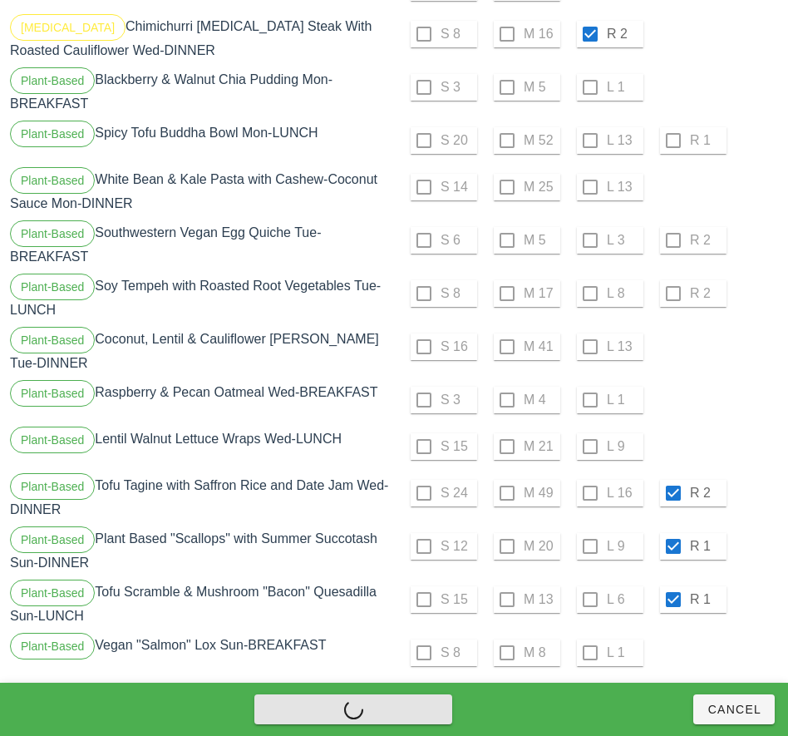
checkbox input "false"
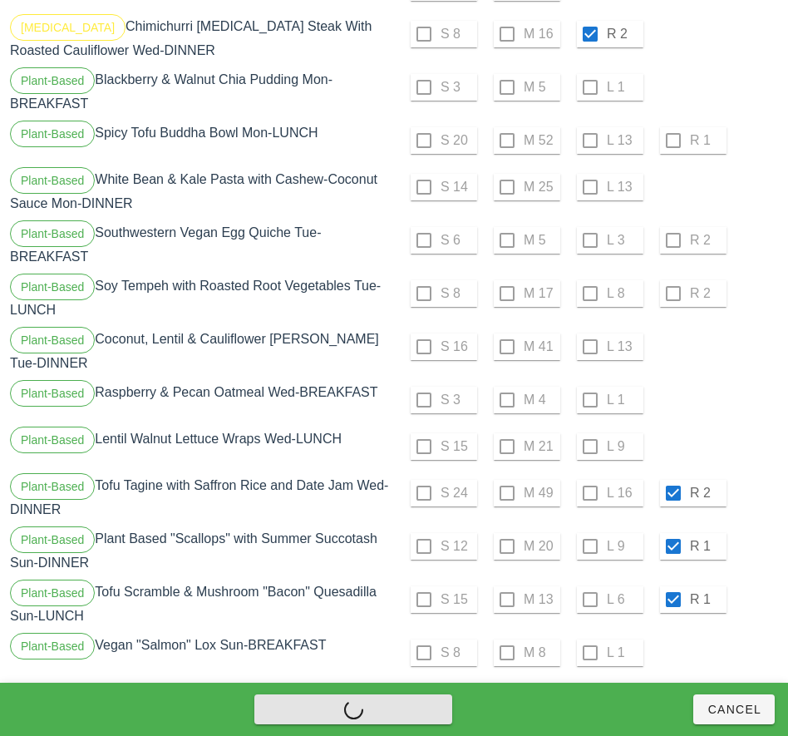
checkbox input "false"
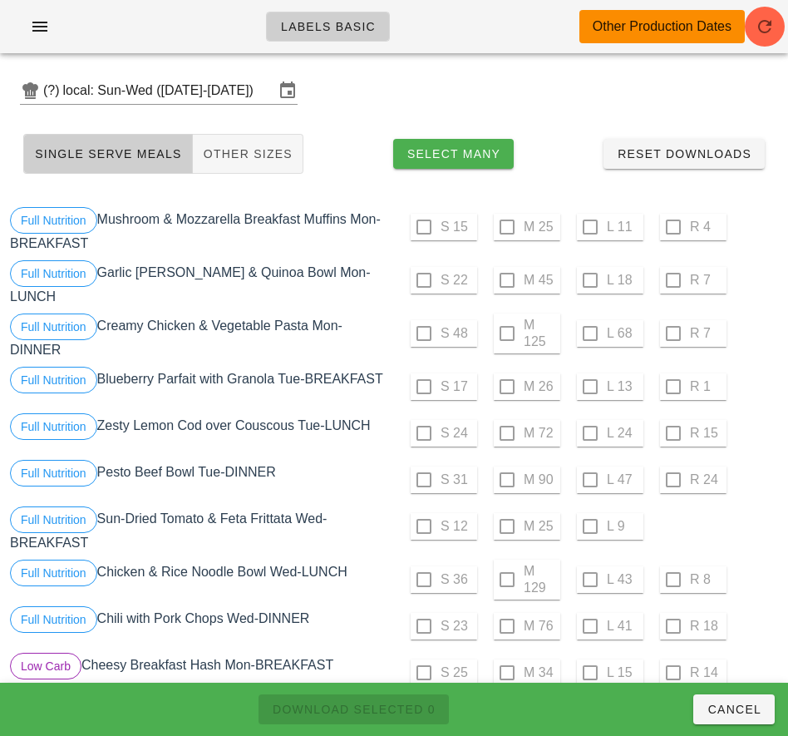
scroll to position [0, 0]
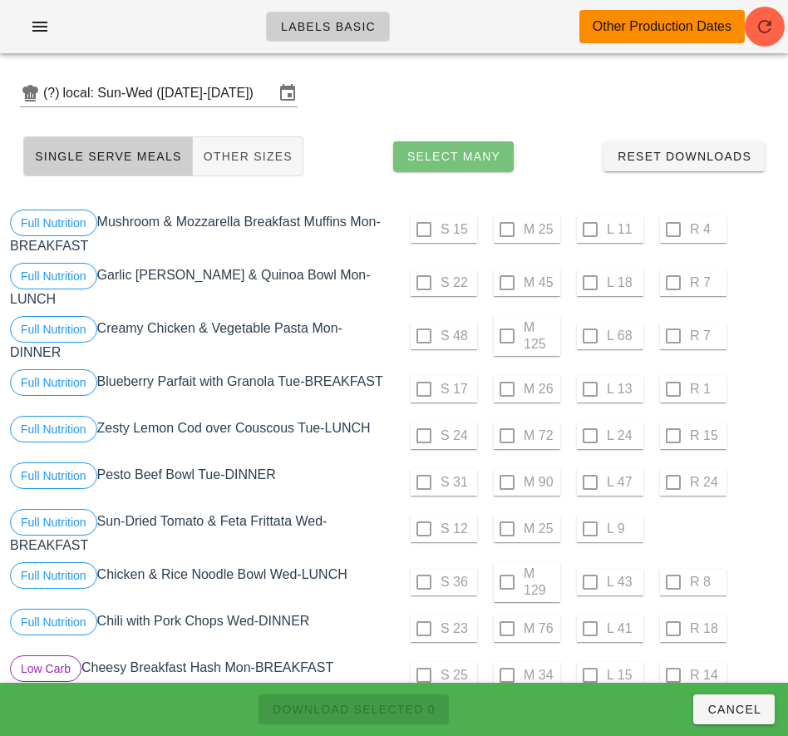
click at [473, 156] on span "Select Many" at bounding box center [454, 156] width 95 height 13
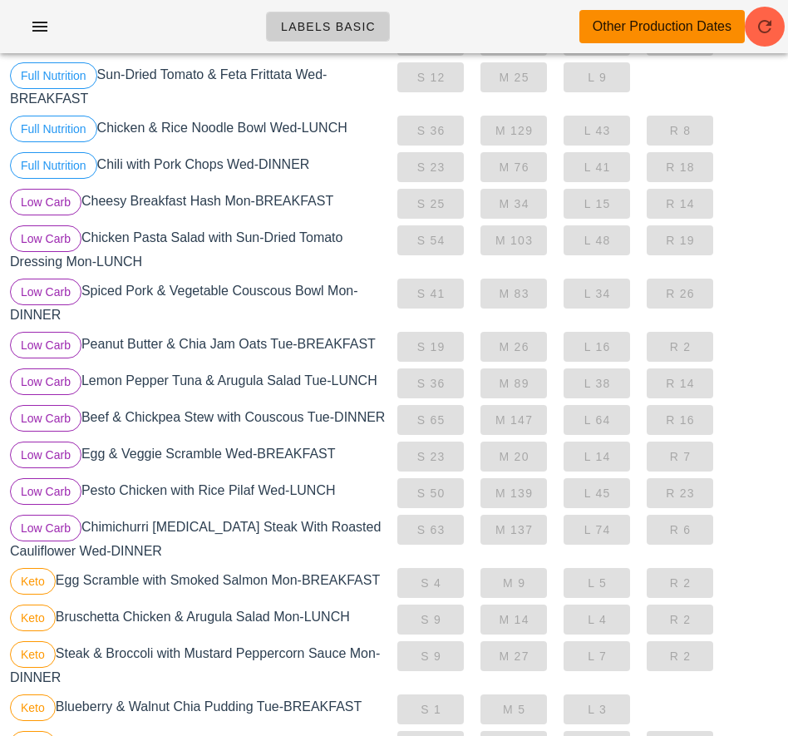
scroll to position [412, 0]
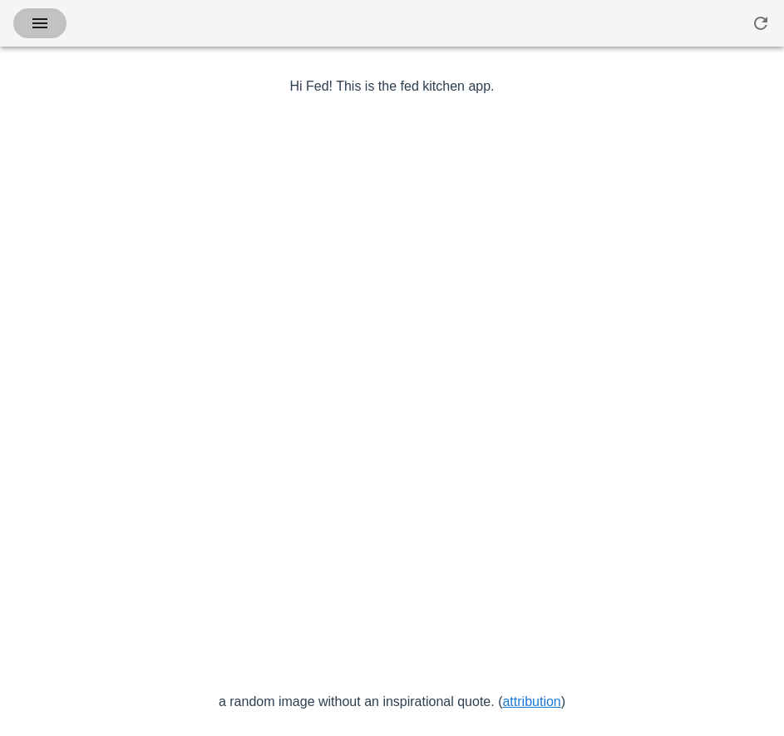
click at [47, 25] on icon "button" at bounding box center [40, 23] width 20 height 20
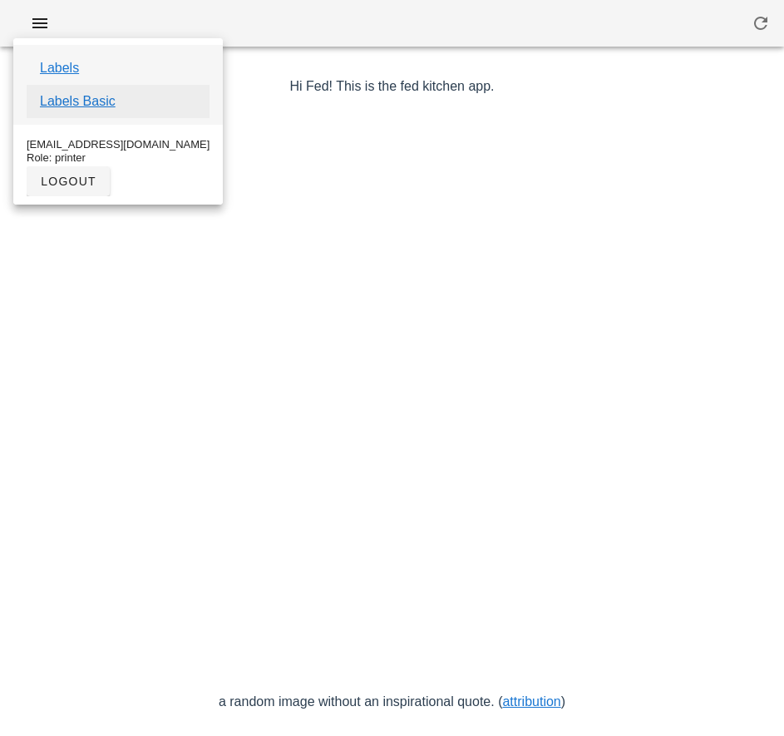
click at [97, 107] on link "Labels Basic" at bounding box center [78, 101] width 76 height 20
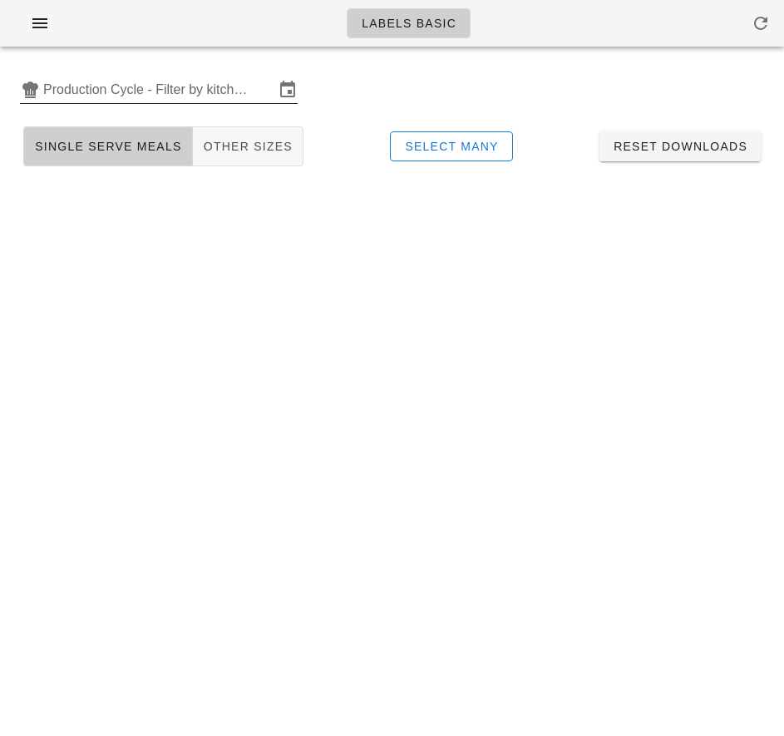
click at [145, 91] on input "Production Cycle - Filter by kitchen production schedules" at bounding box center [158, 89] width 231 height 27
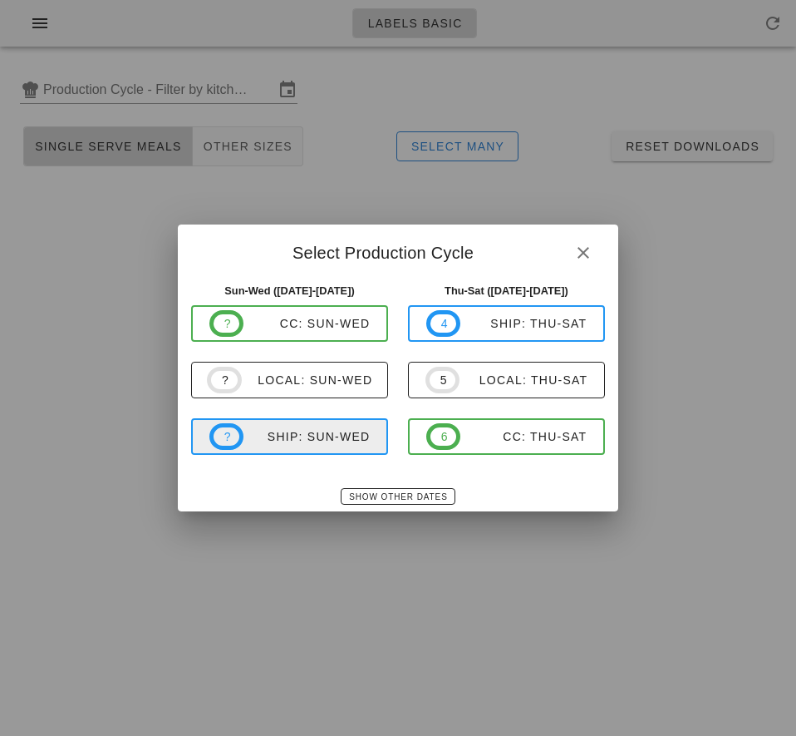
click at [299, 436] on div "ship: Sun-Wed" at bounding box center [307, 436] width 126 height 13
type input "ship: Sun-Wed (Aug 31-Sep 3)"
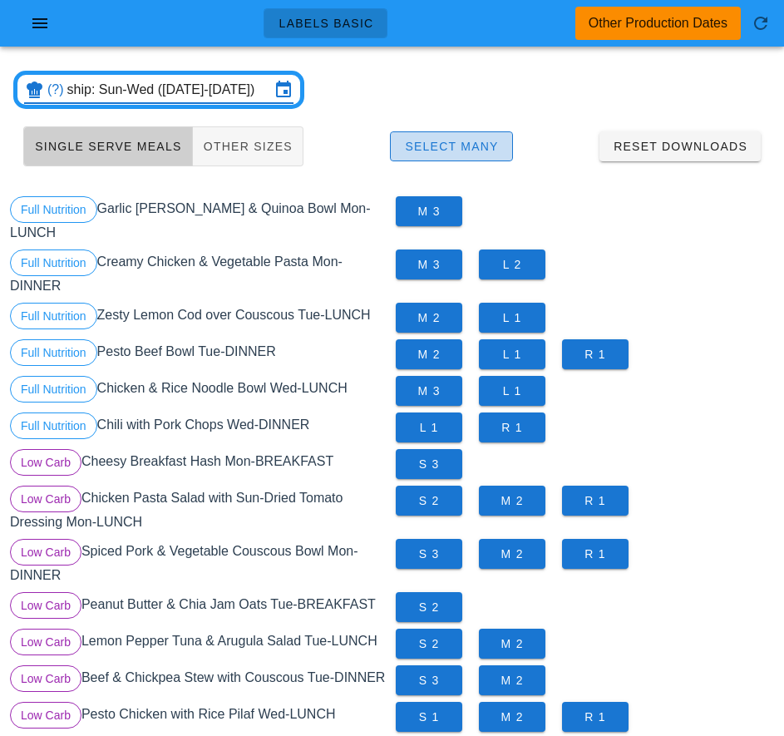
click at [488, 152] on span "Select Many" at bounding box center [451, 146] width 95 height 13
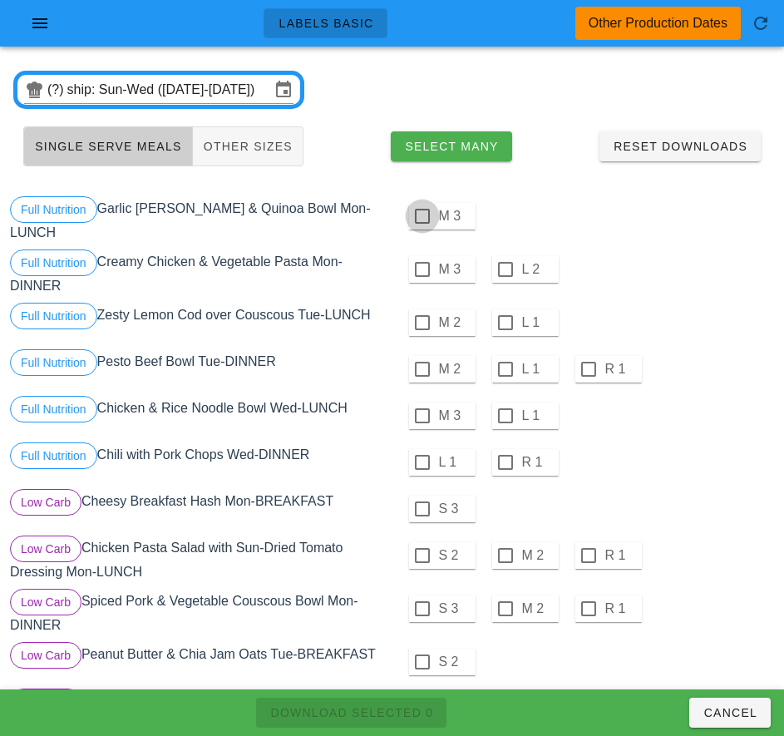
click at [421, 216] on div at bounding box center [422, 216] width 28 height 28
checkbox input "true"
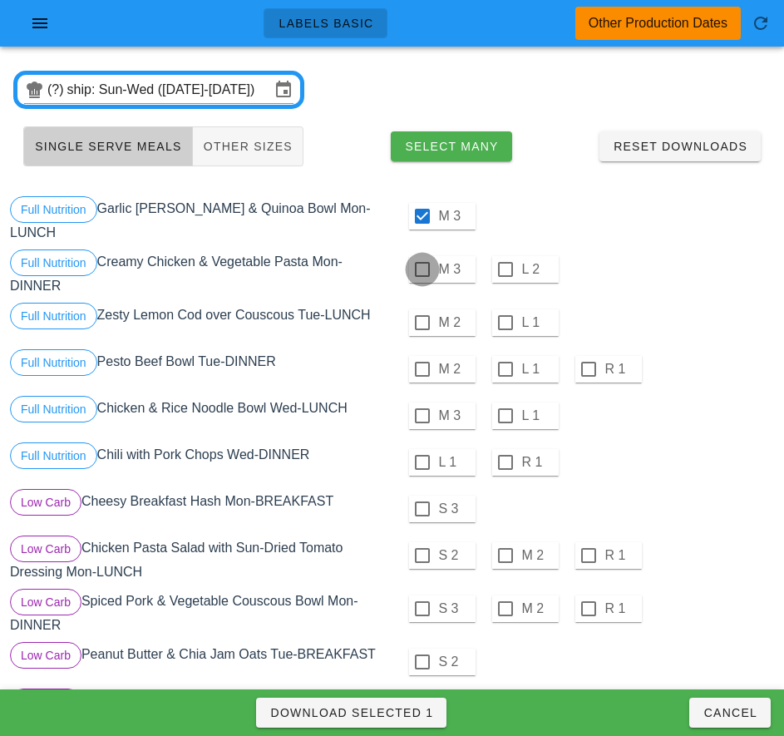
click at [421, 269] on div at bounding box center [422, 269] width 28 height 28
checkbox input "true"
click at [421, 323] on div at bounding box center [422, 322] width 28 height 28
checkbox input "true"
click at [421, 369] on div at bounding box center [422, 369] width 28 height 28
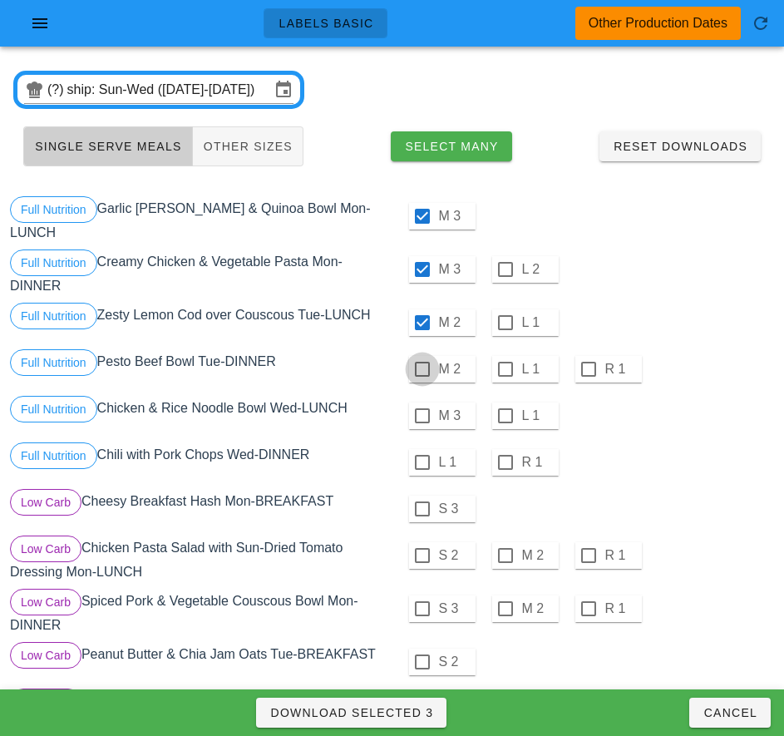
checkbox input "true"
click at [421, 418] on div at bounding box center [422, 416] width 28 height 28
checkbox input "true"
click at [421, 462] on div at bounding box center [422, 462] width 28 height 28
checkbox input "true"
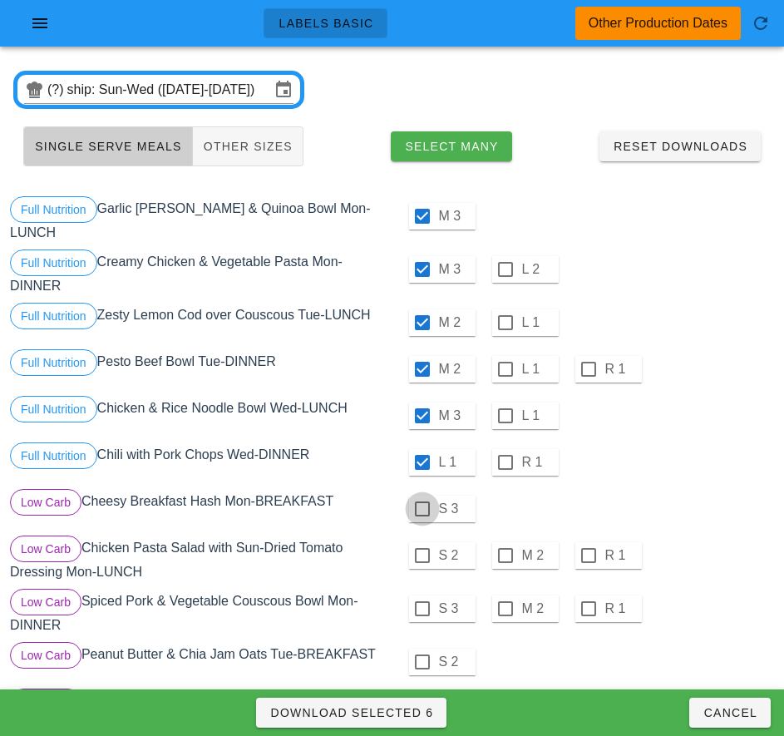
click at [421, 509] on div at bounding box center [422, 509] width 28 height 28
checkbox input "true"
click at [421, 555] on div at bounding box center [422, 555] width 28 height 28
checkbox input "true"
click at [421, 609] on div at bounding box center [422, 608] width 28 height 28
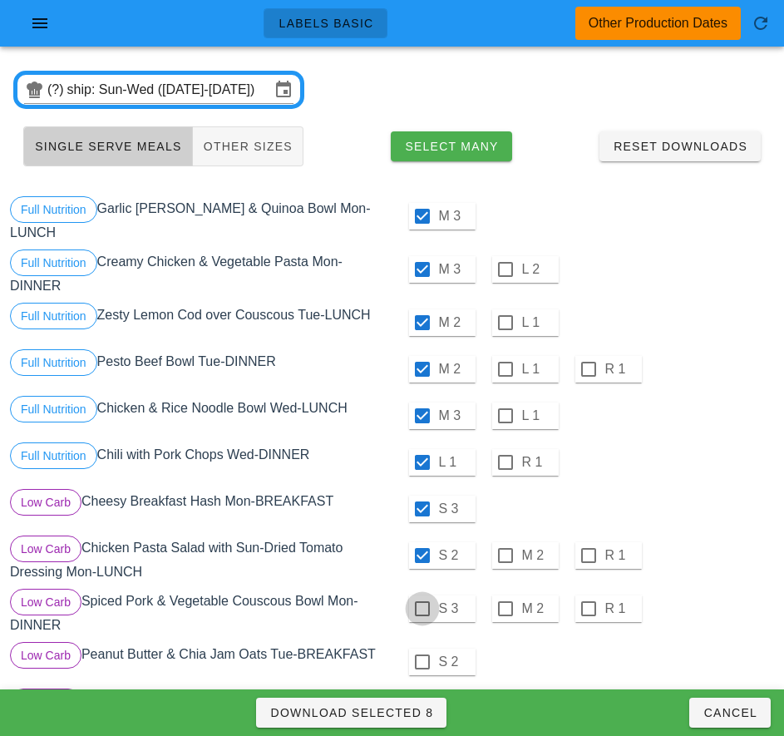
checkbox input "true"
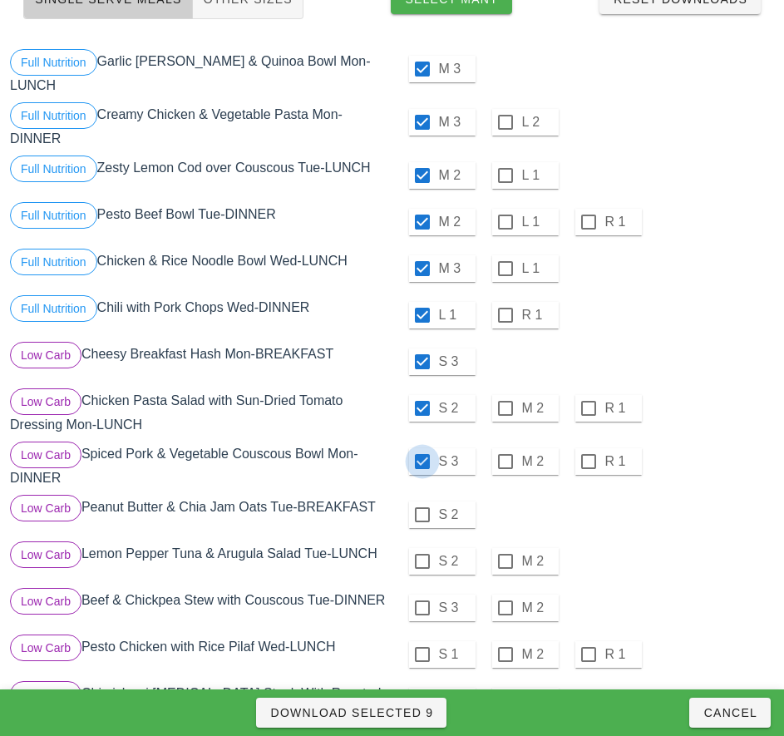
scroll to position [202, 0]
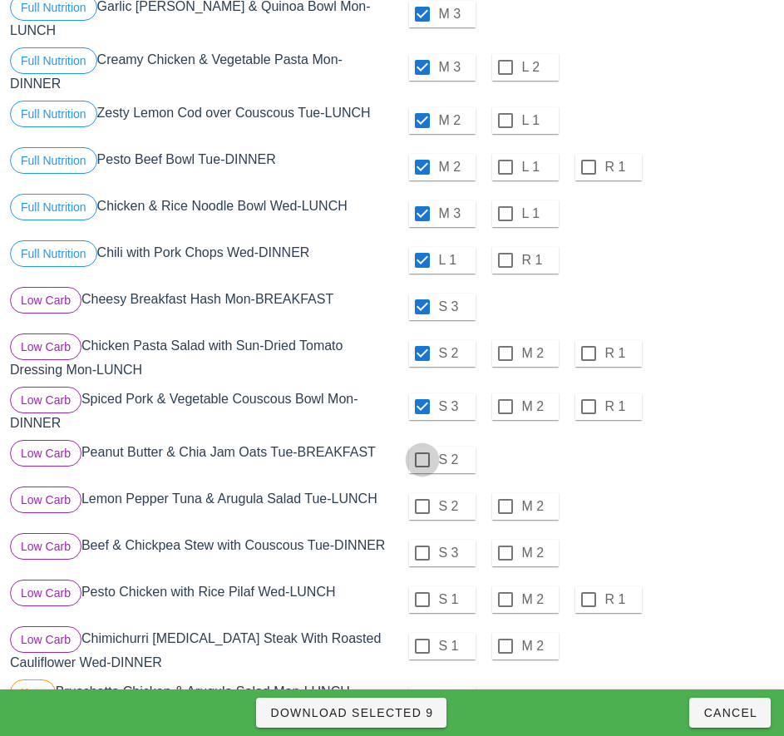
click at [421, 460] on div at bounding box center [422, 460] width 28 height 28
checkbox input "true"
click at [421, 506] on div at bounding box center [422, 506] width 28 height 28
checkbox input "true"
click at [421, 553] on div at bounding box center [422, 553] width 28 height 28
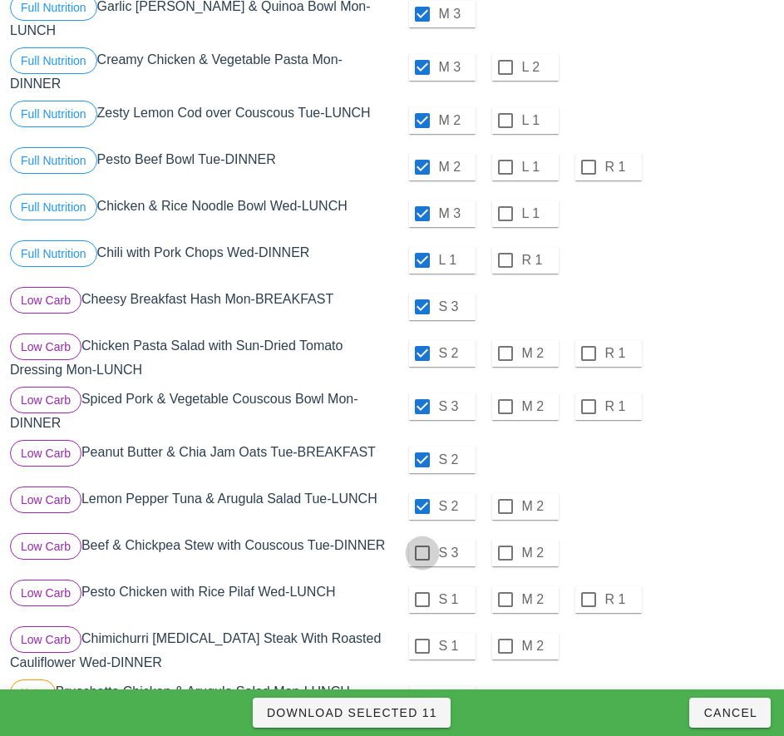
checkbox input "true"
click at [421, 606] on div at bounding box center [422, 599] width 28 height 28
checkbox input "true"
click at [421, 653] on div at bounding box center [422, 646] width 28 height 28
checkbox input "true"
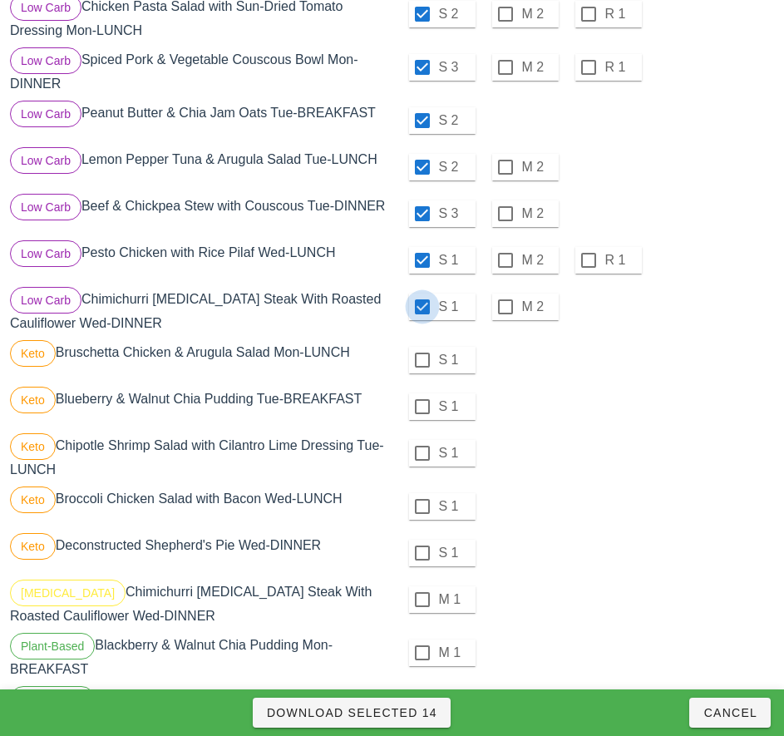
scroll to position [555, 0]
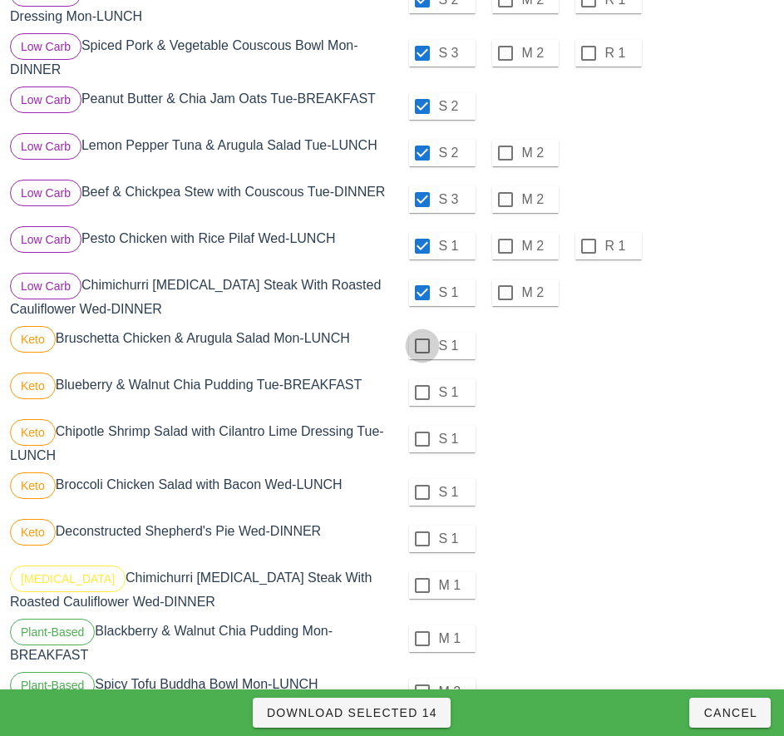
click at [421, 352] on div at bounding box center [422, 346] width 28 height 28
checkbox input "true"
click at [421, 399] on div at bounding box center [422, 392] width 28 height 28
checkbox input "true"
click at [421, 446] on div at bounding box center [422, 439] width 28 height 28
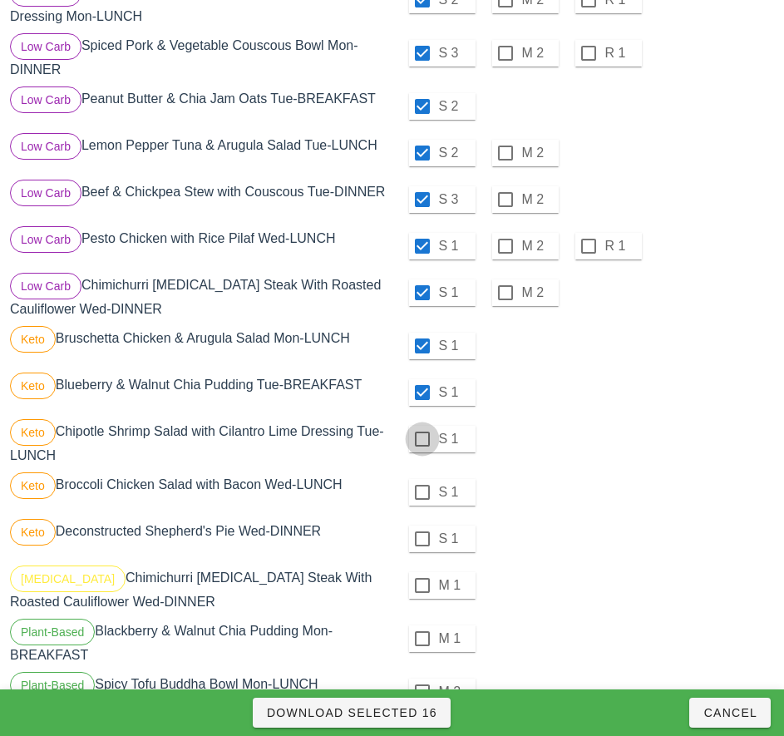
checkbox input "true"
click at [421, 499] on div at bounding box center [422, 492] width 28 height 28
checkbox input "true"
click at [421, 545] on div at bounding box center [422, 539] width 28 height 28
checkbox input "true"
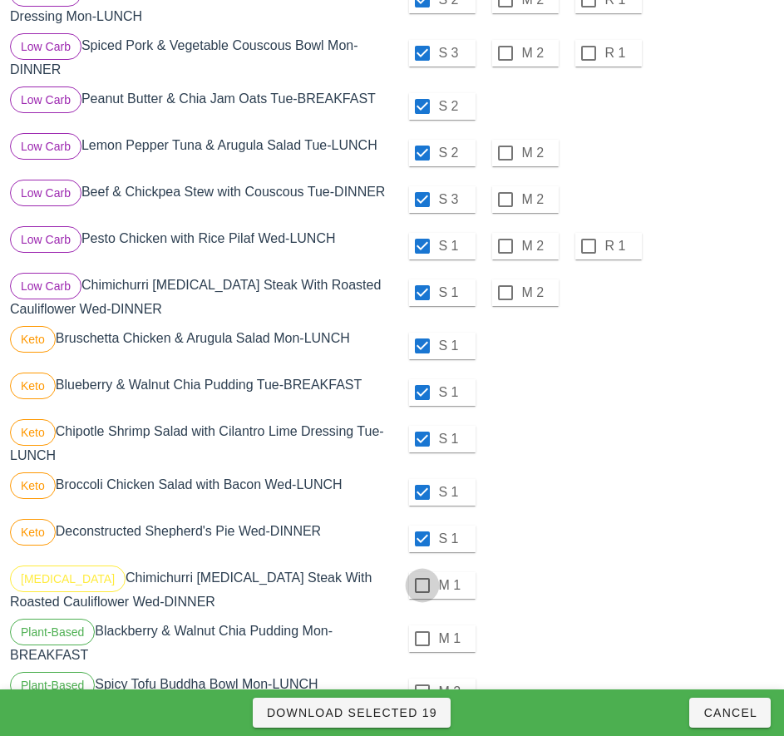
click at [421, 592] on div at bounding box center [422, 585] width 28 height 28
checkbox input "true"
click at [421, 645] on div at bounding box center [422, 638] width 28 height 28
checkbox input "true"
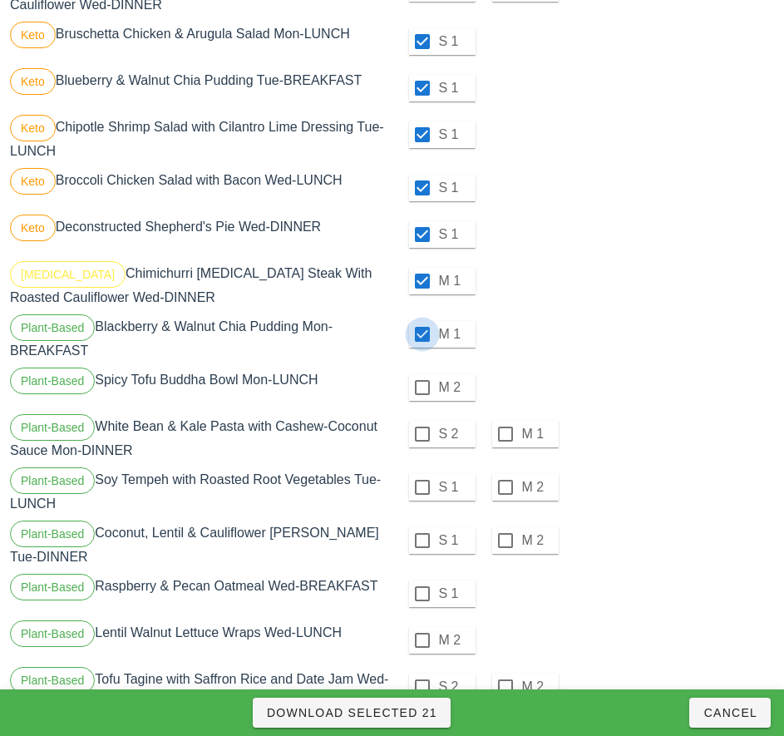
scroll to position [871, 0]
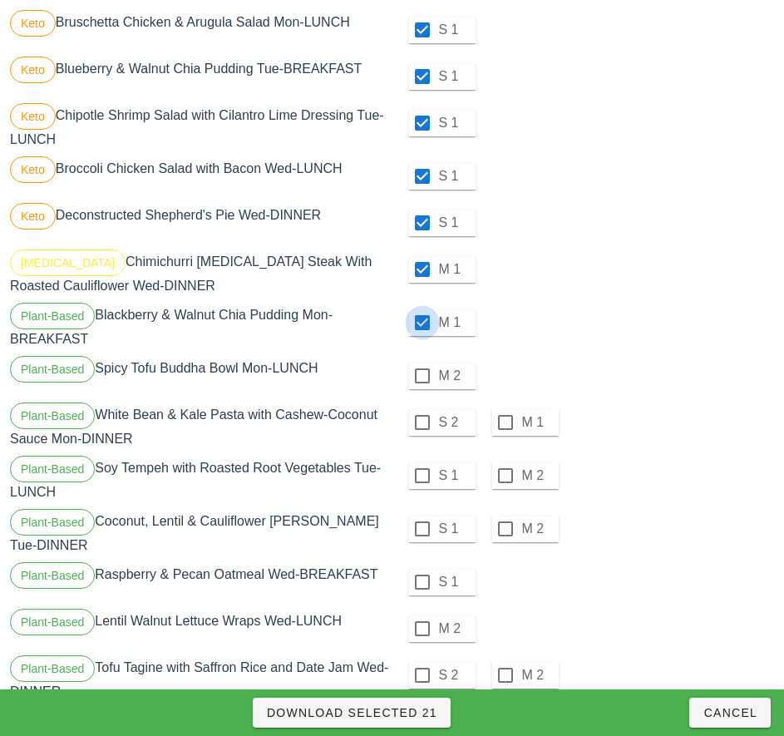
click at [421, 382] on div at bounding box center [422, 376] width 28 height 28
checkbox input "true"
click at [426, 436] on div at bounding box center [422, 422] width 28 height 28
checkbox input "true"
click at [421, 482] on div at bounding box center [422, 475] width 28 height 28
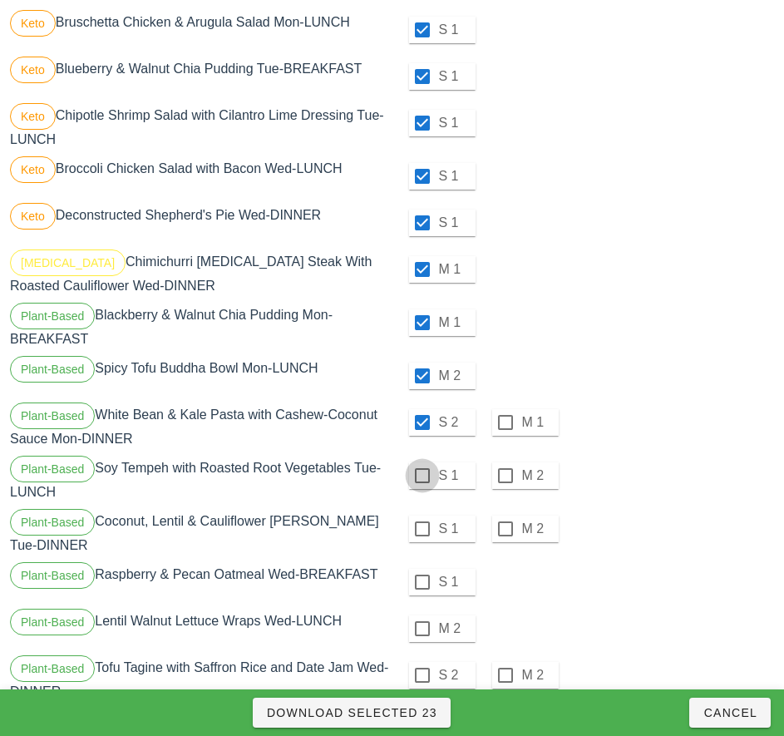
checkbox input "true"
click at [424, 535] on div at bounding box center [422, 529] width 28 height 28
checkbox input "true"
click at [421, 582] on div at bounding box center [422, 582] width 28 height 28
checkbox input "true"
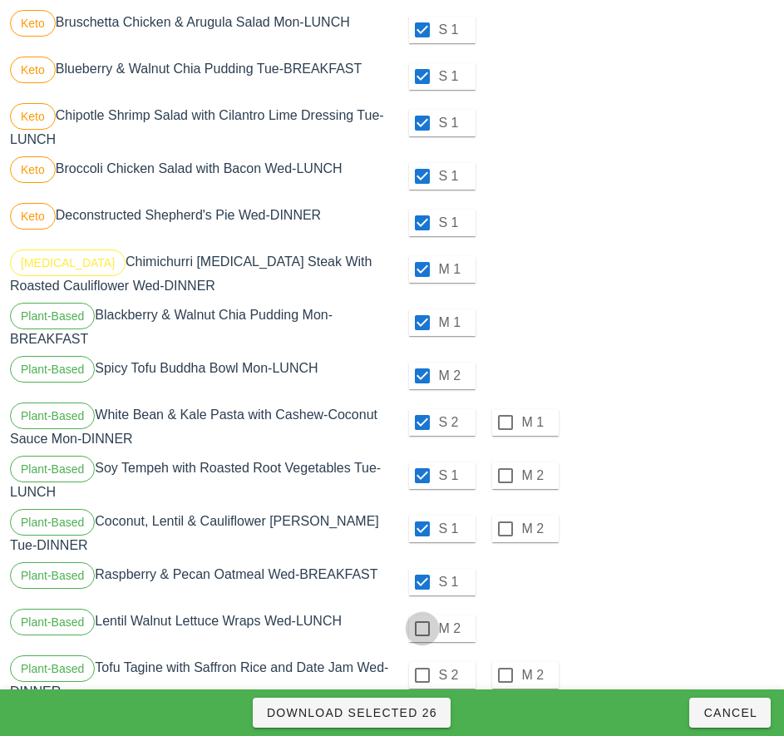
click at [421, 628] on div at bounding box center [422, 628] width 28 height 28
checkbox input "true"
click at [423, 676] on div at bounding box center [422, 675] width 28 height 28
checkbox input "true"
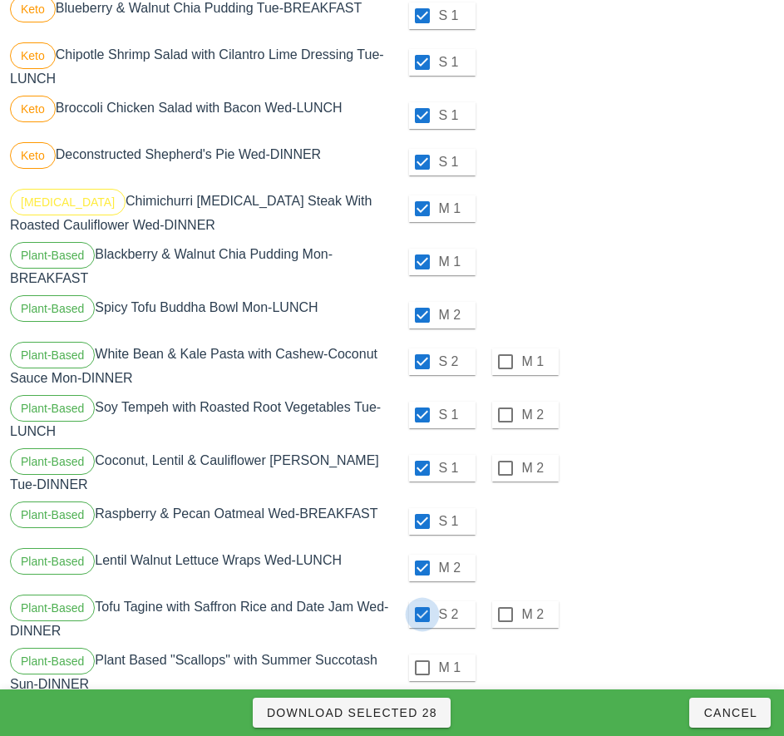
scroll to position [1067, 0]
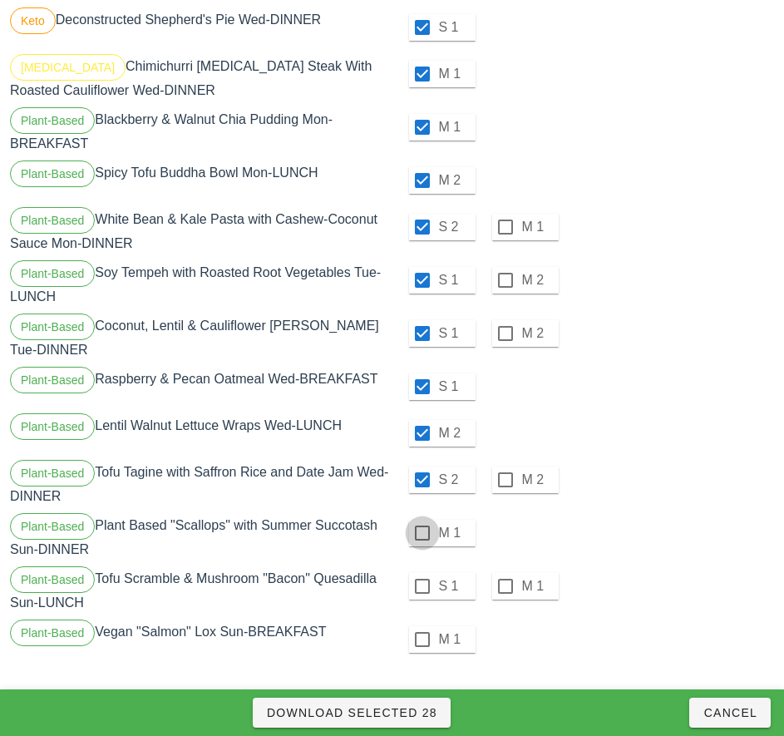
click at [421, 533] on div at bounding box center [422, 533] width 28 height 28
checkbox input "true"
click at [421, 586] on div at bounding box center [422, 586] width 28 height 28
checkbox input "true"
click at [422, 652] on div at bounding box center [422, 639] width 28 height 28
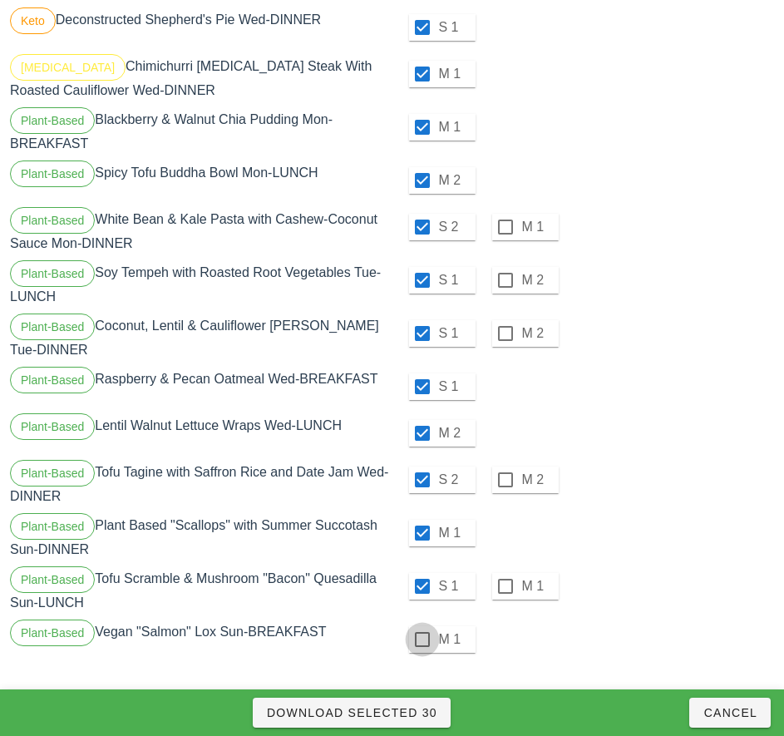
checkbox input "true"
click at [398, 710] on span "Download Selected 31" at bounding box center [351, 712] width 171 height 13
checkbox input "false"
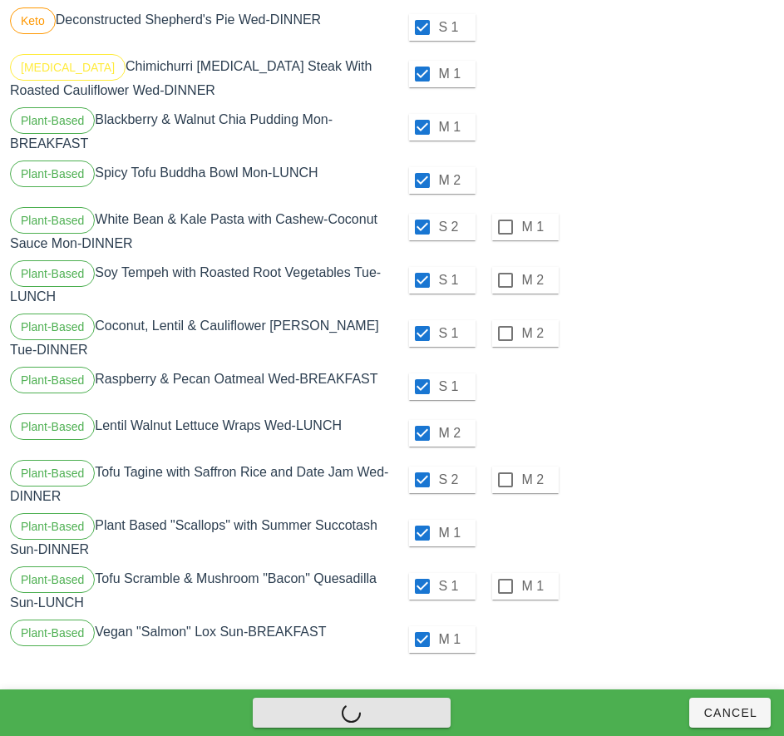
checkbox input "false"
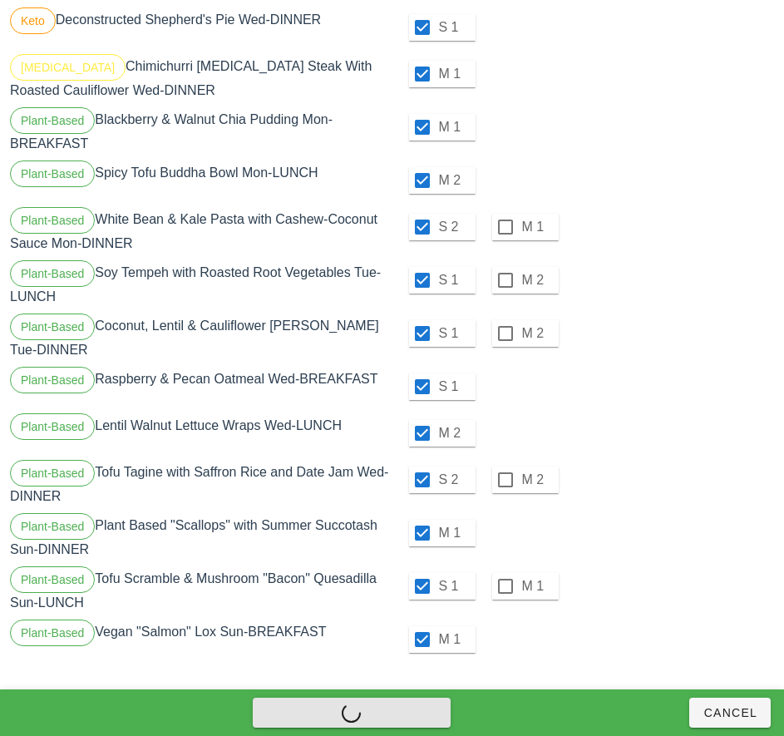
checkbox input "false"
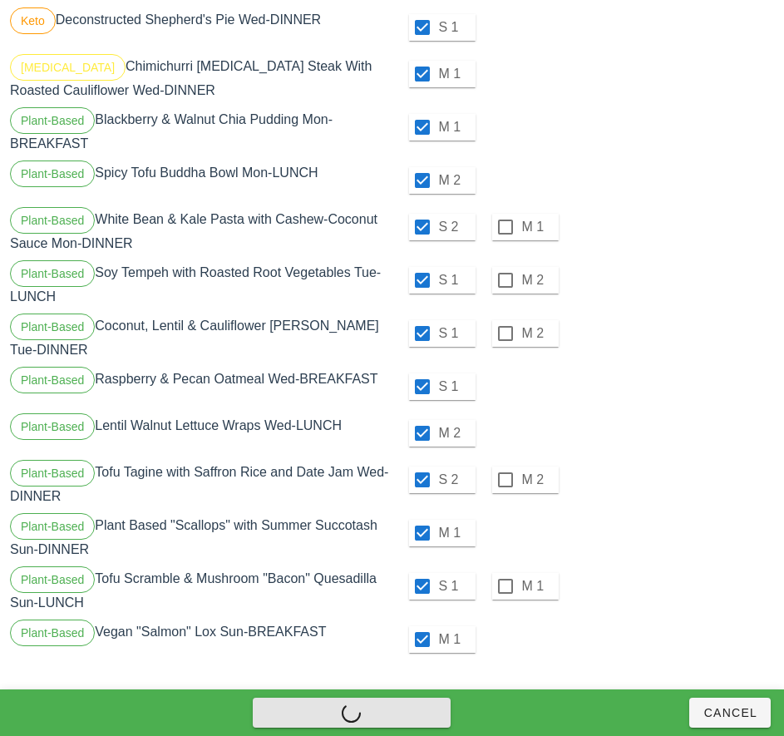
checkbox input "false"
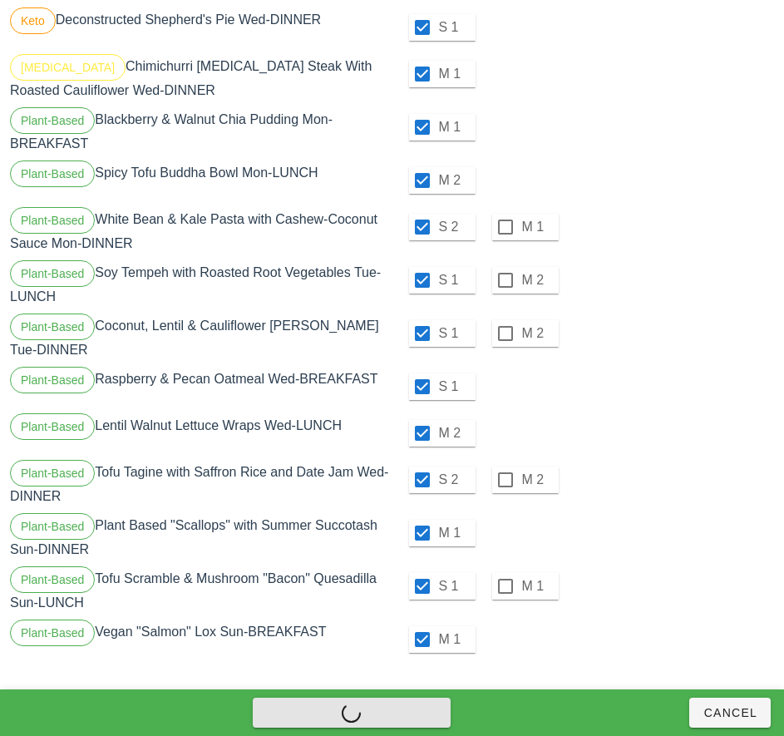
checkbox input "false"
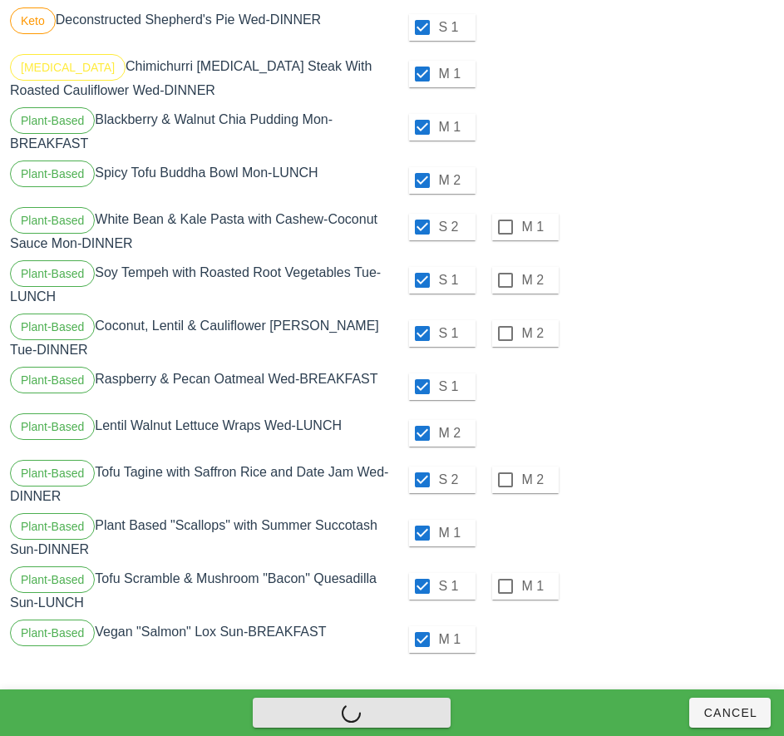
checkbox input "false"
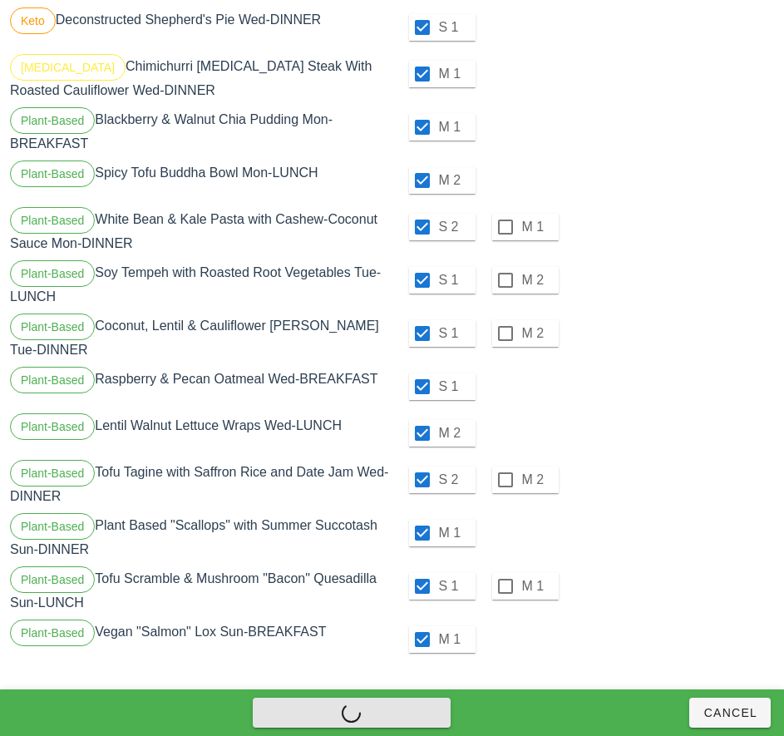
checkbox input "false"
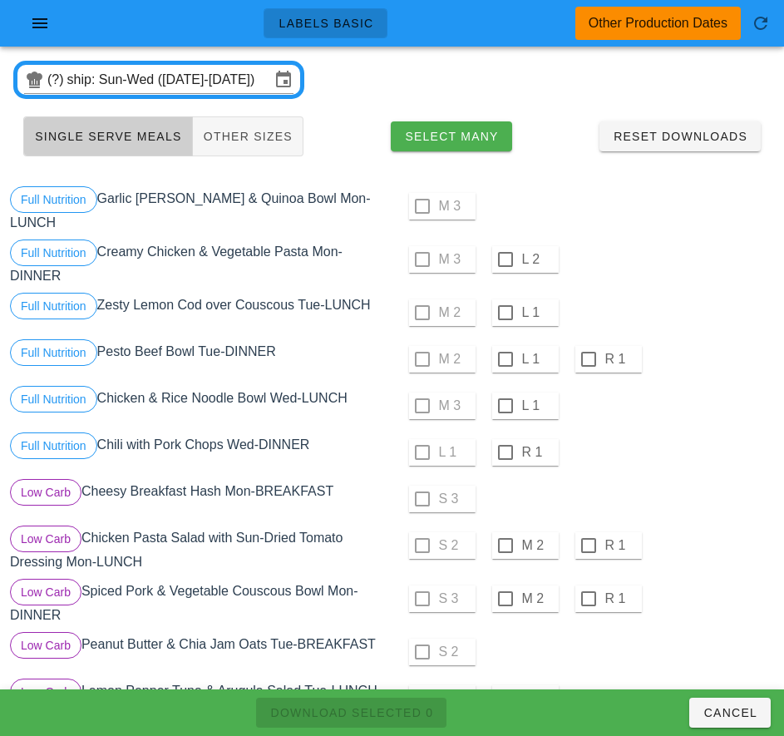
scroll to position [0, 0]
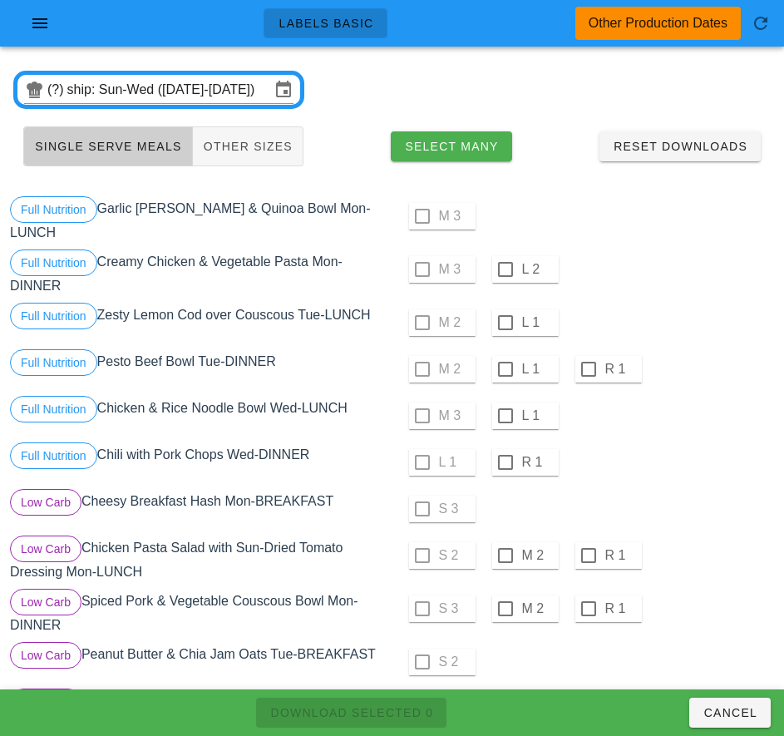
click at [505, 269] on div at bounding box center [505, 269] width 28 height 28
checkbox input "true"
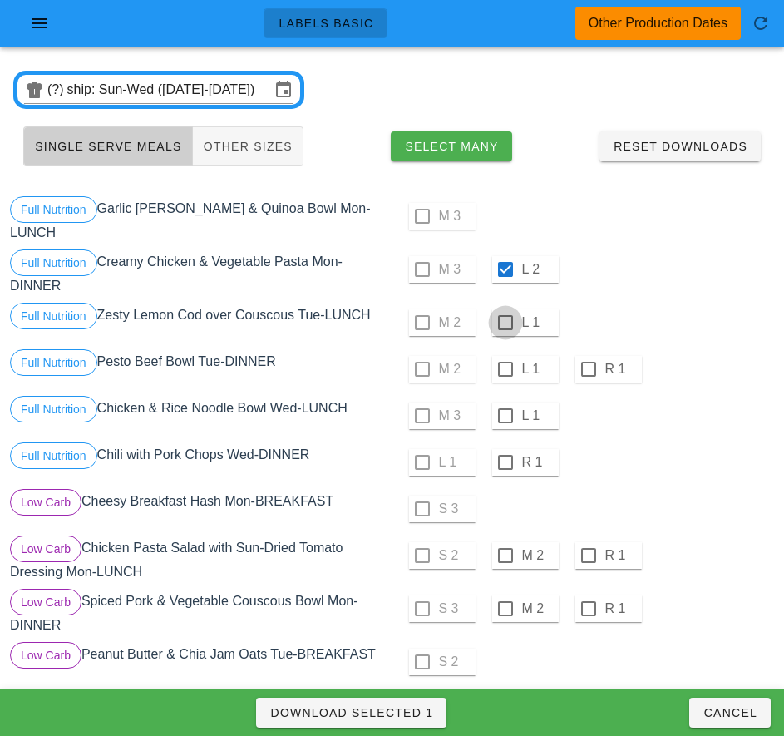
click at [505, 323] on div at bounding box center [505, 322] width 28 height 28
checkbox input "true"
click at [505, 369] on div at bounding box center [505, 369] width 28 height 28
checkbox input "true"
click at [505, 416] on div at bounding box center [505, 416] width 28 height 28
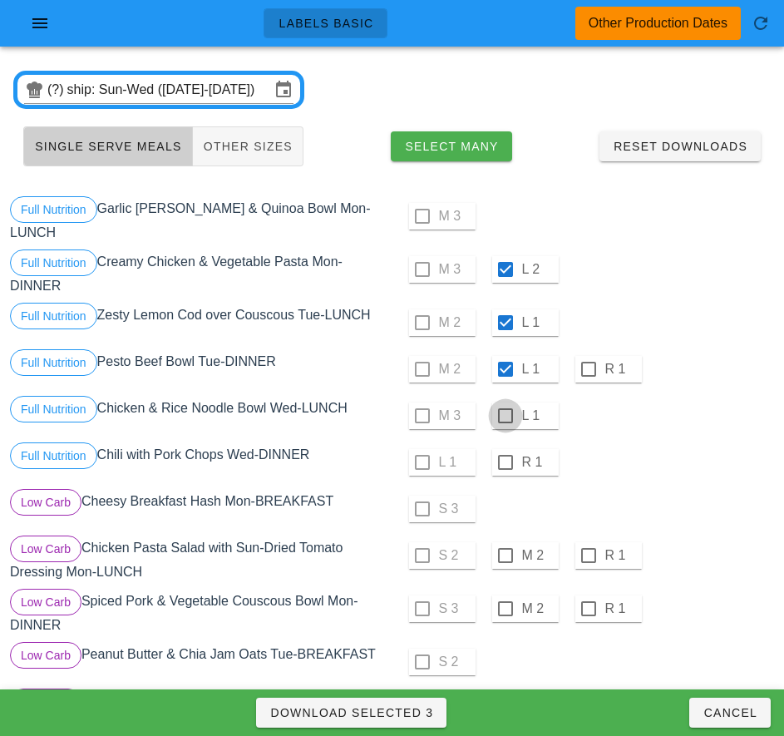
checkbox input "true"
click at [505, 462] on div at bounding box center [505, 462] width 28 height 28
checkbox input "true"
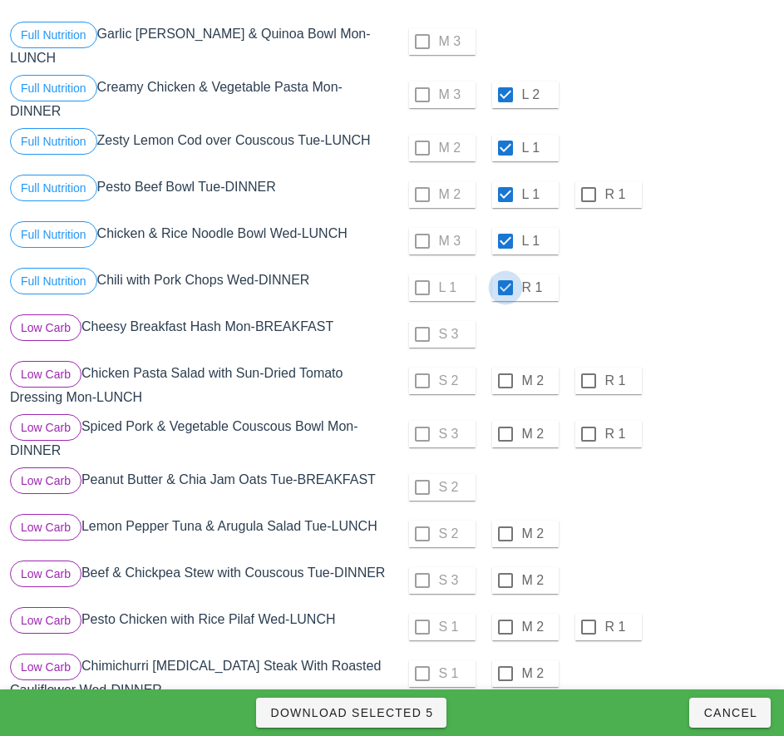
scroll to position [182, 0]
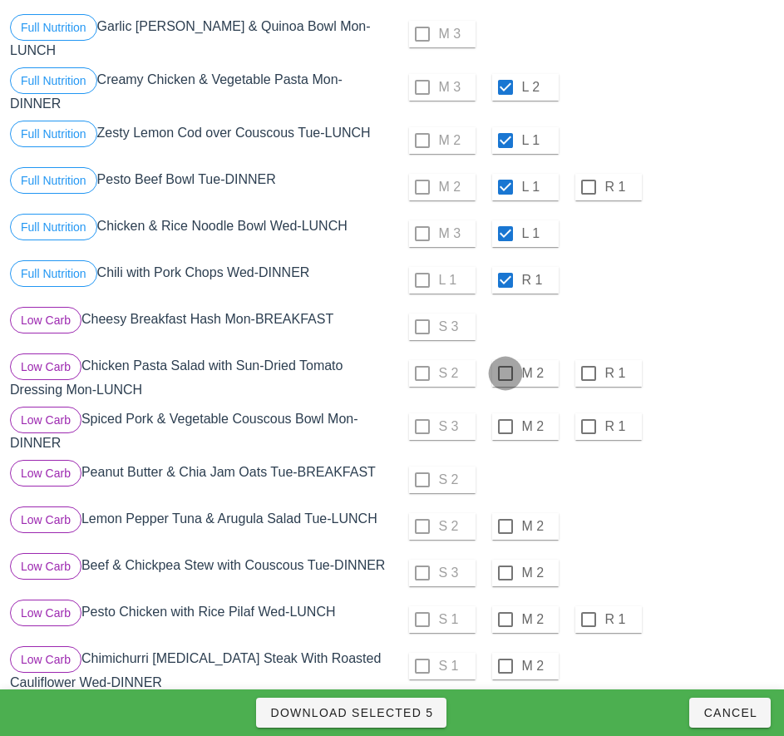
click at [505, 373] on div at bounding box center [505, 373] width 28 height 28
checkbox input "true"
click at [505, 426] on div at bounding box center [505, 426] width 28 height 28
checkbox input "true"
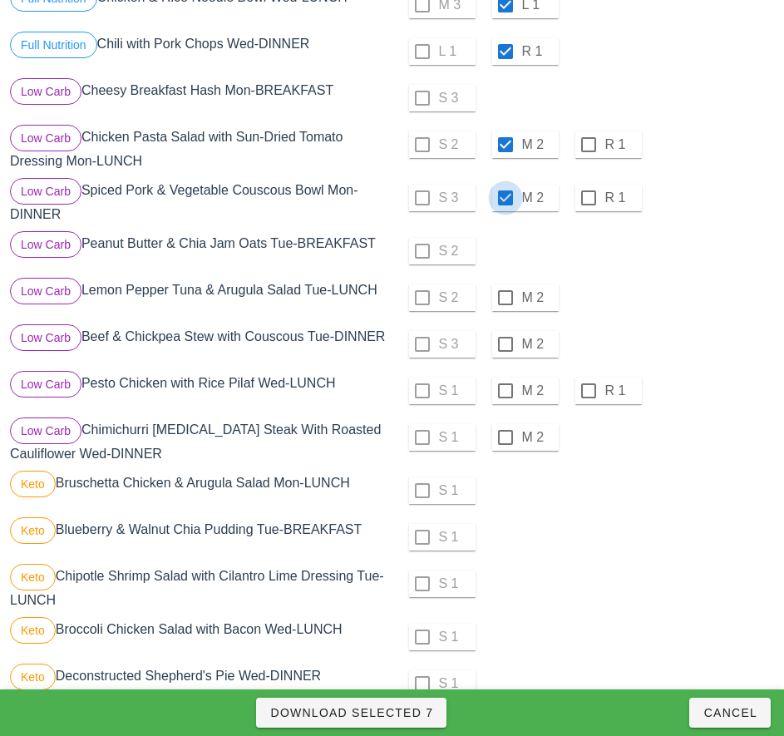
scroll to position [419, 0]
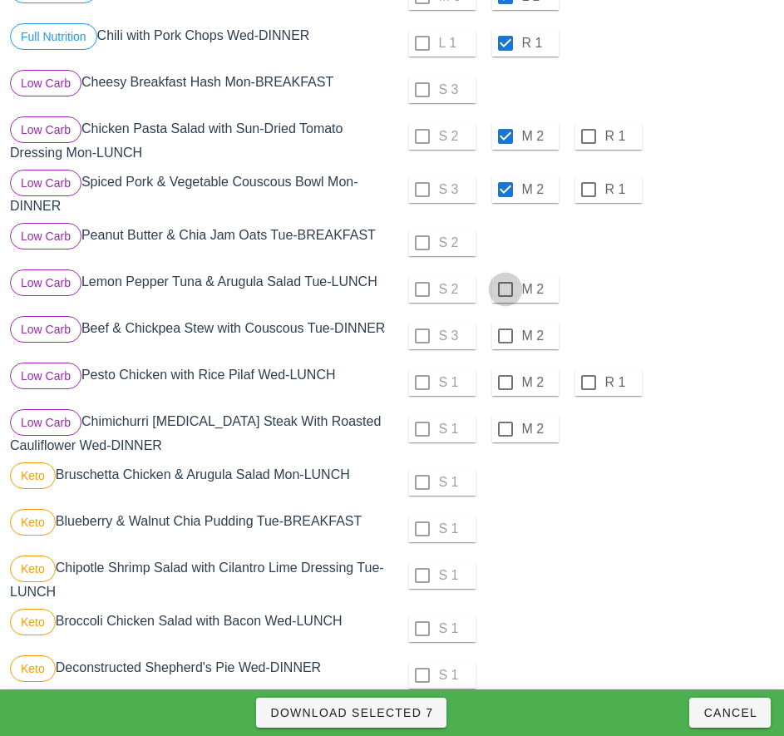
click at [505, 289] on div at bounding box center [505, 289] width 28 height 28
checkbox input "true"
click at [505, 336] on div at bounding box center [505, 336] width 28 height 28
checkbox input "true"
click at [504, 397] on div at bounding box center [505, 382] width 28 height 28
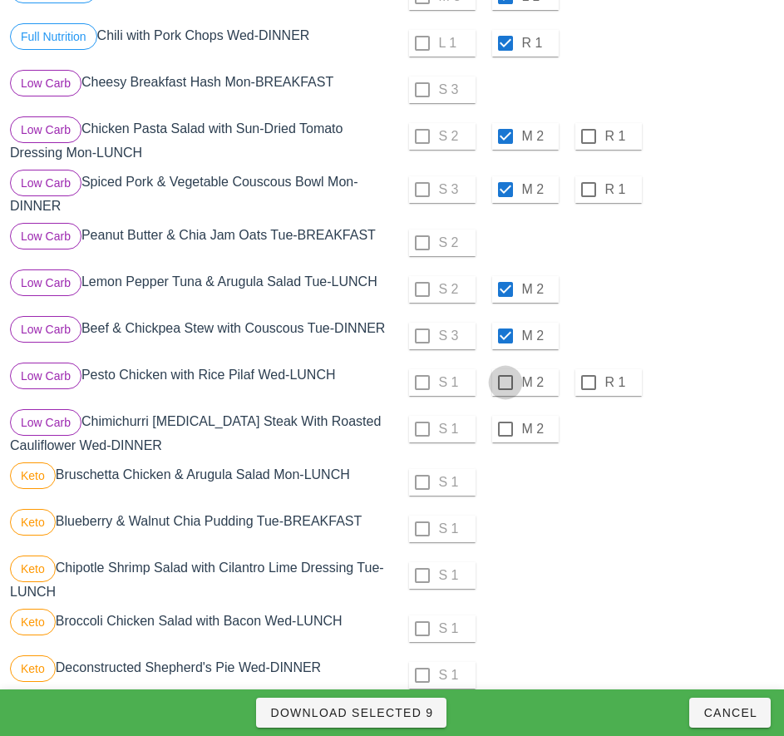
checkbox input "true"
click at [505, 436] on div at bounding box center [505, 429] width 28 height 28
checkbox input "true"
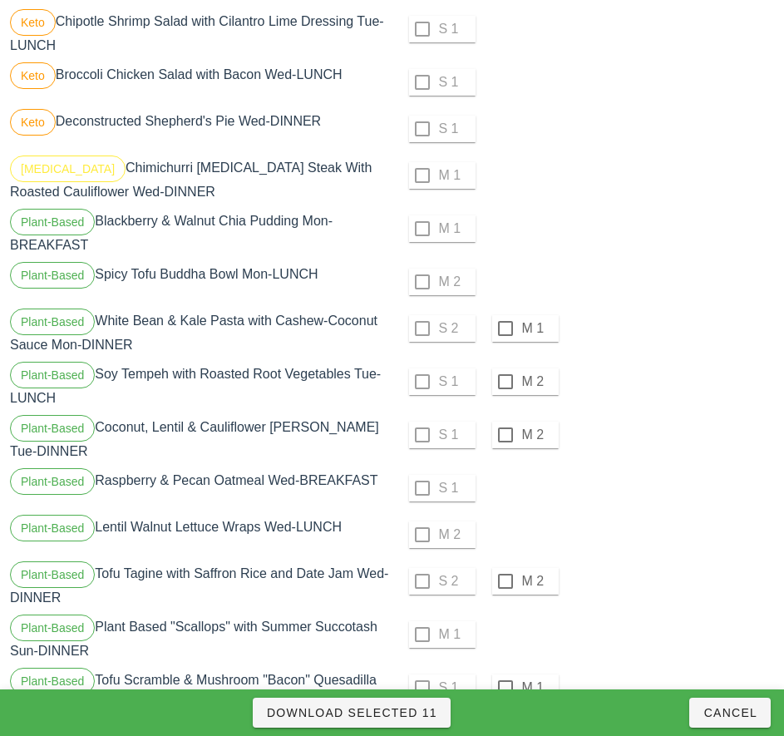
scroll to position [968, 0]
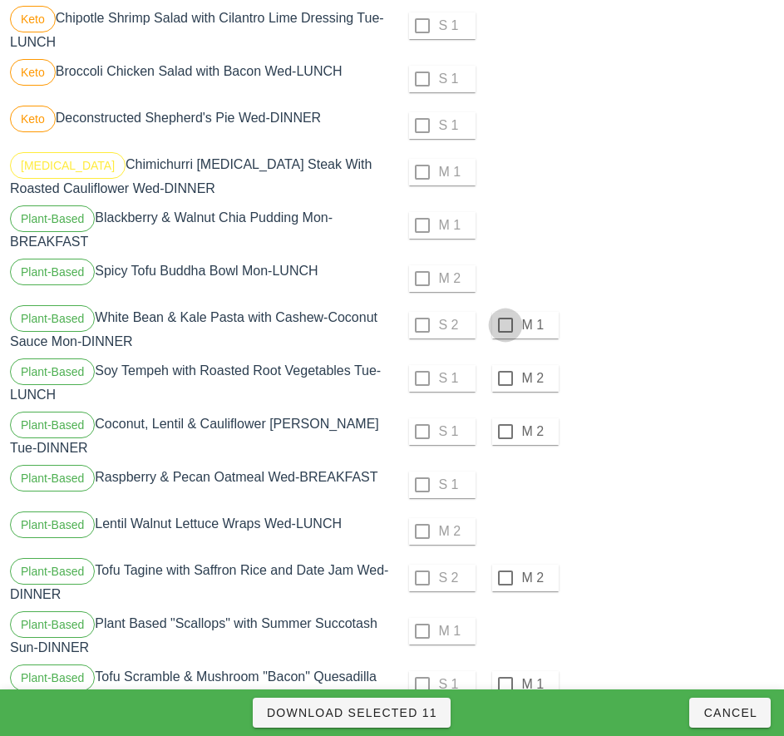
click at [505, 332] on div at bounding box center [505, 325] width 28 height 28
checkbox input "true"
click at [505, 385] on div at bounding box center [505, 378] width 28 height 28
checkbox input "true"
click at [505, 438] on div at bounding box center [505, 431] width 28 height 28
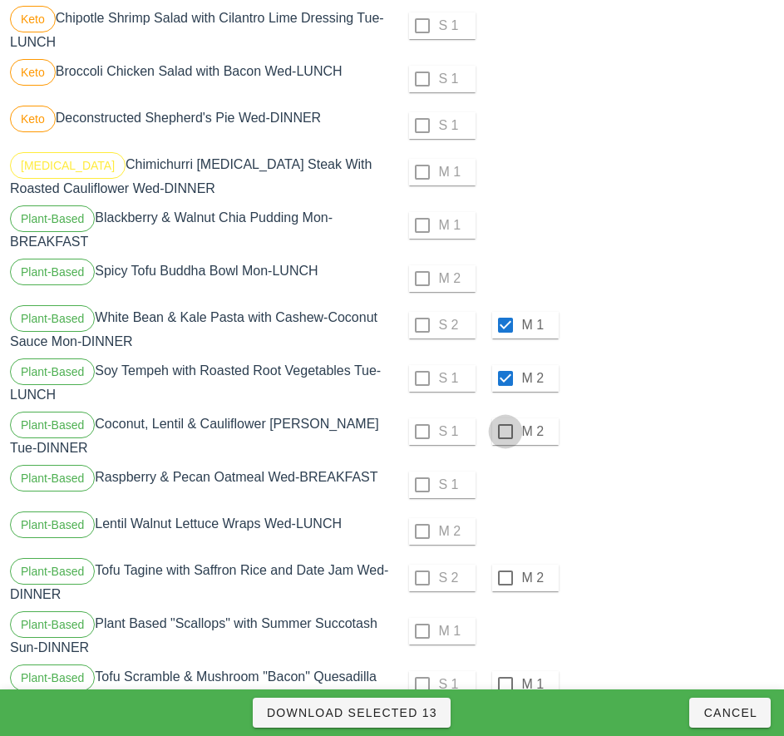
checkbox input "true"
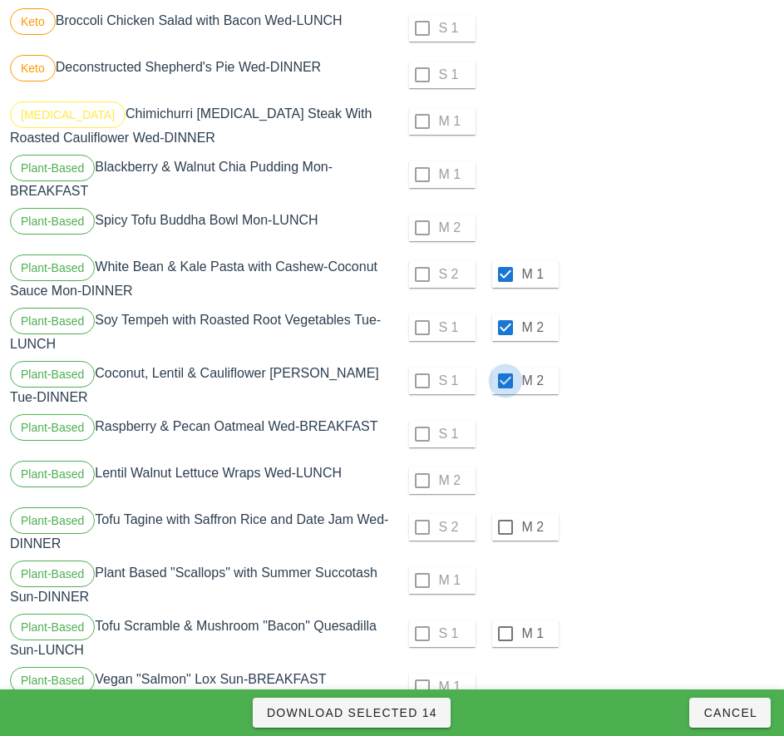
scroll to position [1067, 0]
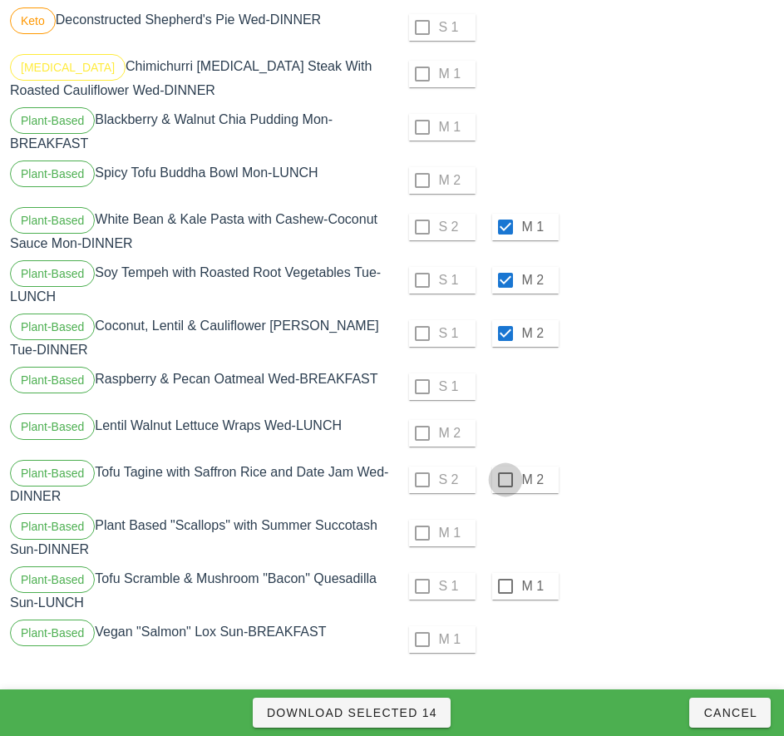
click at [505, 480] on div at bounding box center [505, 480] width 28 height 28
checkbox input "true"
click at [505, 586] on div at bounding box center [505, 586] width 28 height 28
checkbox input "true"
click at [402, 713] on span "Download Selected 16" at bounding box center [351, 712] width 171 height 13
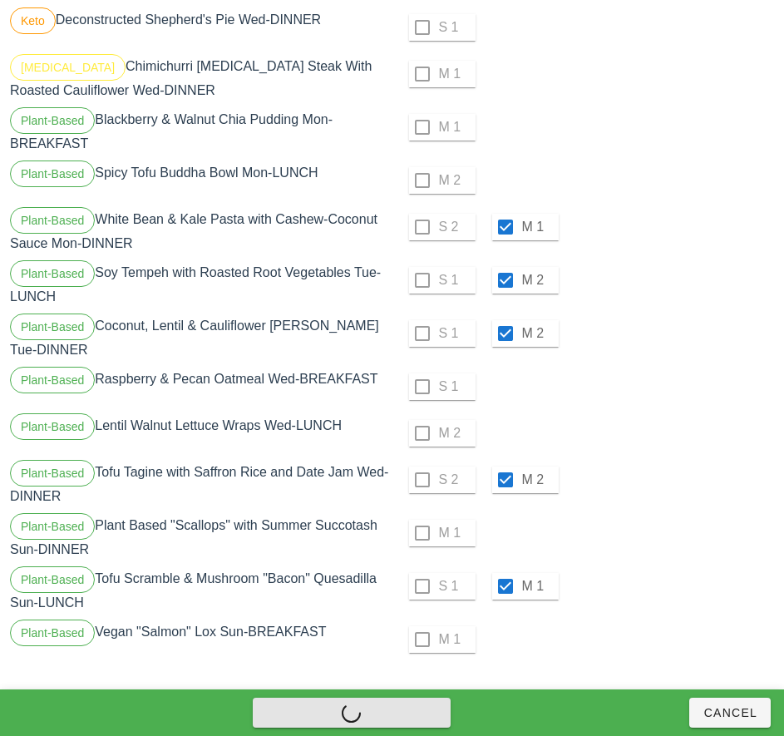
checkbox input "false"
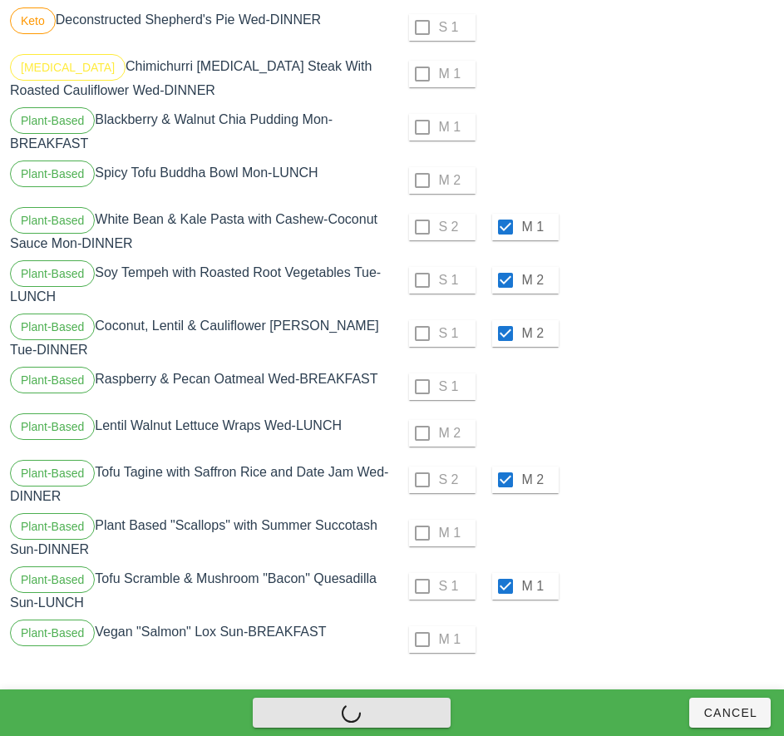
checkbox input "false"
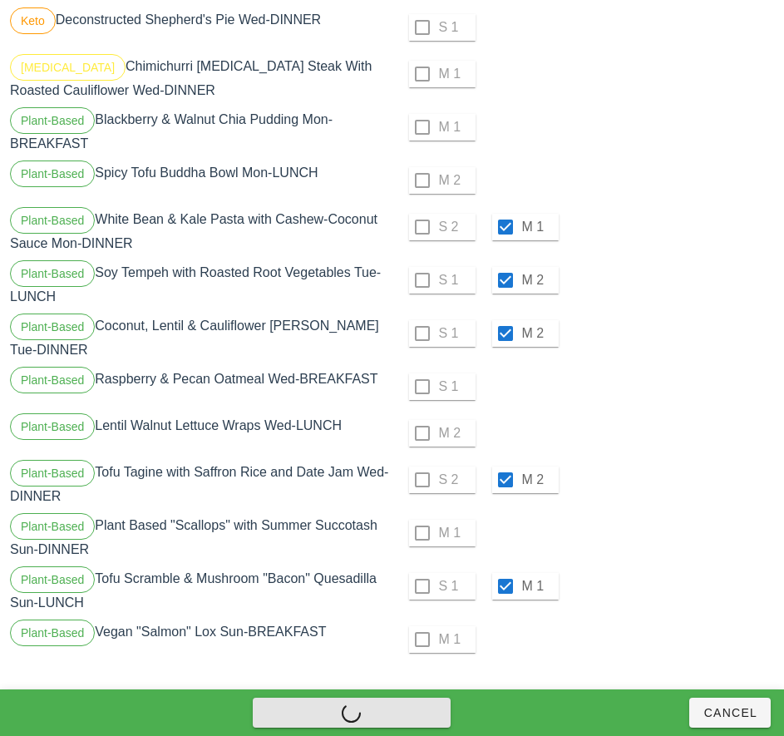
checkbox input "false"
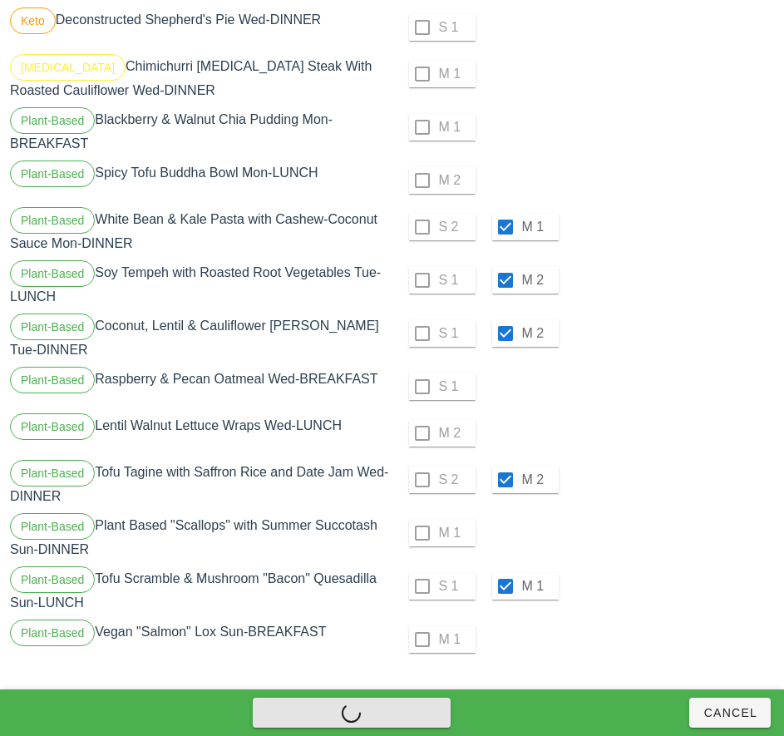
checkbox input "false"
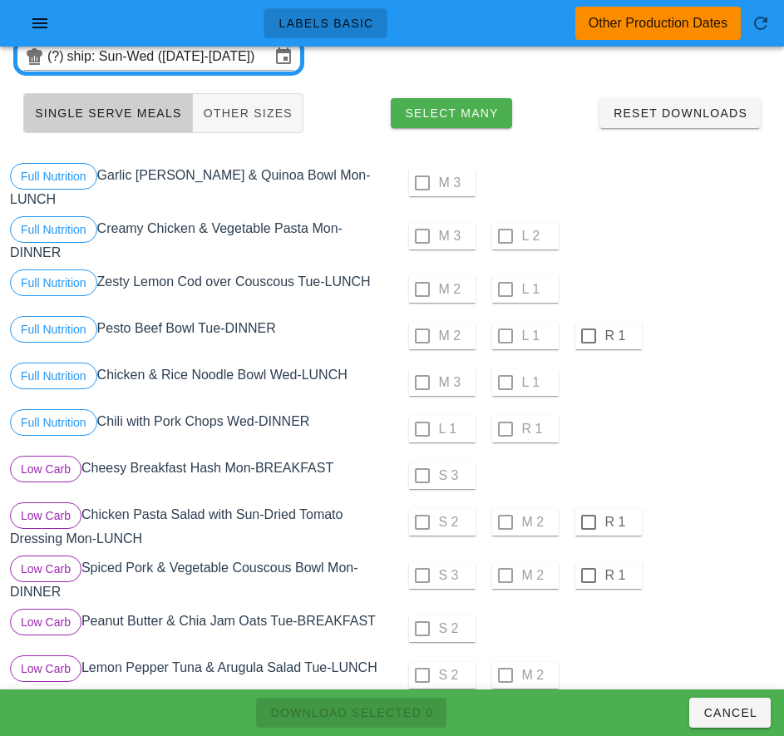
scroll to position [21, 0]
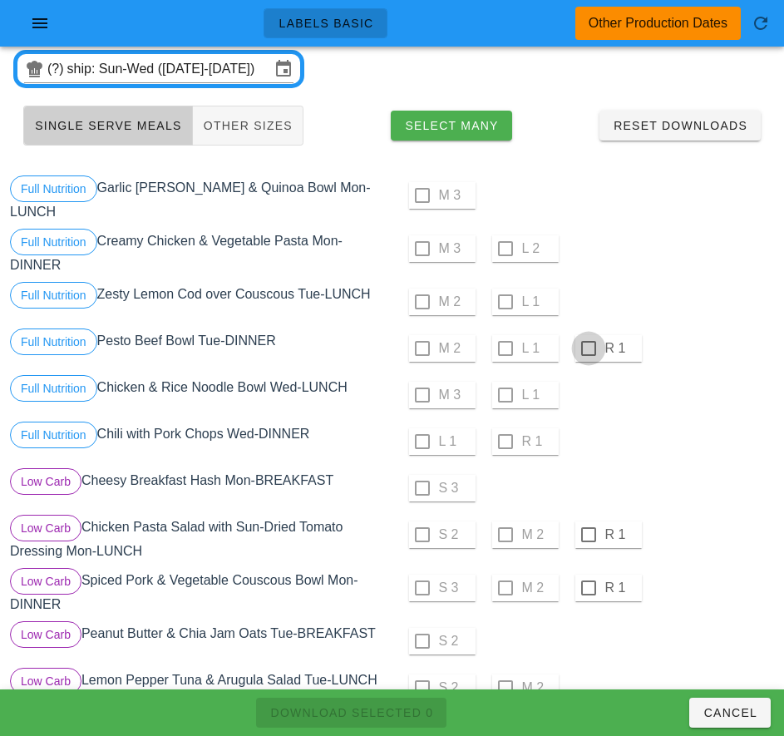
click at [585, 349] on div at bounding box center [588, 348] width 28 height 28
checkbox input "true"
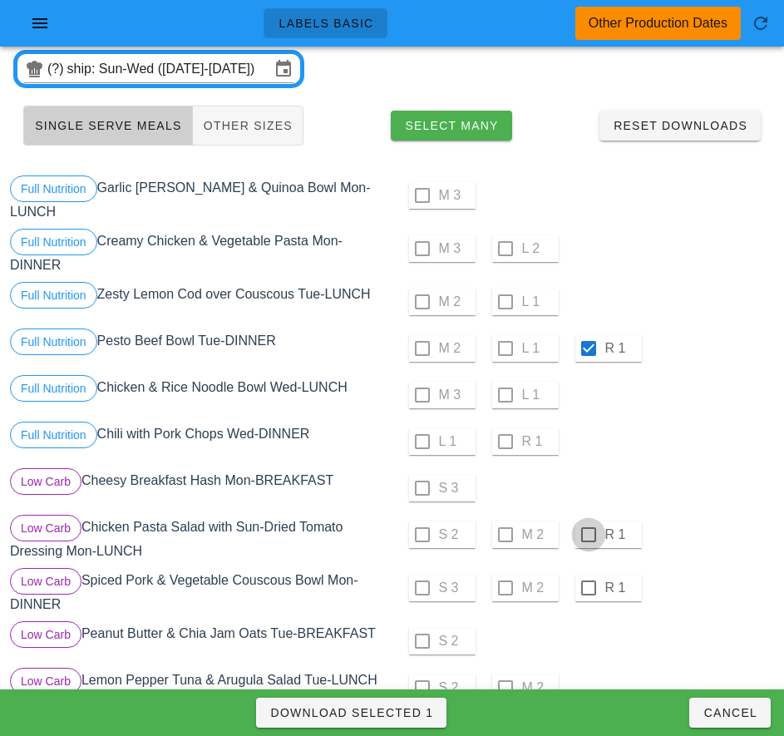
click at [588, 535] on div at bounding box center [588, 534] width 28 height 28
checkbox input "true"
click at [588, 588] on div at bounding box center [588, 588] width 28 height 28
checkbox input "true"
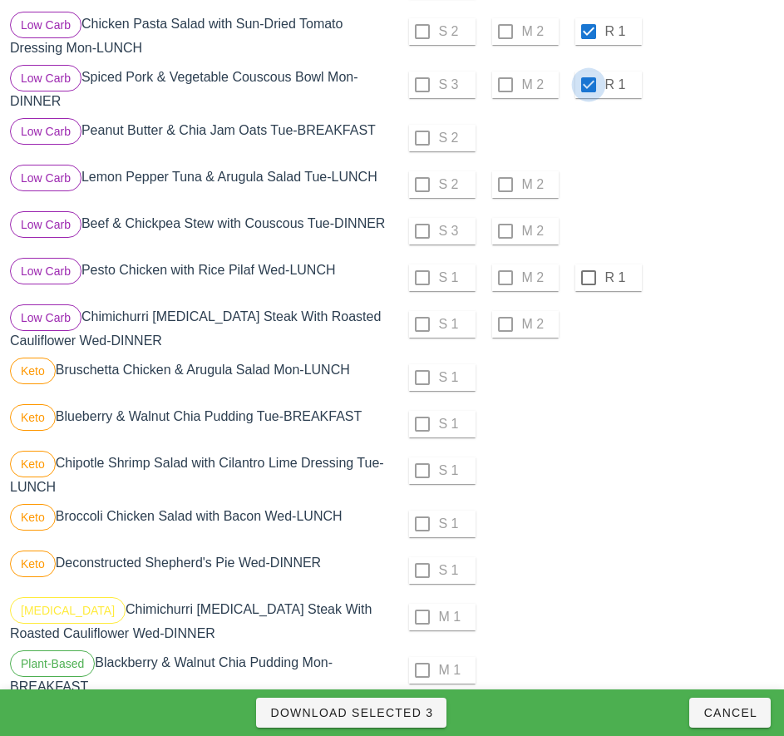
scroll to position [531, 0]
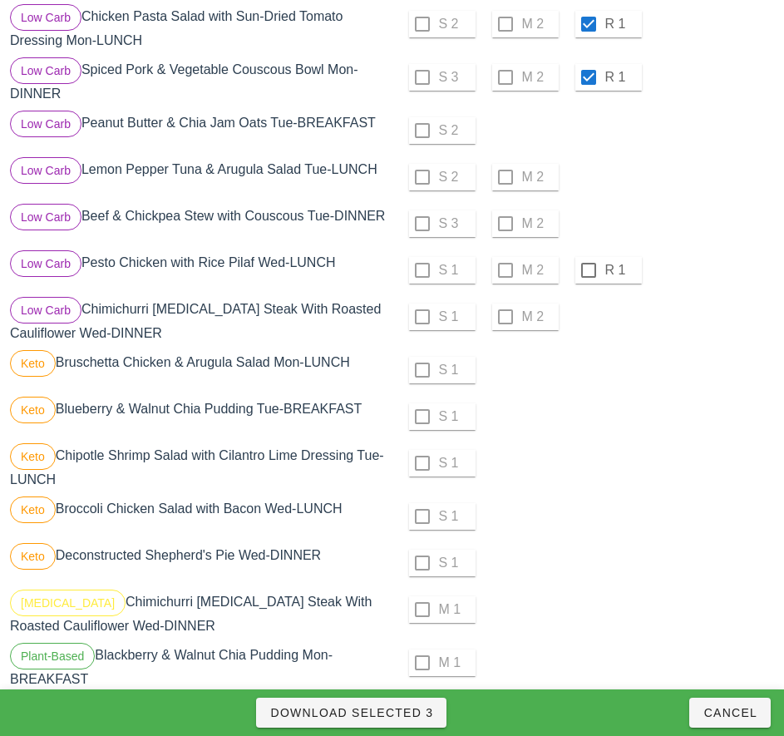
click at [598, 283] on div "R 1" at bounding box center [608, 270] width 67 height 27
click at [588, 277] on div at bounding box center [588, 270] width 28 height 28
checkbox input "true"
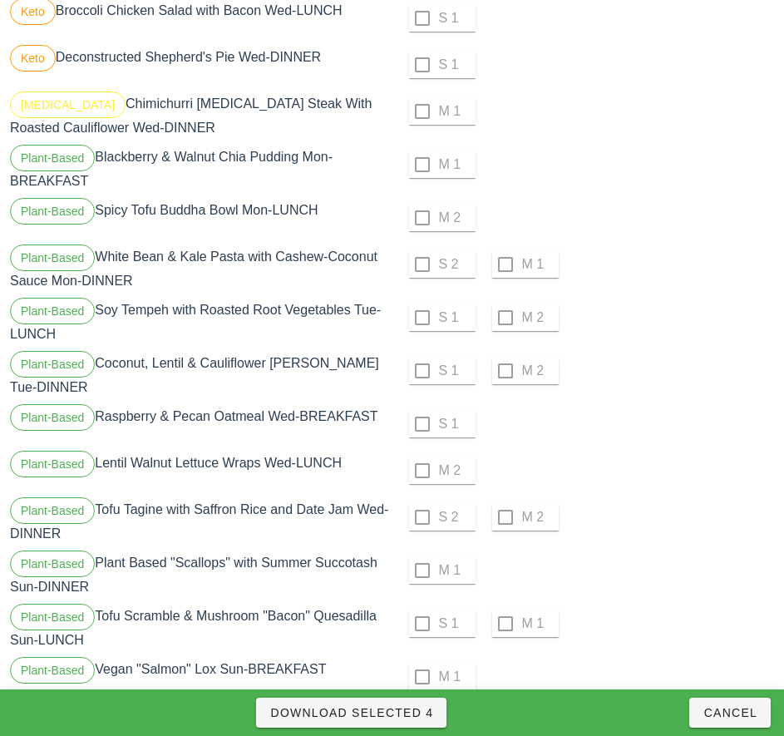
scroll to position [1067, 0]
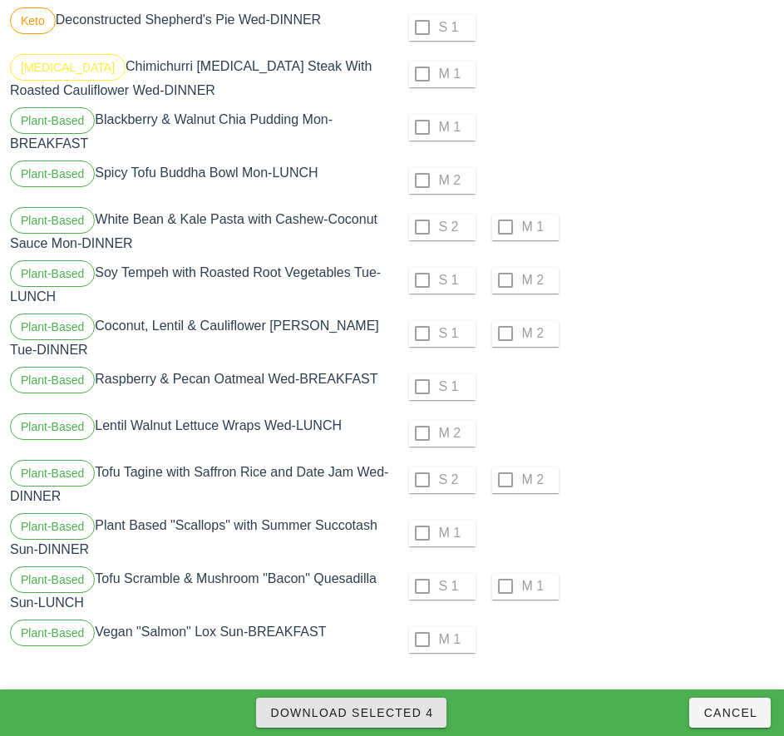
click at [412, 714] on span "Download Selected 4" at bounding box center [351, 712] width 164 height 13
checkbox input "false"
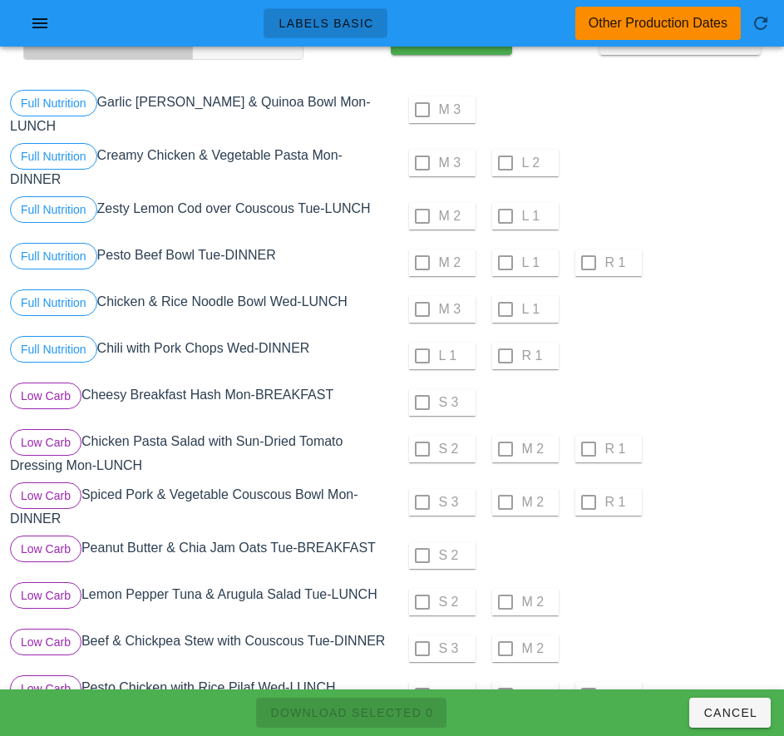
scroll to position [0, 0]
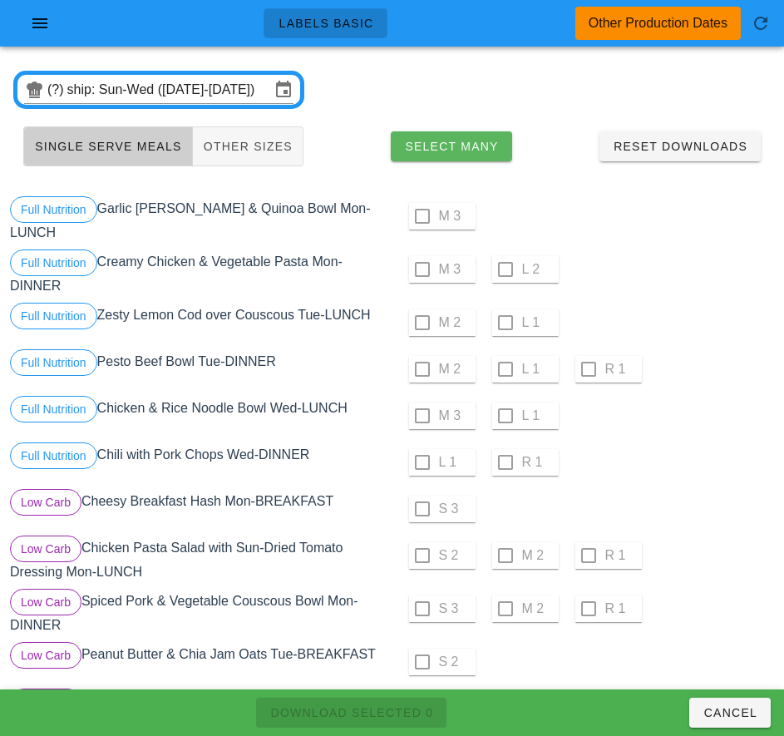
click at [475, 148] on span "Select Many" at bounding box center [451, 146] width 95 height 13
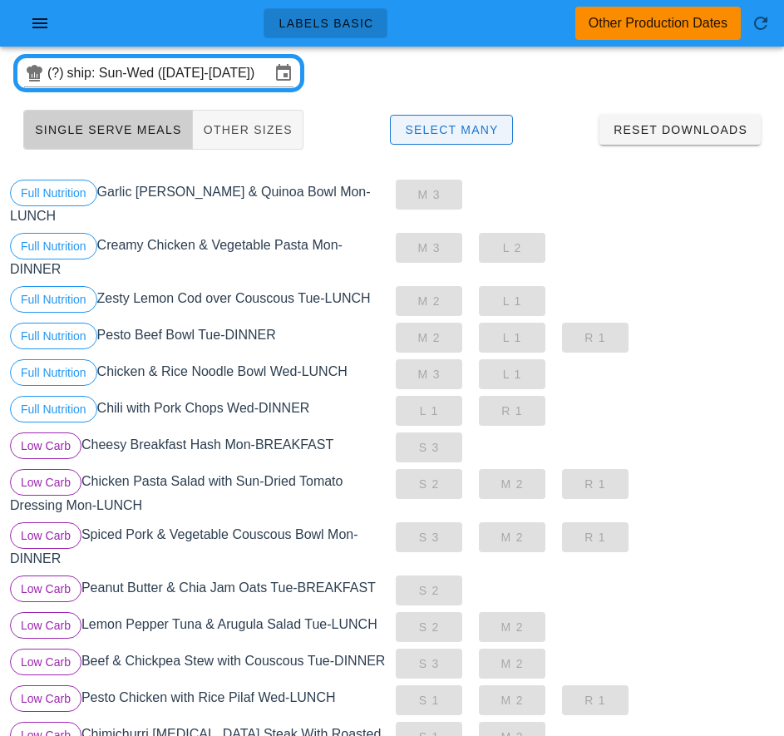
scroll to position [11, 0]
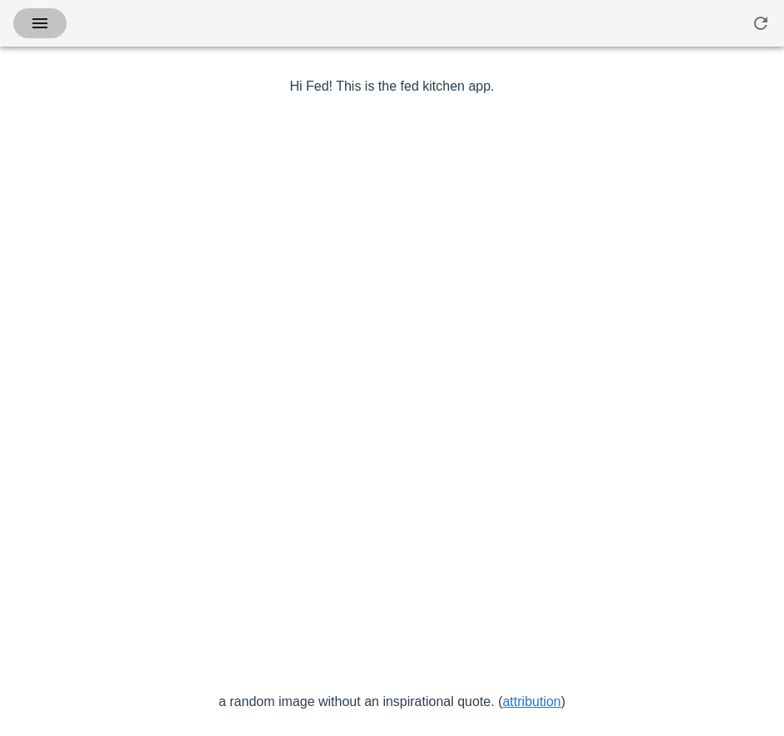
click at [46, 30] on icon "button" at bounding box center [40, 23] width 20 height 20
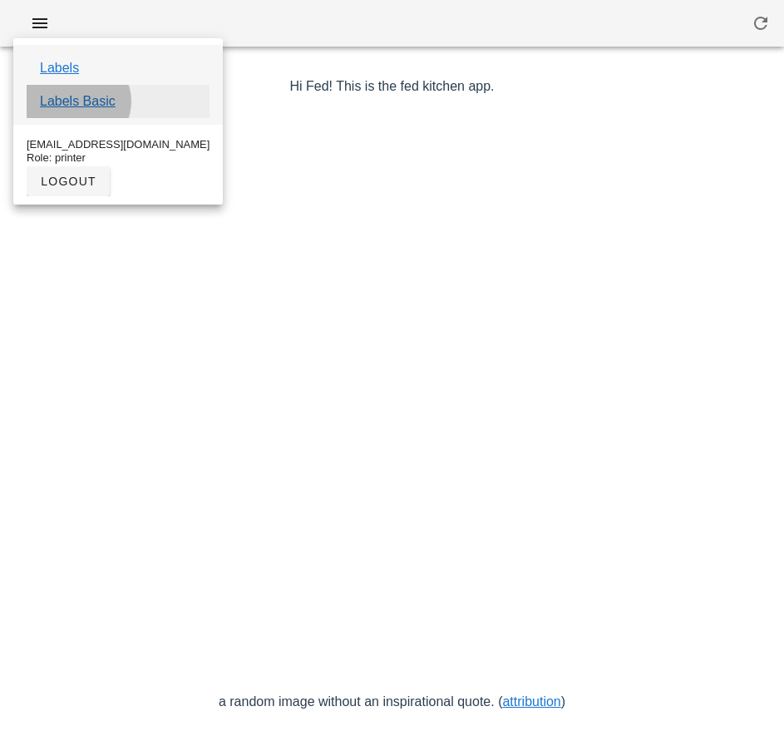
click at [101, 103] on link "Labels Basic" at bounding box center [78, 101] width 76 height 20
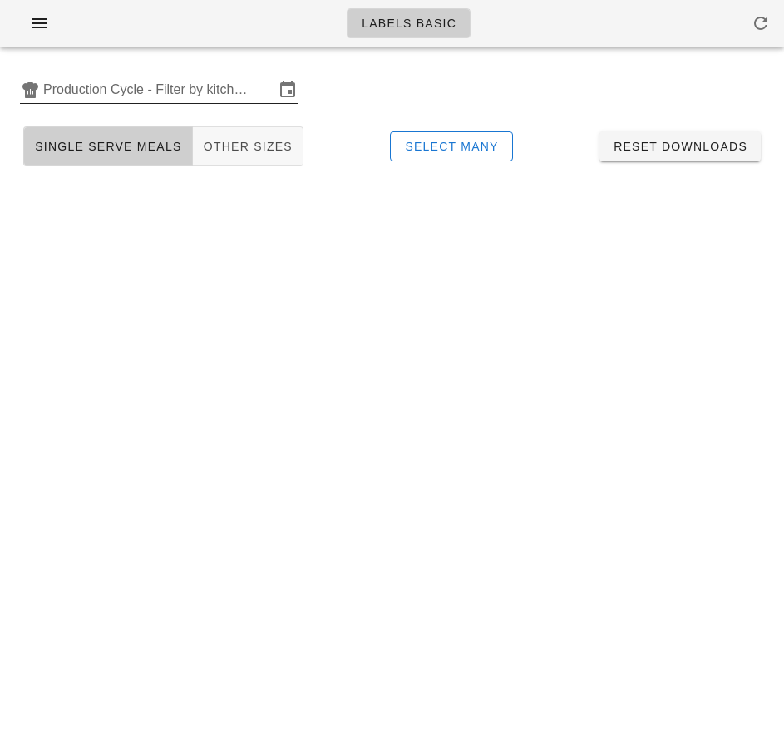
click at [142, 102] on input "Production Cycle - Filter by kitchen production schedules" at bounding box center [158, 89] width 231 height 27
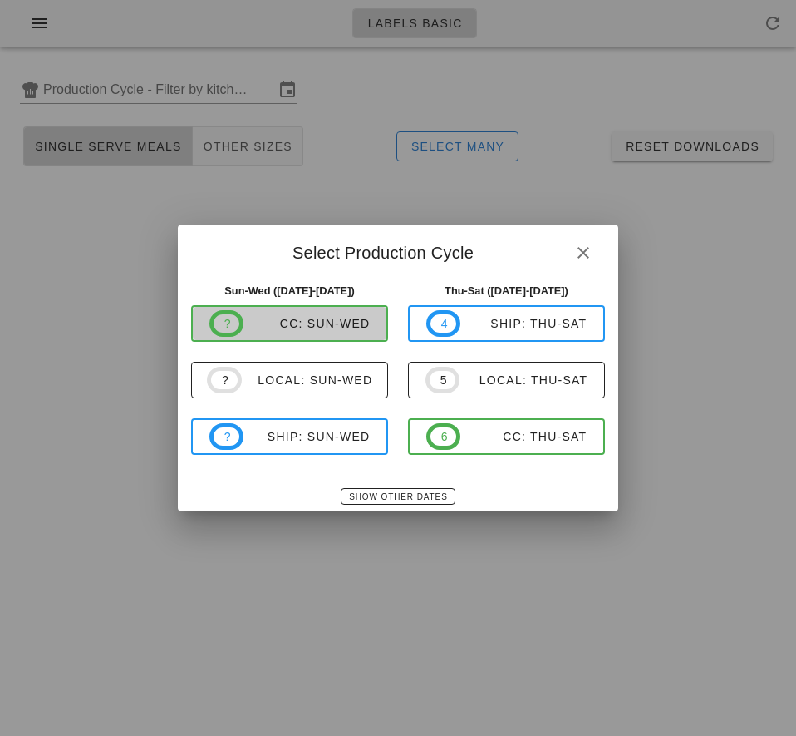
click at [343, 328] on div "CC: Sun-Wed" at bounding box center [307, 323] width 126 height 13
type input "CC: Sun-Wed (Aug 31-Sep 3)"
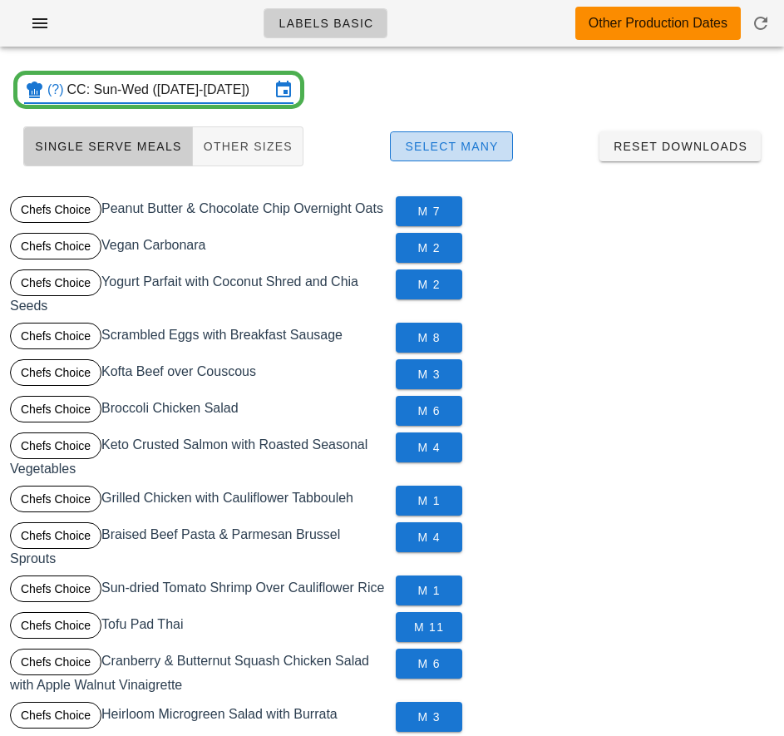
click at [494, 155] on button "Select Many" at bounding box center [451, 146] width 123 height 30
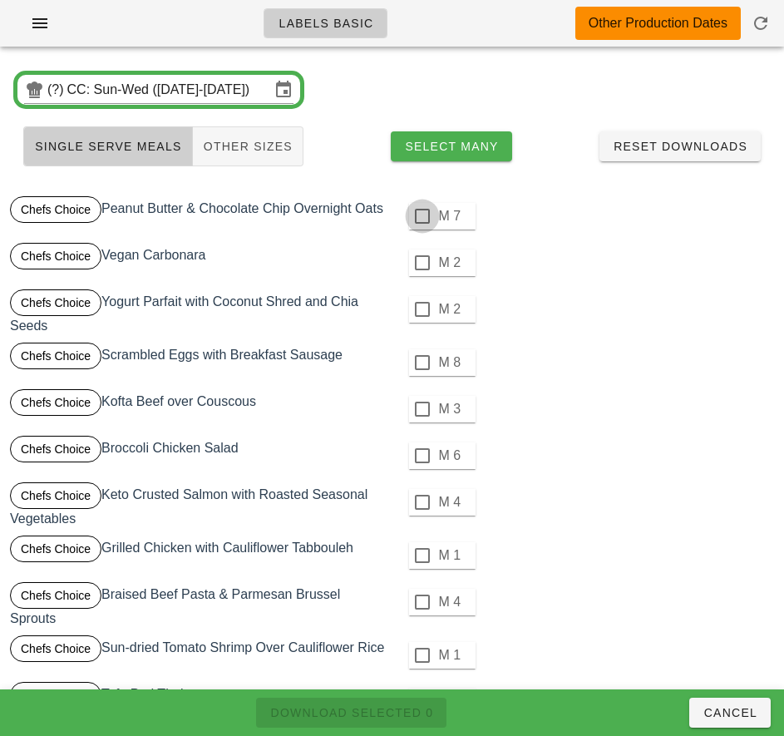
click at [421, 216] on div at bounding box center [422, 216] width 28 height 28
checkbox input "true"
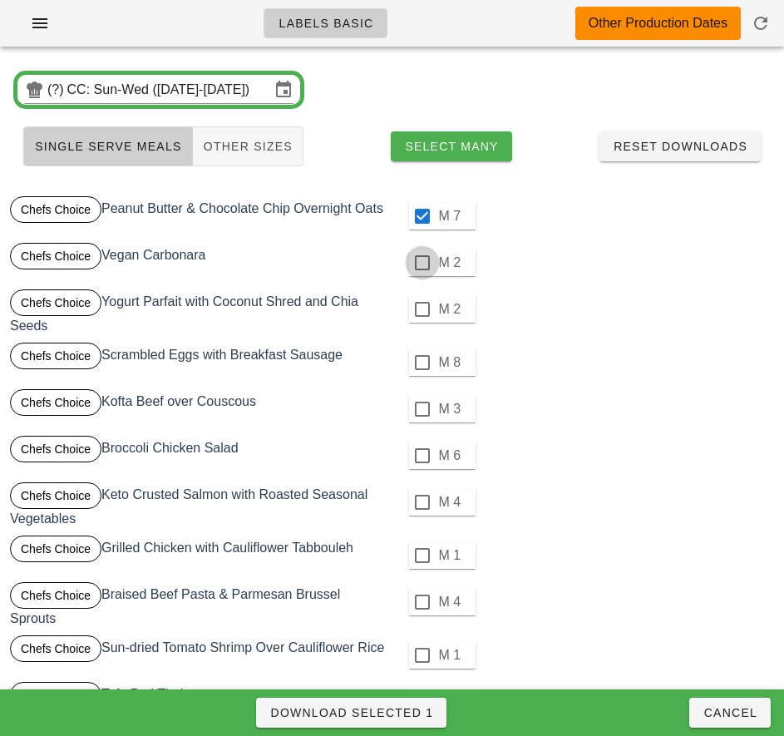
click at [421, 263] on div at bounding box center [422, 263] width 28 height 28
checkbox input "true"
click at [421, 309] on div at bounding box center [422, 309] width 28 height 28
checkbox input "true"
click at [421, 362] on div at bounding box center [422, 362] width 28 height 28
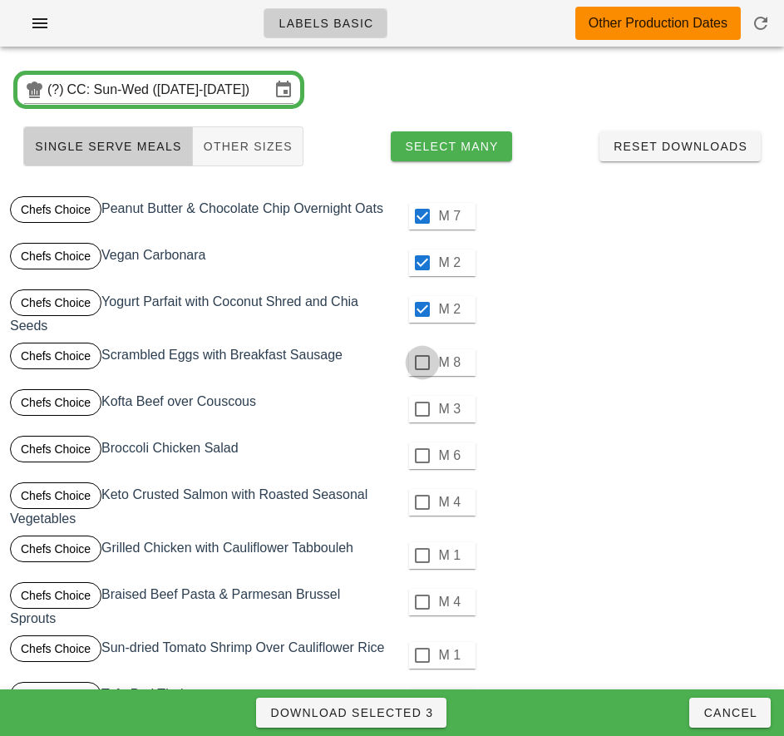
checkbox input "true"
click at [424, 411] on div at bounding box center [422, 409] width 28 height 28
checkbox input "true"
click at [421, 456] on div at bounding box center [422, 455] width 28 height 28
checkbox input "true"
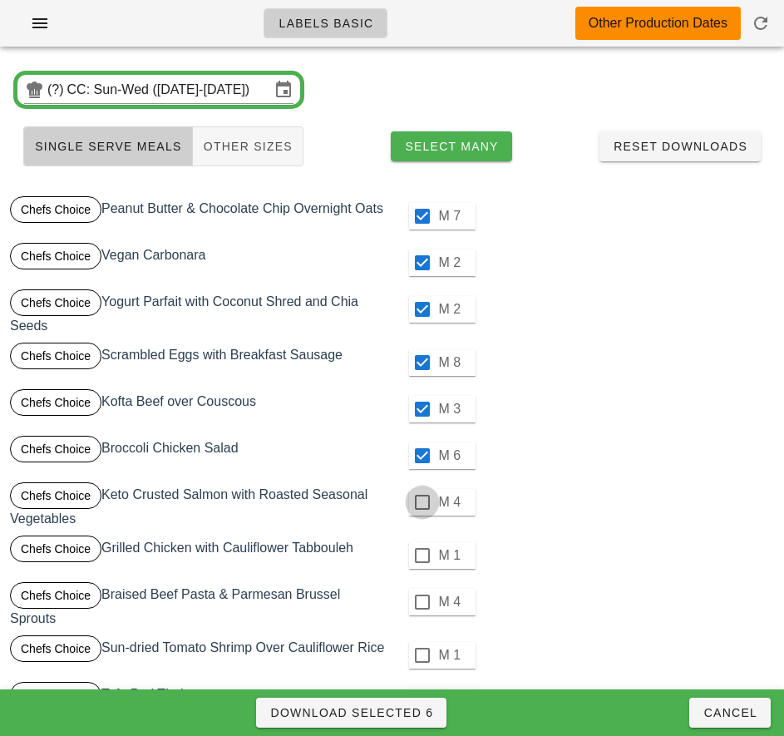
click at [421, 502] on div at bounding box center [422, 502] width 28 height 28
checkbox input "true"
click at [421, 555] on div at bounding box center [422, 555] width 28 height 28
checkbox input "true"
click at [421, 602] on div at bounding box center [422, 602] width 28 height 28
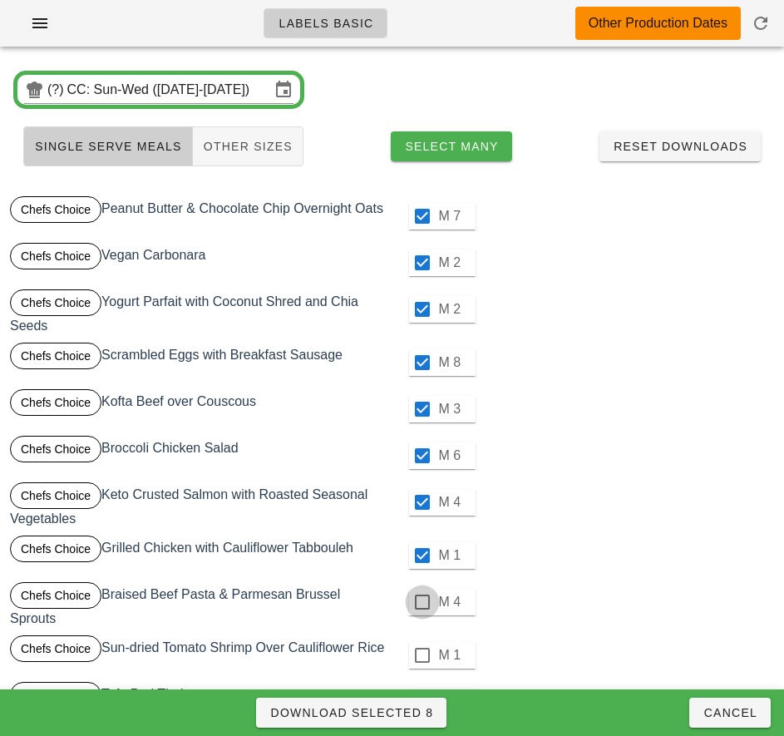
checkbox input "true"
click at [421, 655] on div at bounding box center [422, 655] width 28 height 28
checkbox input "true"
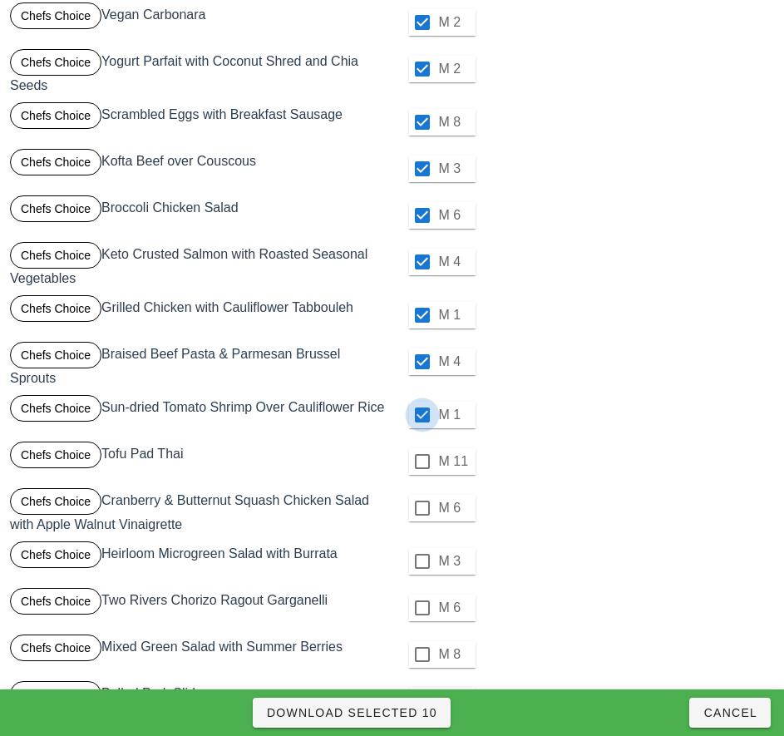
scroll to position [266, 0]
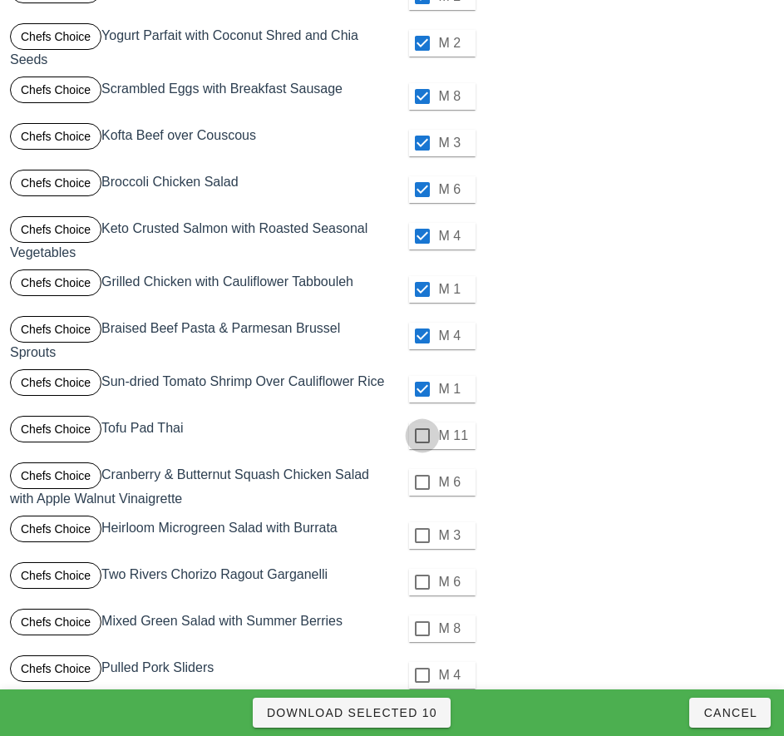
click at [417, 446] on div at bounding box center [422, 435] width 28 height 28
checkbox input "true"
click at [421, 482] on div at bounding box center [422, 482] width 28 height 28
checkbox input "true"
click at [421, 535] on div at bounding box center [422, 535] width 28 height 28
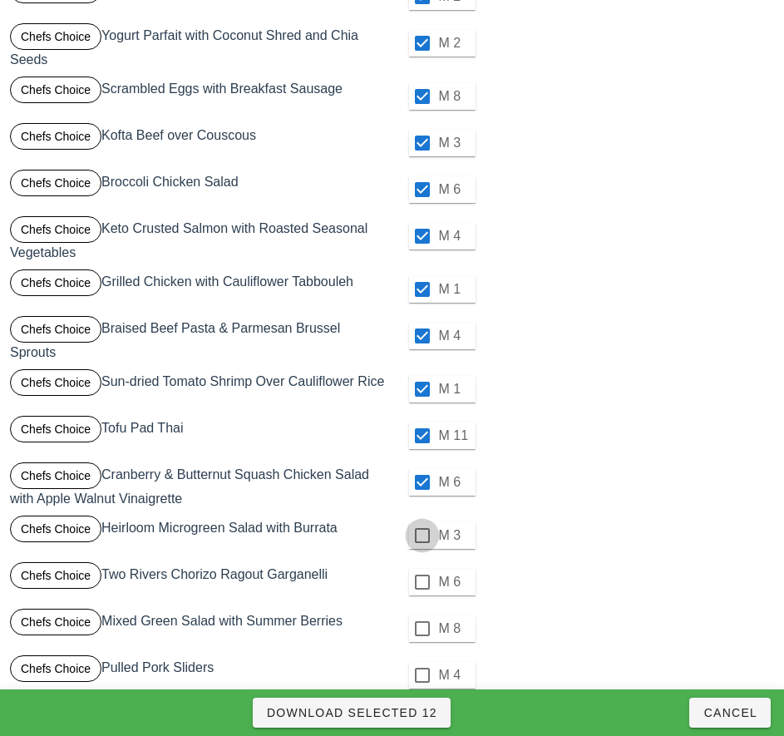
checkbox input "true"
click at [420, 583] on div at bounding box center [422, 582] width 28 height 28
checkbox input "true"
click at [421, 628] on div at bounding box center [422, 628] width 28 height 28
checkbox input "true"
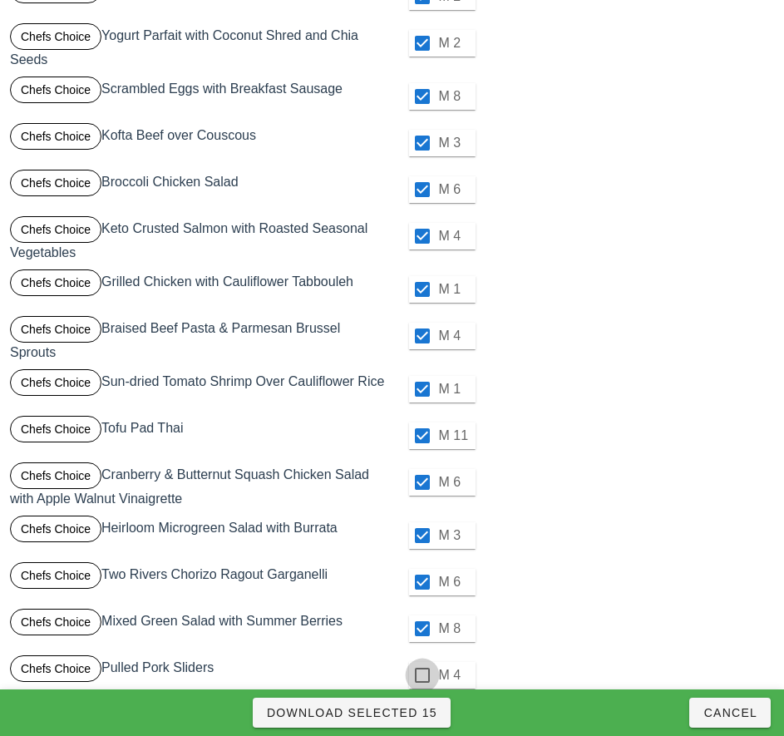
click at [423, 677] on div at bounding box center [422, 675] width 28 height 28
checkbox input "true"
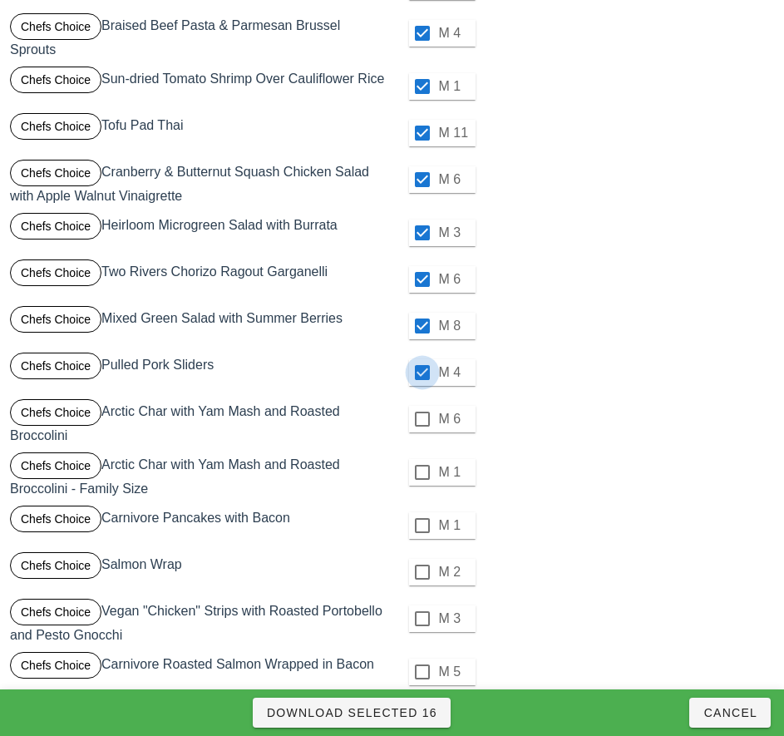
scroll to position [576, 0]
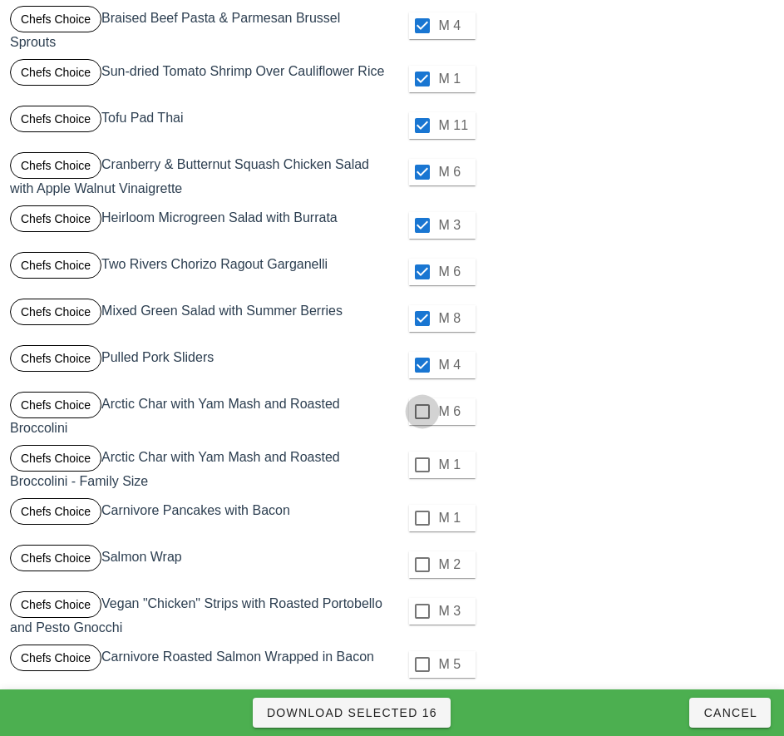
click at [421, 416] on div at bounding box center [422, 411] width 28 height 28
checkbox input "true"
click at [421, 465] on div at bounding box center [422, 465] width 28 height 28
checkbox input "true"
click at [421, 518] on div at bounding box center [422, 518] width 28 height 28
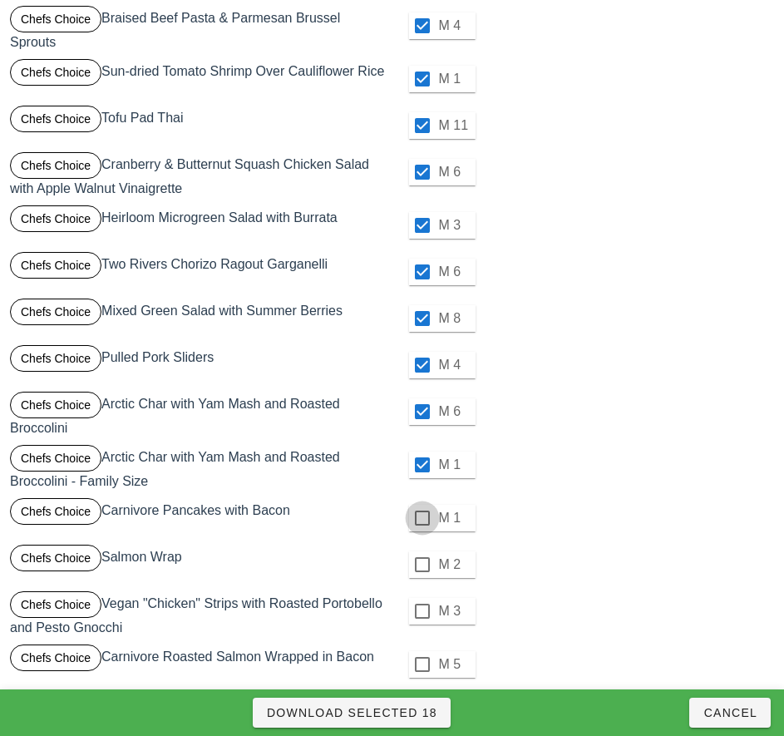
checkbox input "true"
click at [421, 564] on div at bounding box center [422, 564] width 28 height 28
checkbox input "true"
click at [423, 609] on div at bounding box center [422, 611] width 28 height 28
checkbox input "true"
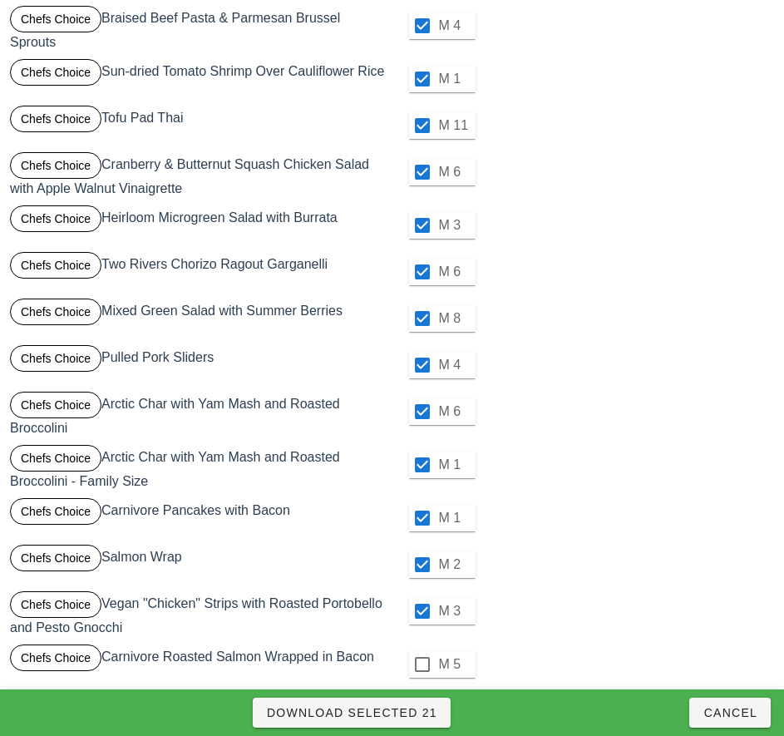
click at [742, 280] on div "M 6" at bounding box center [585, 272] width 379 height 40
click at [421, 663] on div at bounding box center [422, 664] width 28 height 28
checkbox input "true"
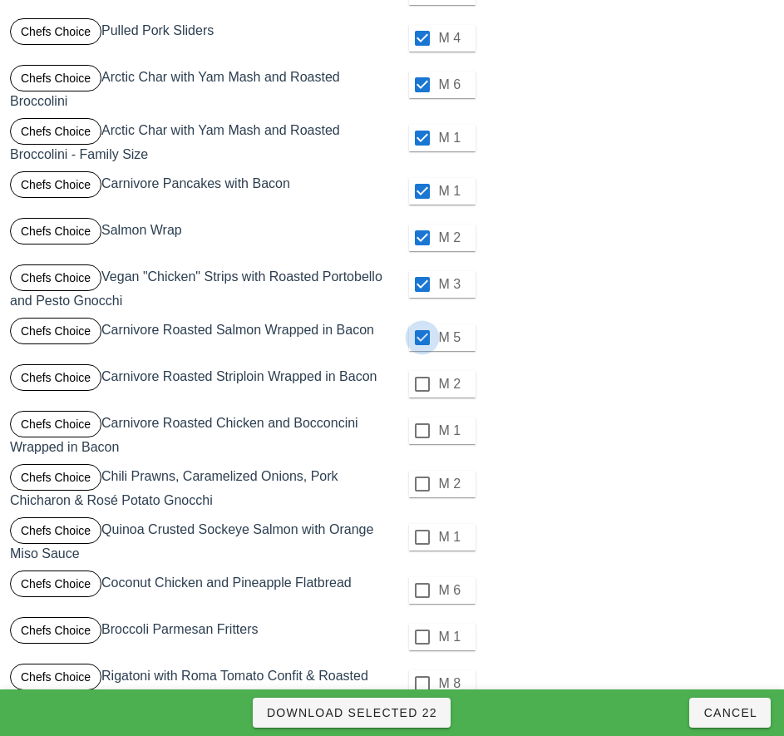
scroll to position [913, 0]
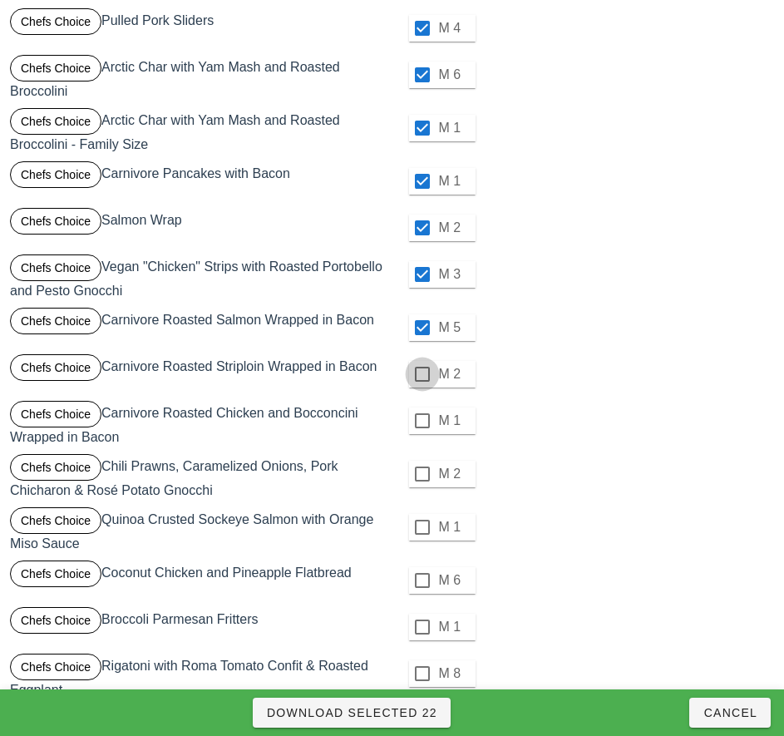
click at [421, 374] on div at bounding box center [422, 374] width 28 height 28
checkbox input "true"
click at [421, 421] on div at bounding box center [422, 421] width 28 height 28
checkbox input "true"
click at [421, 474] on div at bounding box center [422, 474] width 28 height 28
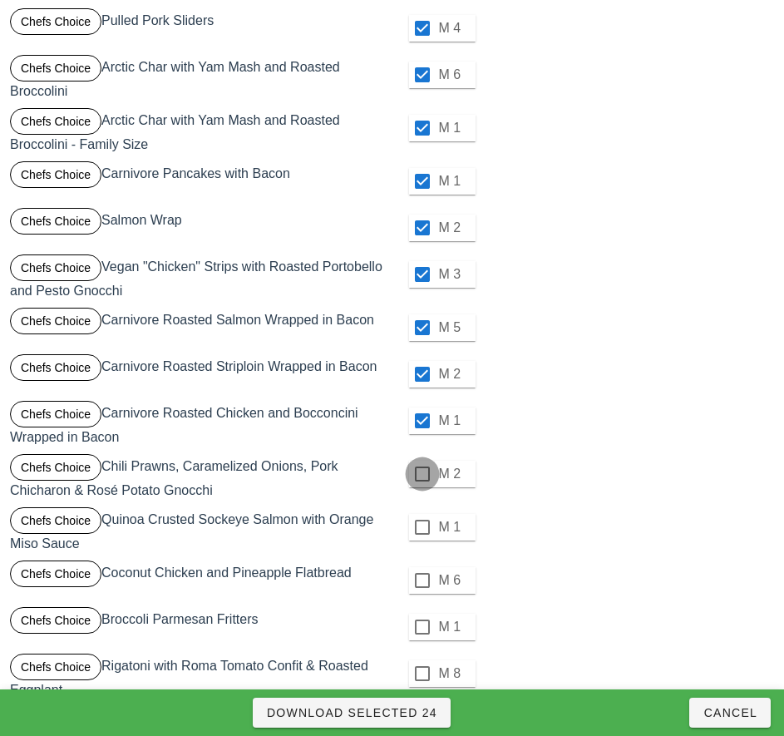
checkbox input "true"
click at [421, 527] on div at bounding box center [422, 527] width 28 height 28
checkbox input "true"
click at [421, 583] on div at bounding box center [422, 580] width 28 height 28
checkbox input "true"
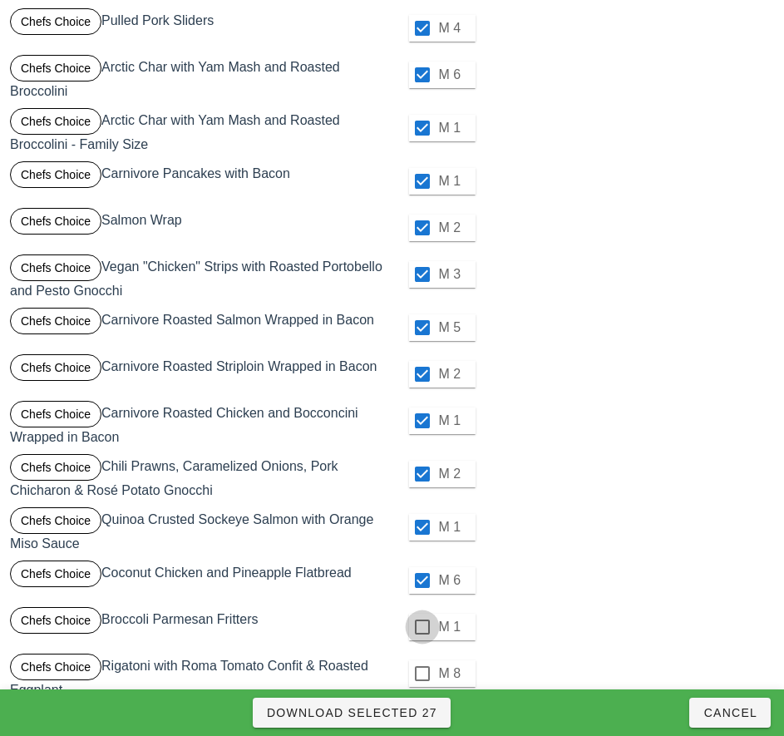
click at [421, 627] on div at bounding box center [422, 627] width 28 height 28
checkbox input "true"
click at [421, 673] on div at bounding box center [422, 673] width 28 height 28
checkbox input "true"
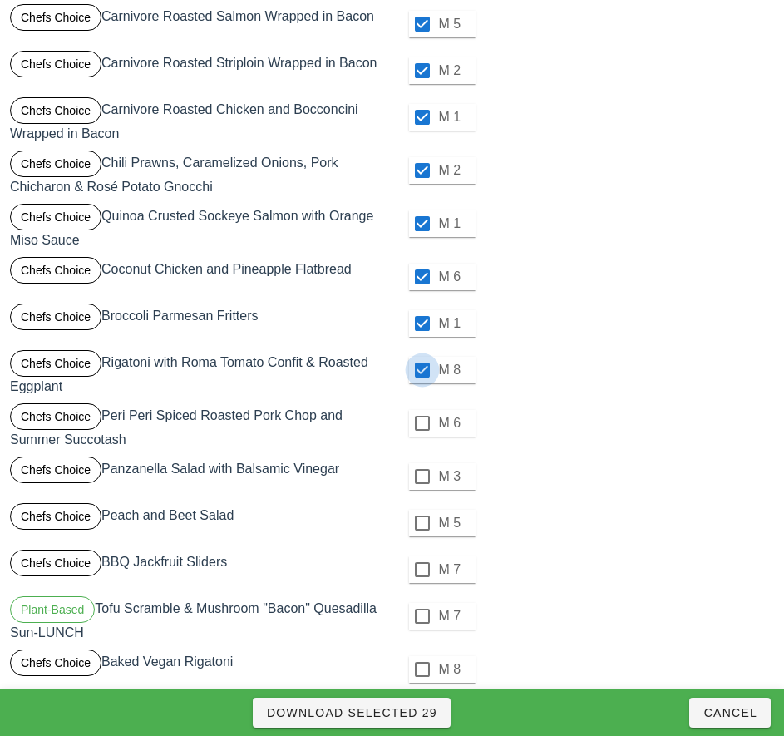
scroll to position [1246, 0]
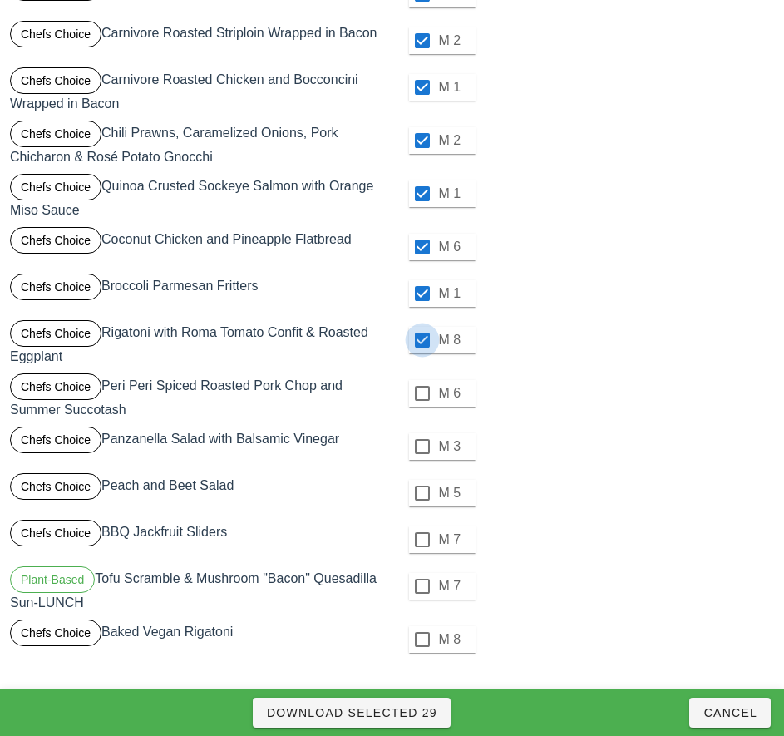
click at [421, 393] on div at bounding box center [422, 393] width 28 height 28
checkbox input "true"
click at [421, 446] on div at bounding box center [422, 446] width 28 height 28
checkbox input "true"
click at [421, 493] on div at bounding box center [422, 493] width 28 height 28
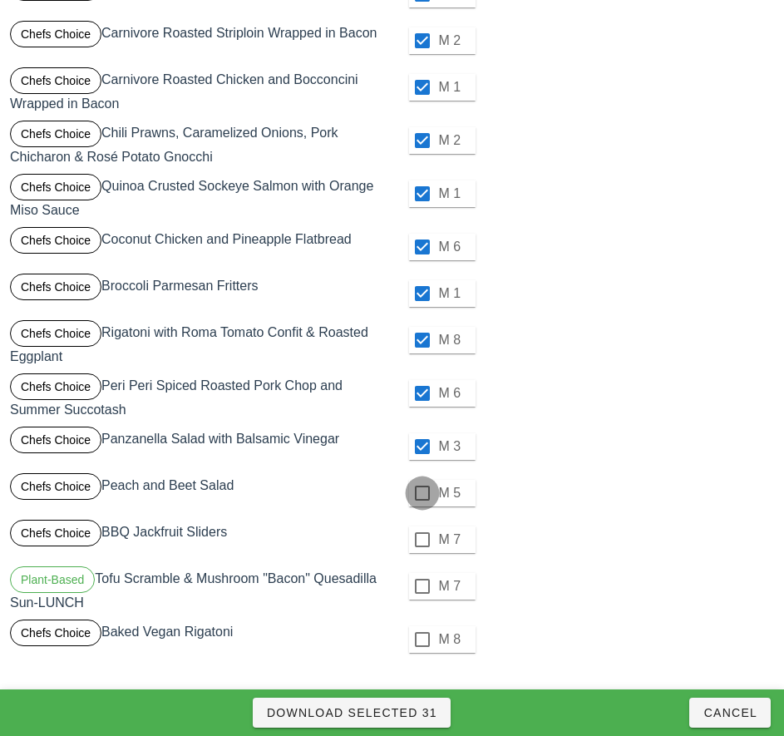
checkbox input "true"
click at [421, 542] on div at bounding box center [422, 539] width 28 height 28
checkbox input "true"
click at [424, 584] on div at bounding box center [422, 586] width 28 height 28
checkbox input "true"
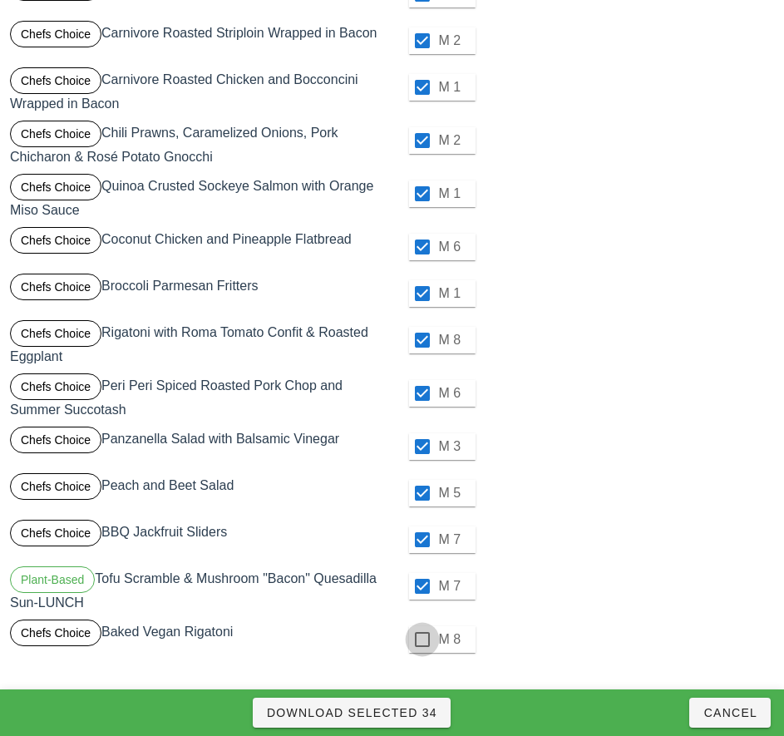
click at [421, 652] on div at bounding box center [422, 639] width 28 height 28
checkbox input "true"
click at [414, 707] on span "Download Selected 35" at bounding box center [351, 712] width 171 height 13
checkbox input "false"
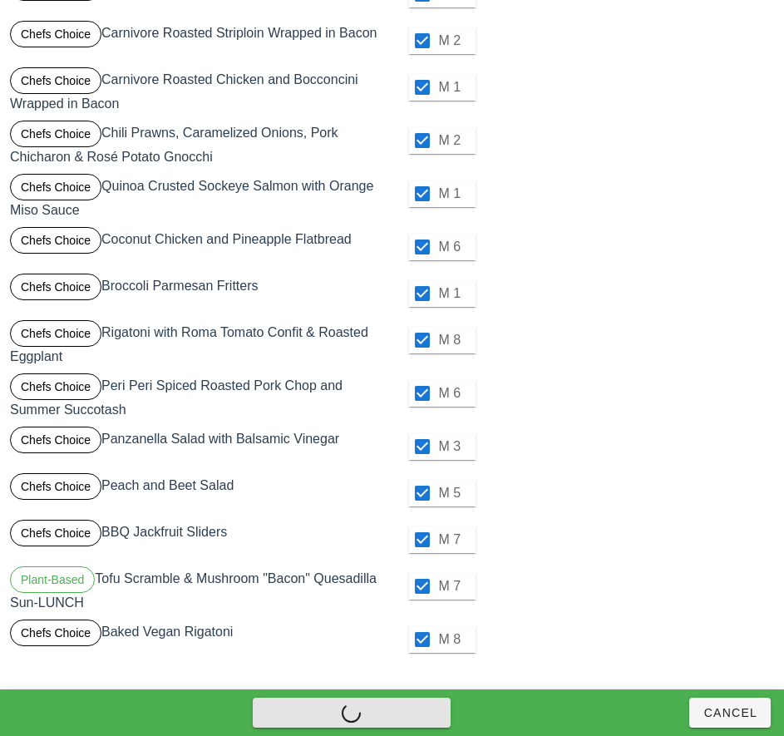
checkbox input "false"
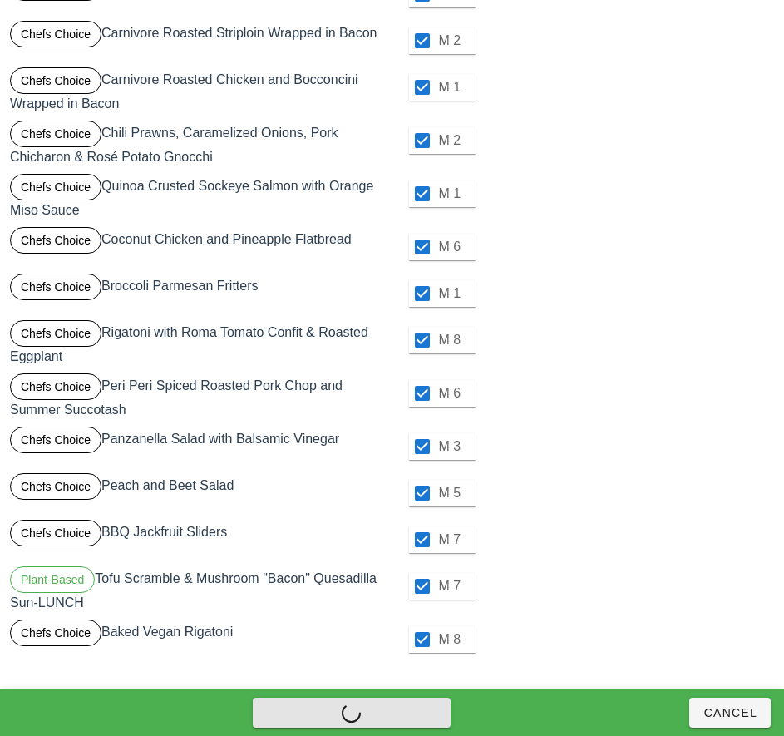
checkbox input "false"
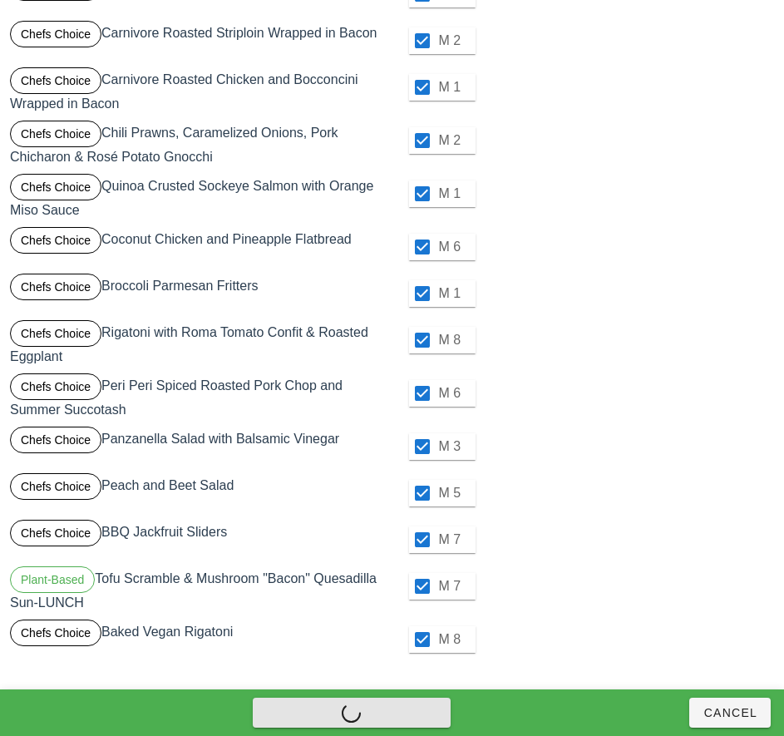
checkbox input "false"
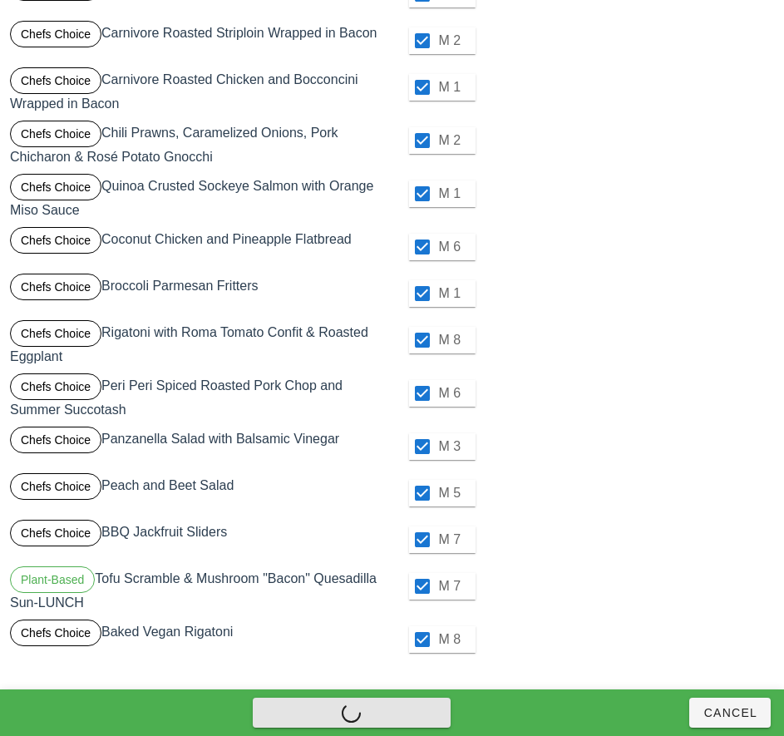
checkbox input "false"
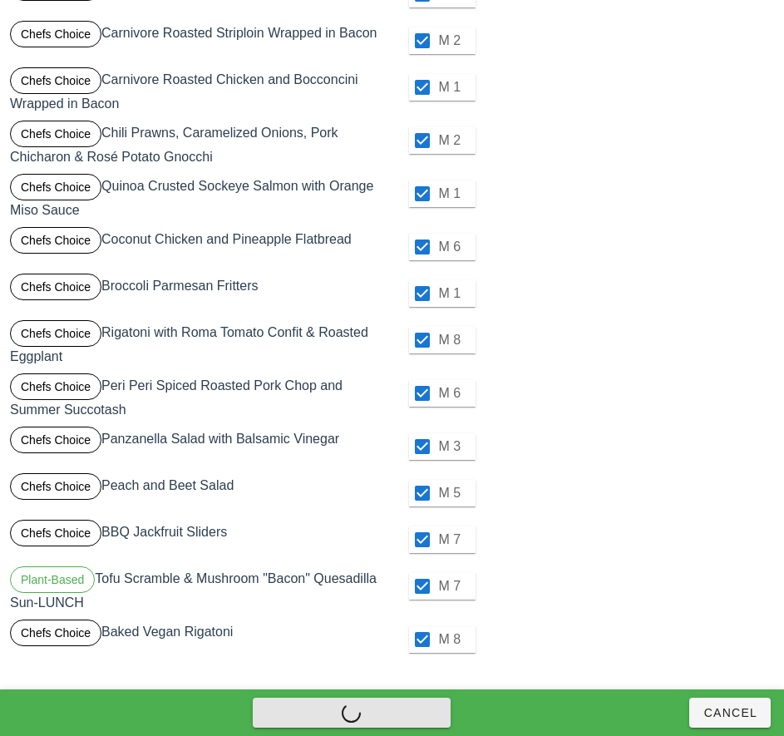
checkbox input "false"
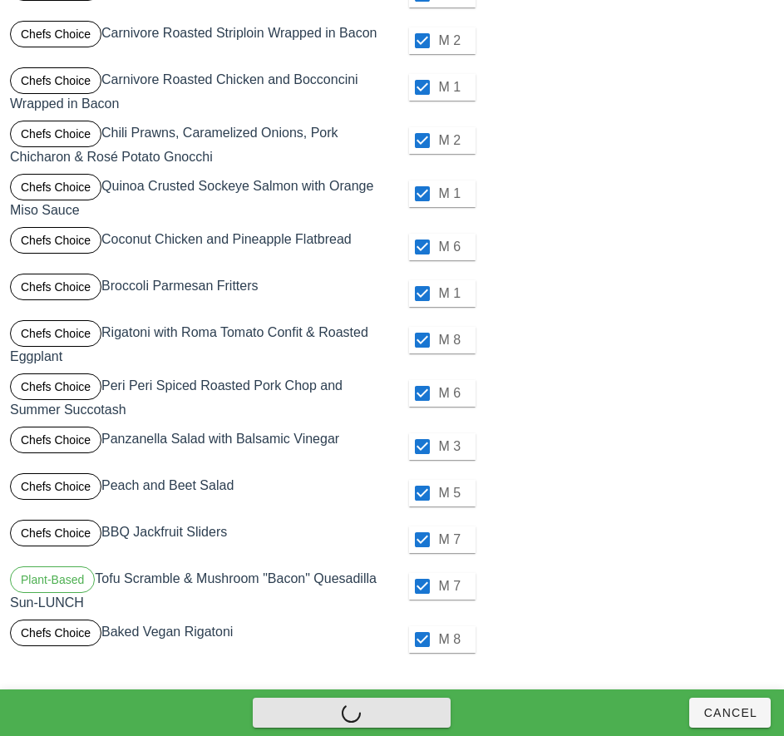
checkbox input "false"
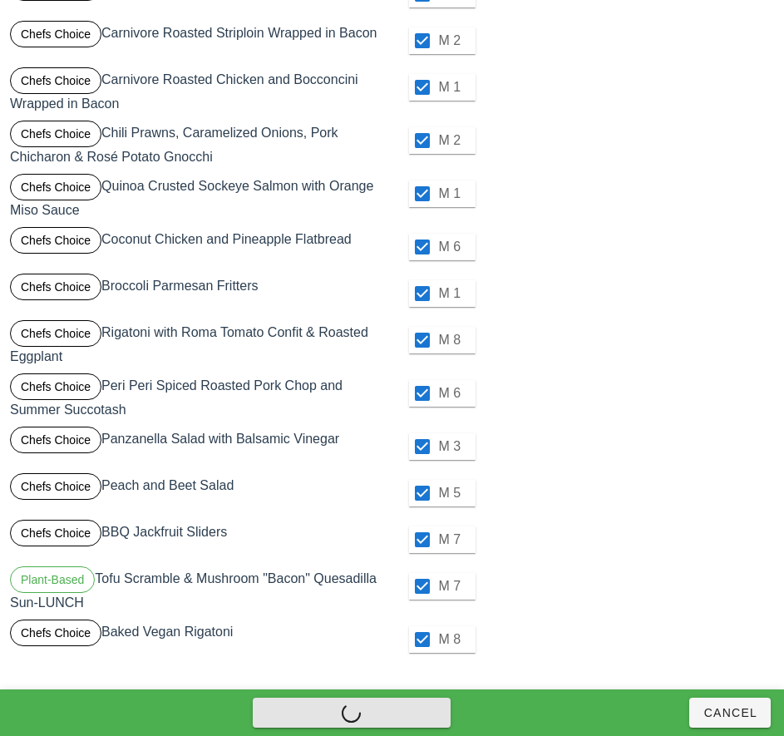
checkbox input "false"
